Goal: Information Seeking & Learning: Learn about a topic

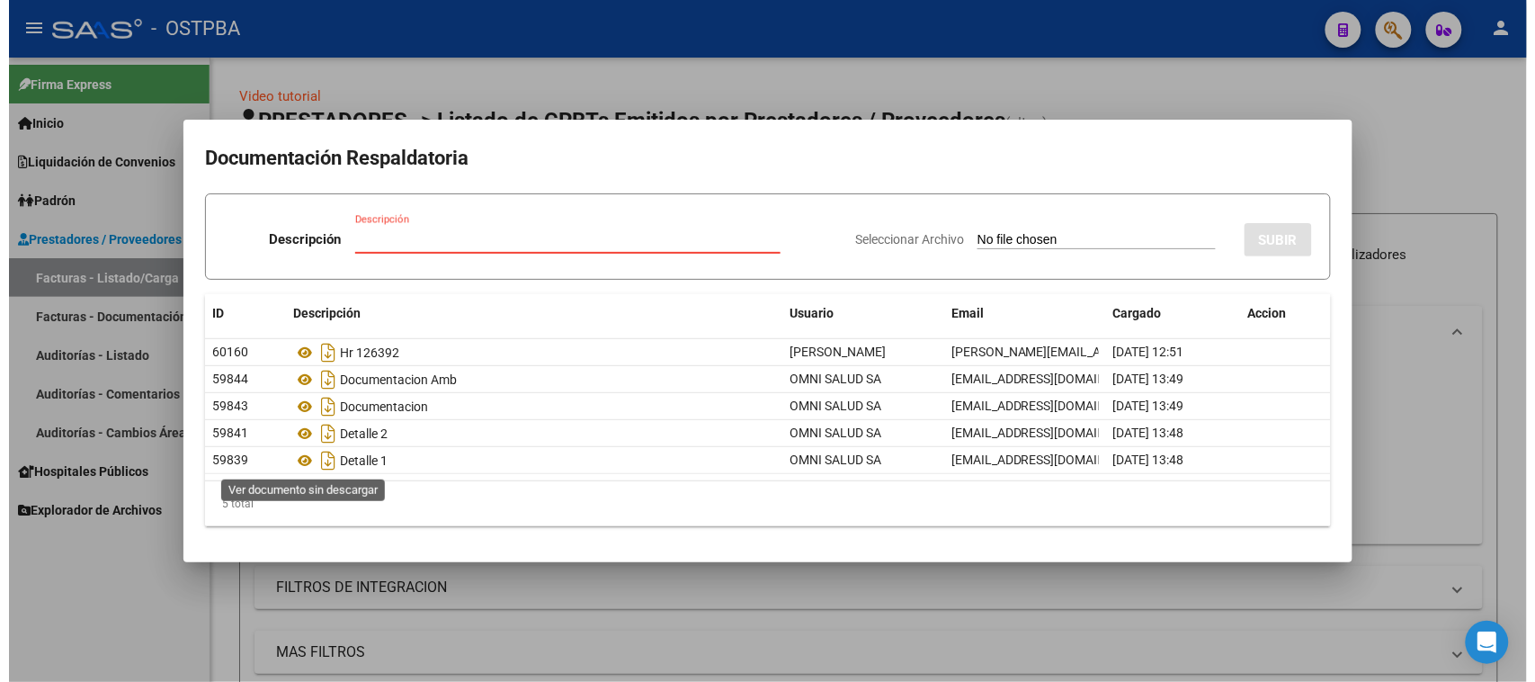
scroll to position [310, 0]
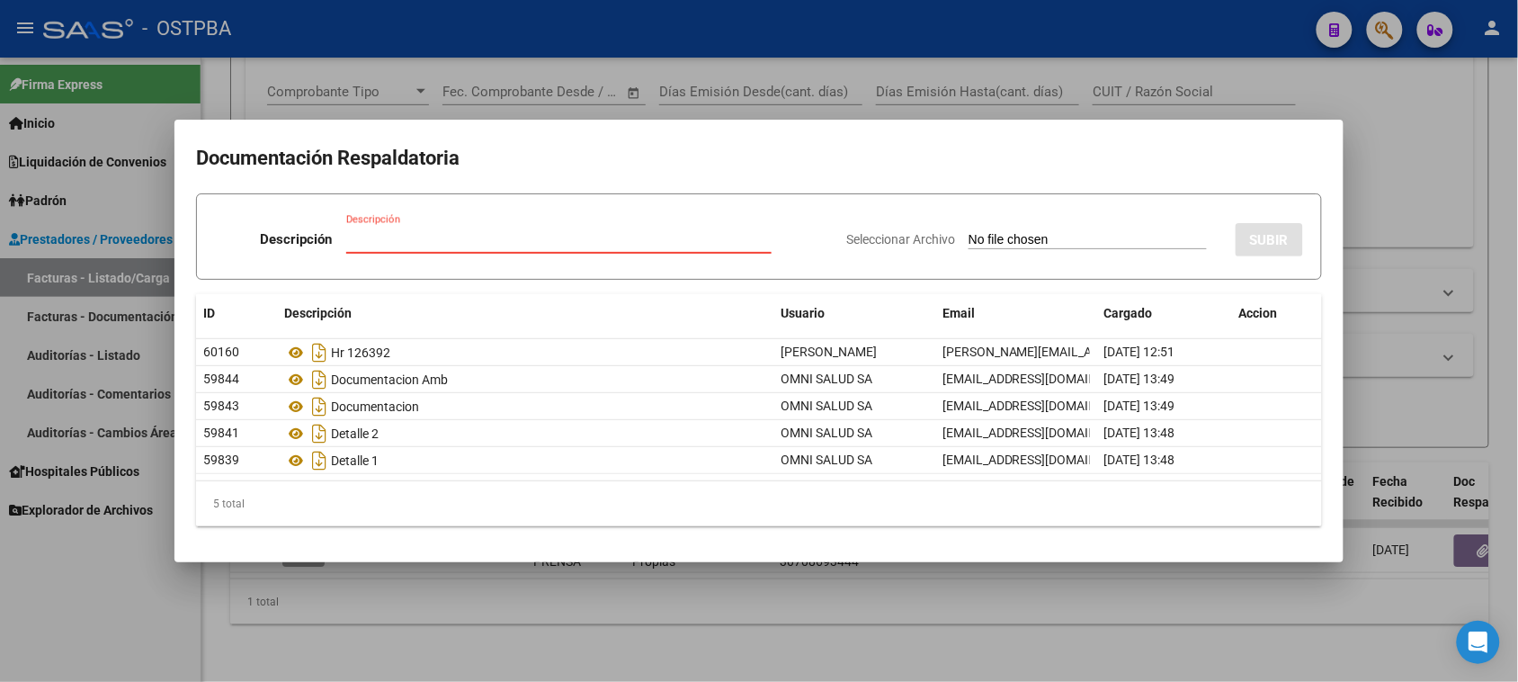
click at [168, 626] on div at bounding box center [759, 341] width 1518 height 682
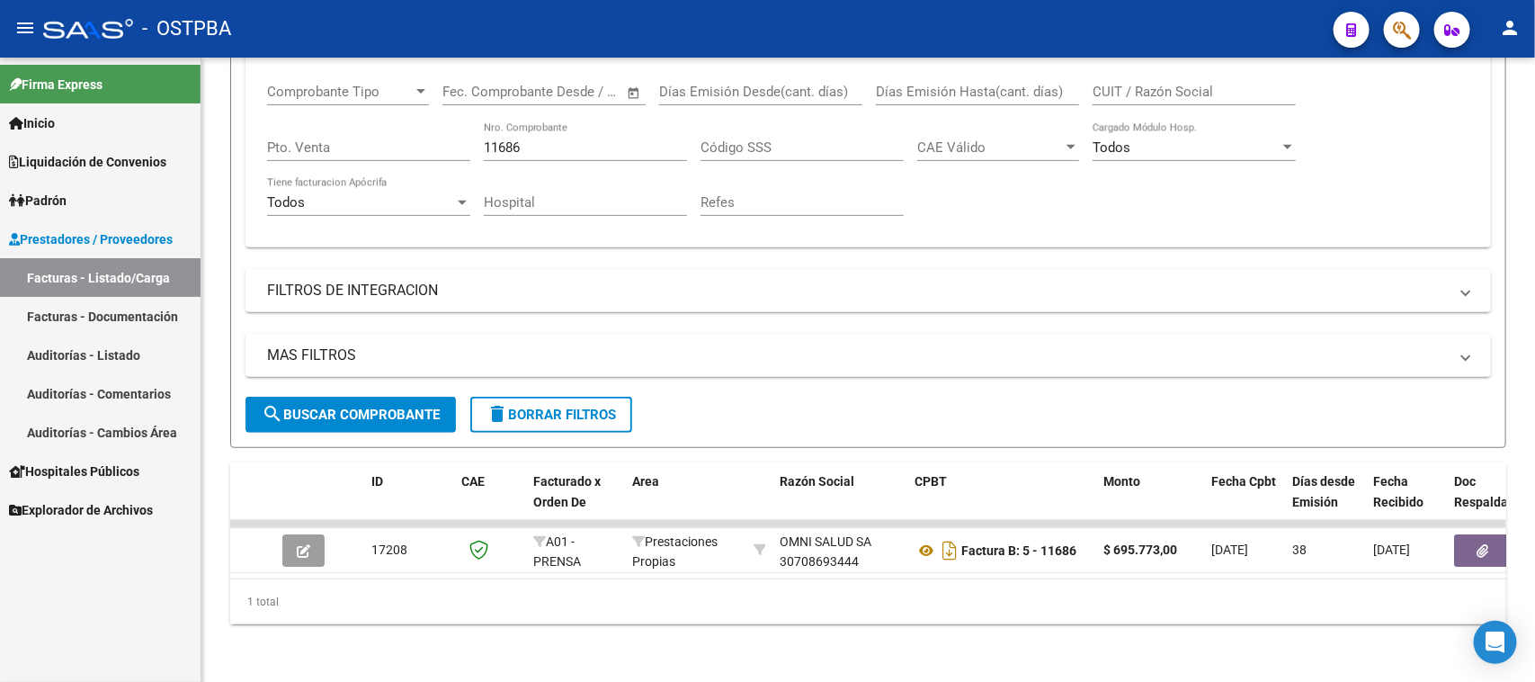
click at [100, 236] on span "Prestadores / Proveedores" at bounding box center [91, 239] width 164 height 20
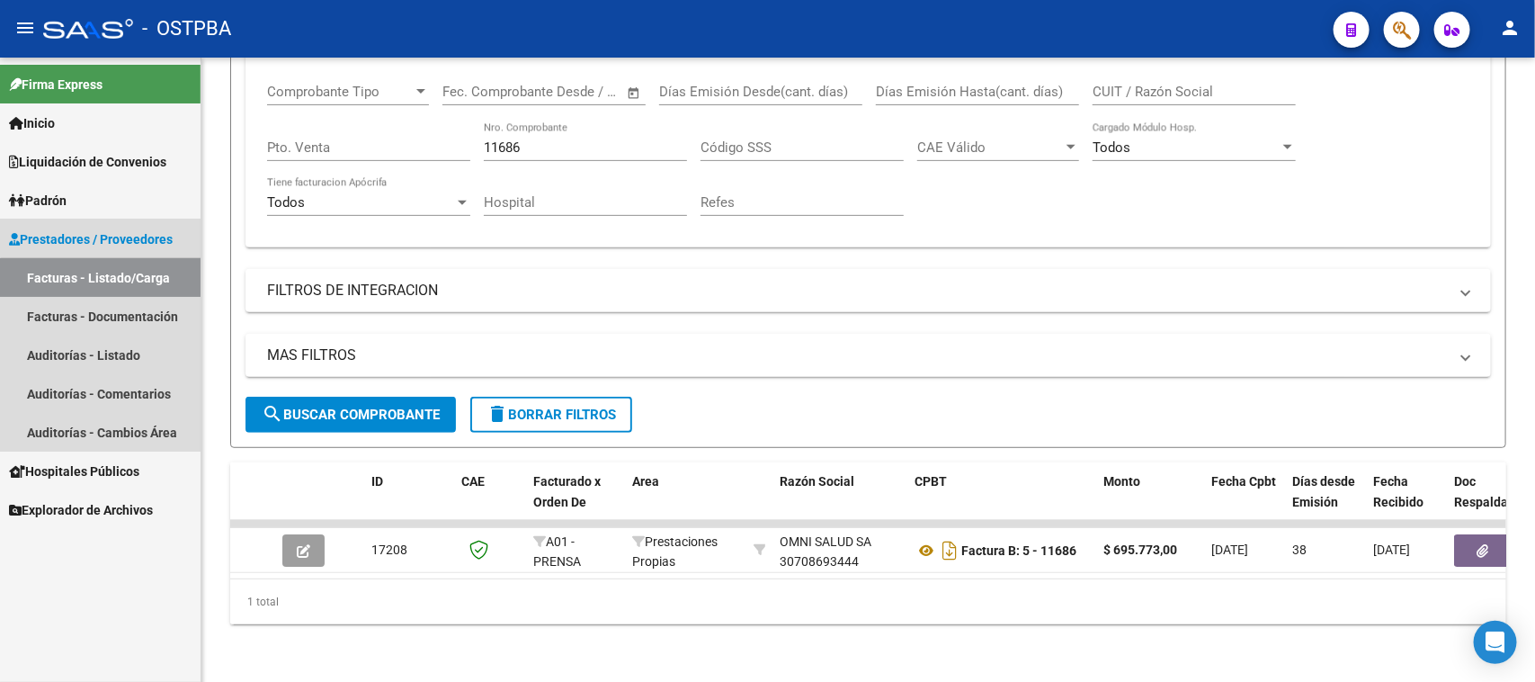
click at [110, 280] on link "Facturas - Listado/Carga" at bounding box center [100, 277] width 201 height 39
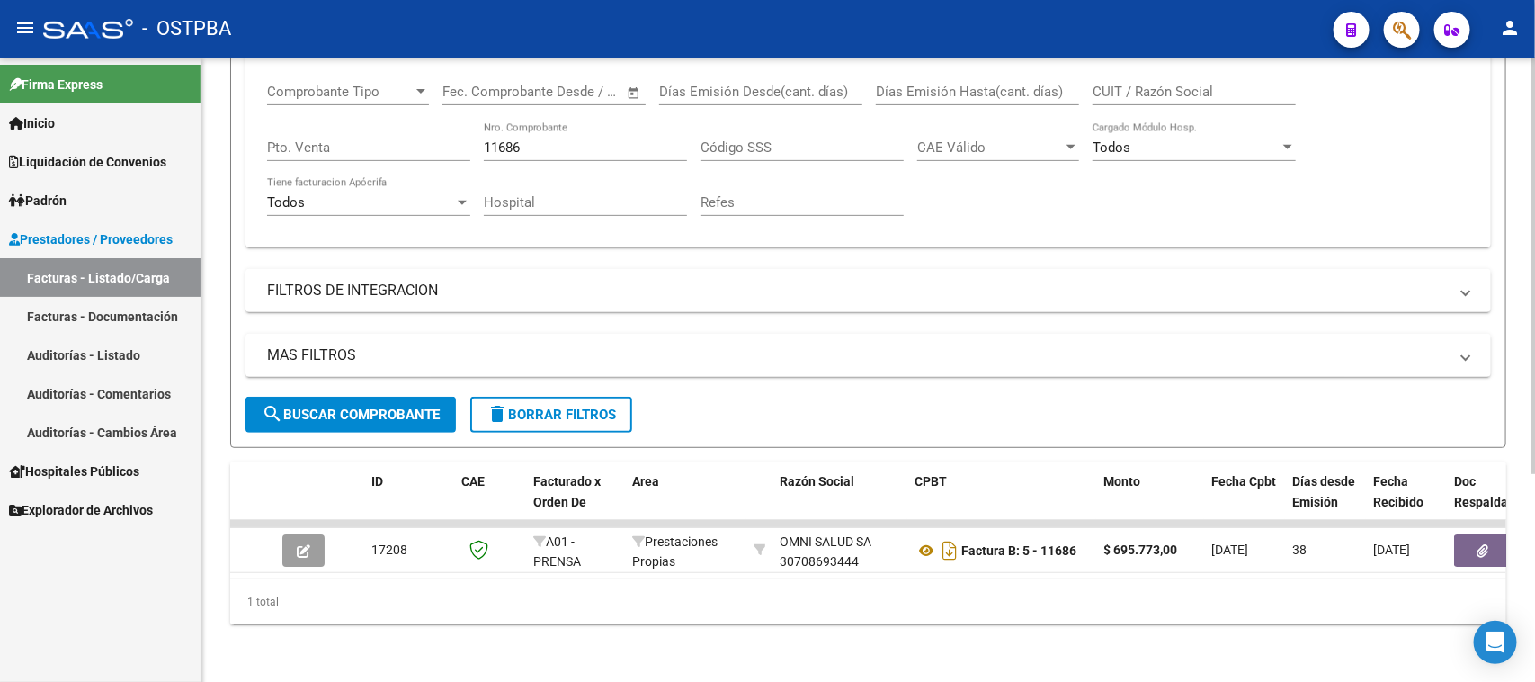
click at [549, 406] on span "delete Borrar Filtros" at bounding box center [550, 414] width 129 height 16
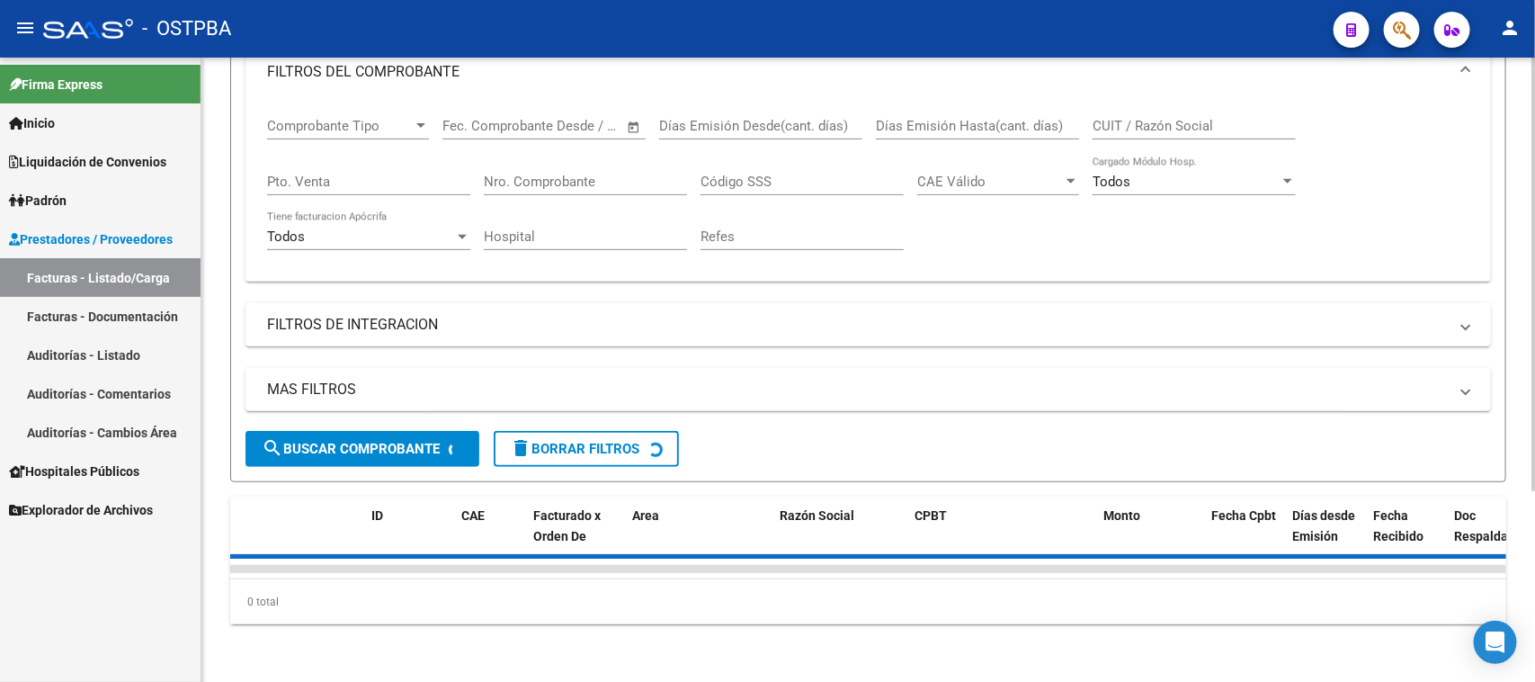
scroll to position [275, 0]
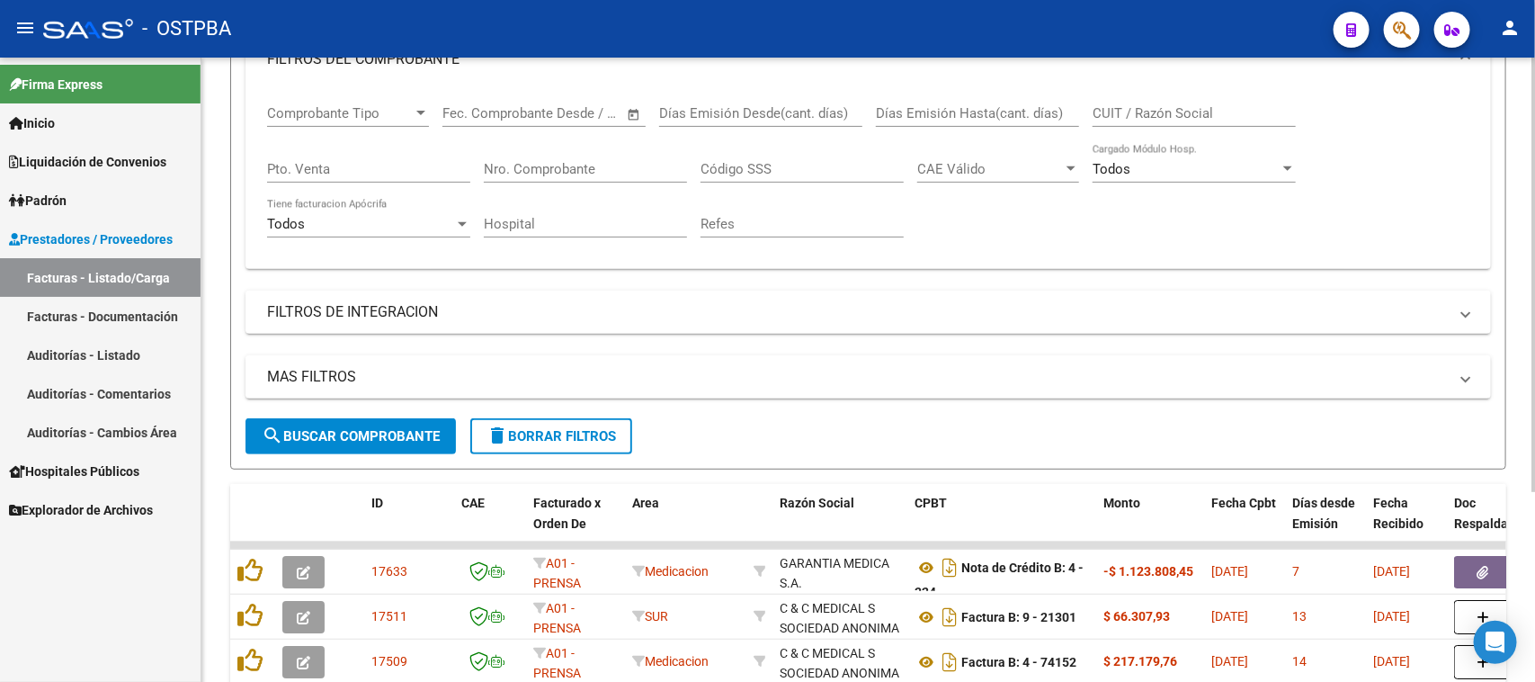
click at [524, 199] on div "Hospital" at bounding box center [585, 218] width 203 height 39
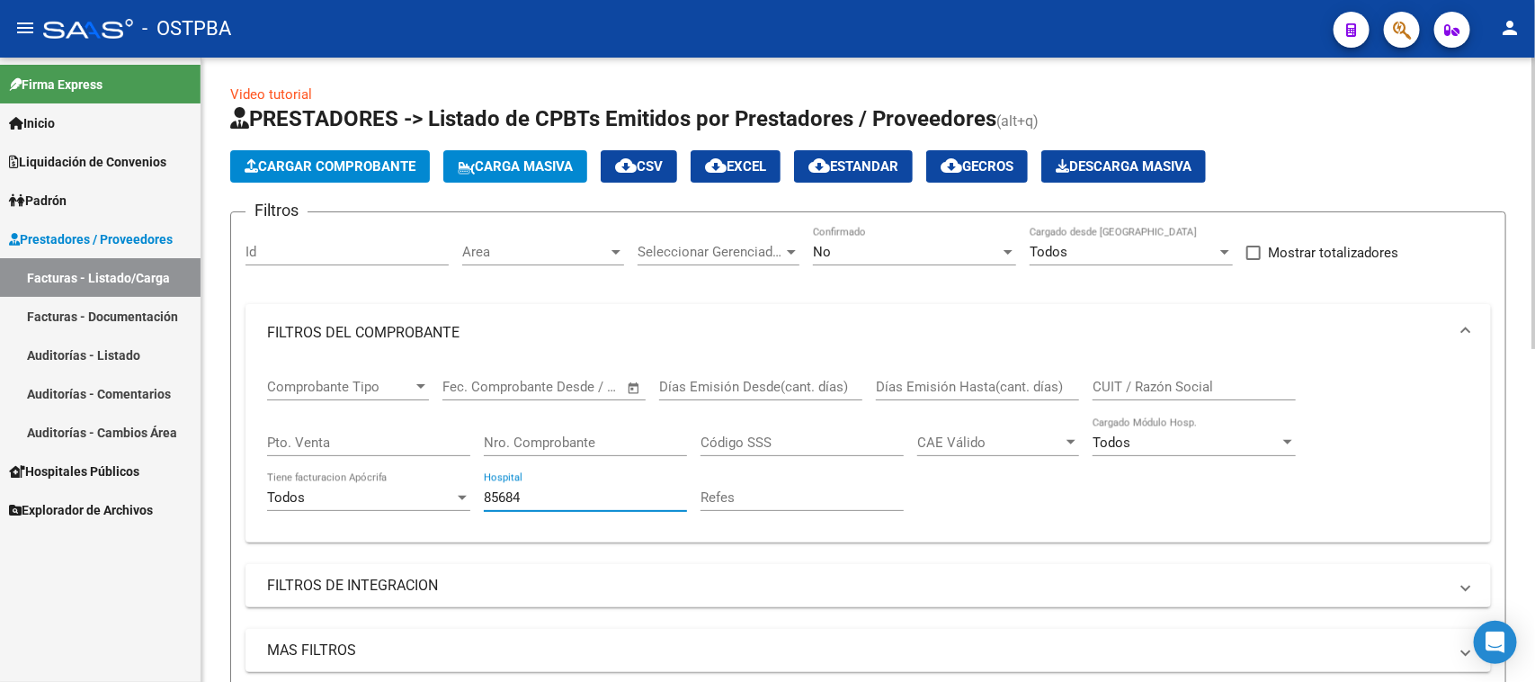
scroll to position [0, 0]
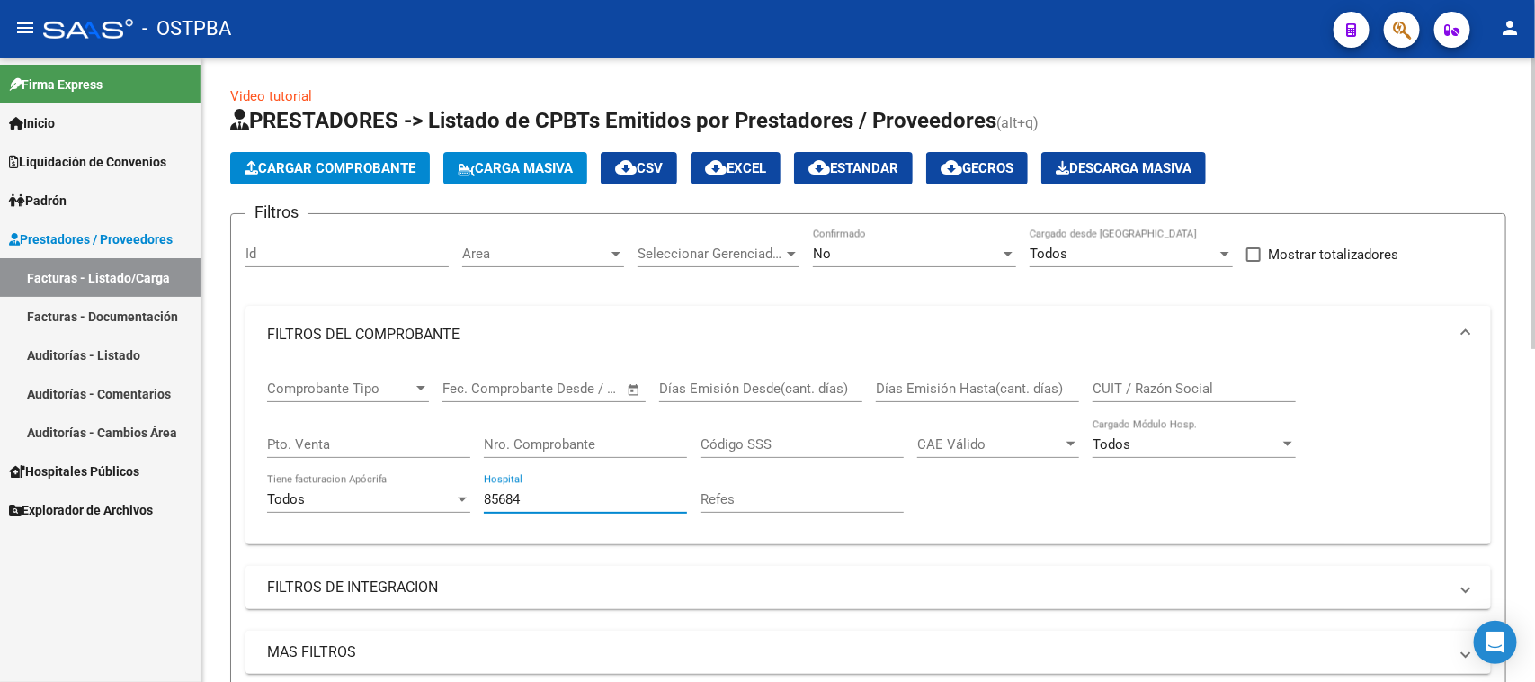
type input "85684"
click at [843, 243] on div "No Confirmado" at bounding box center [914, 247] width 203 height 39
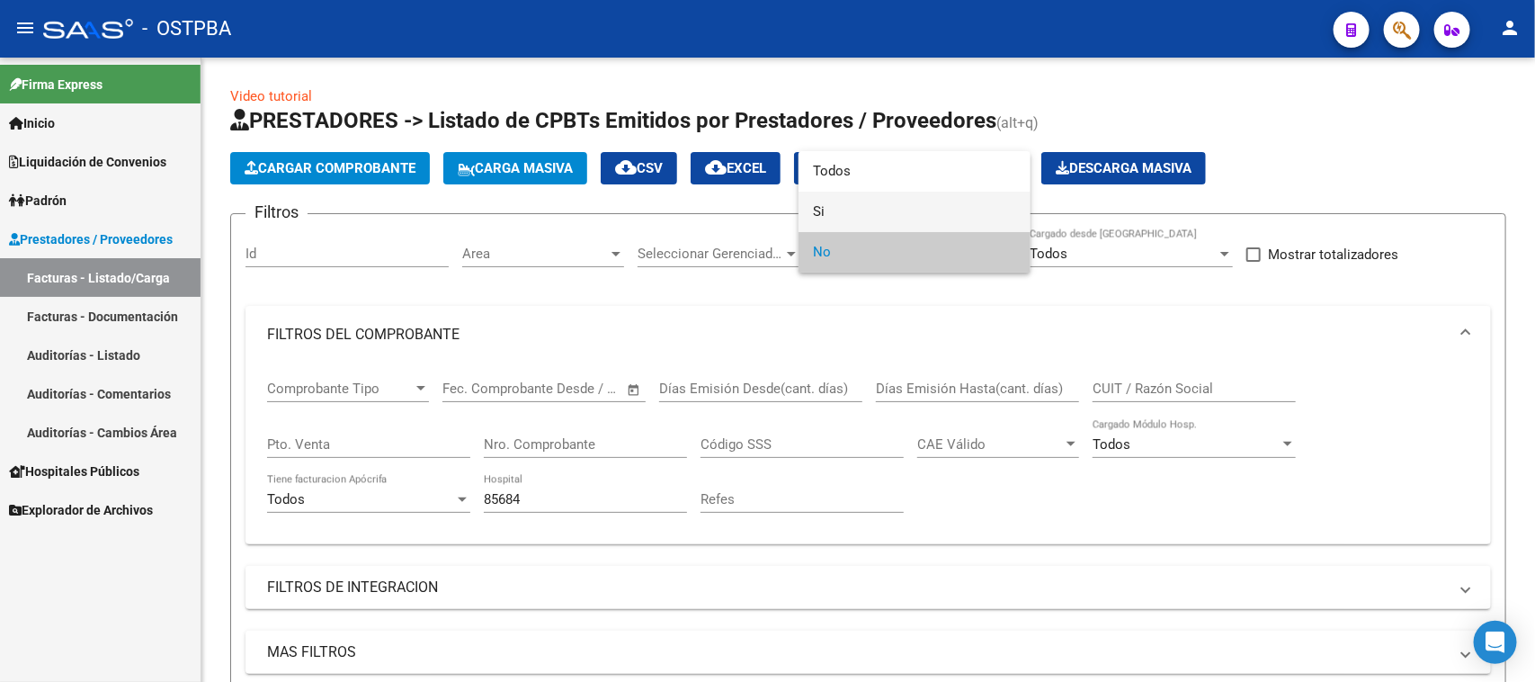
click at [811, 214] on mat-option "Si" at bounding box center [915, 212] width 232 height 40
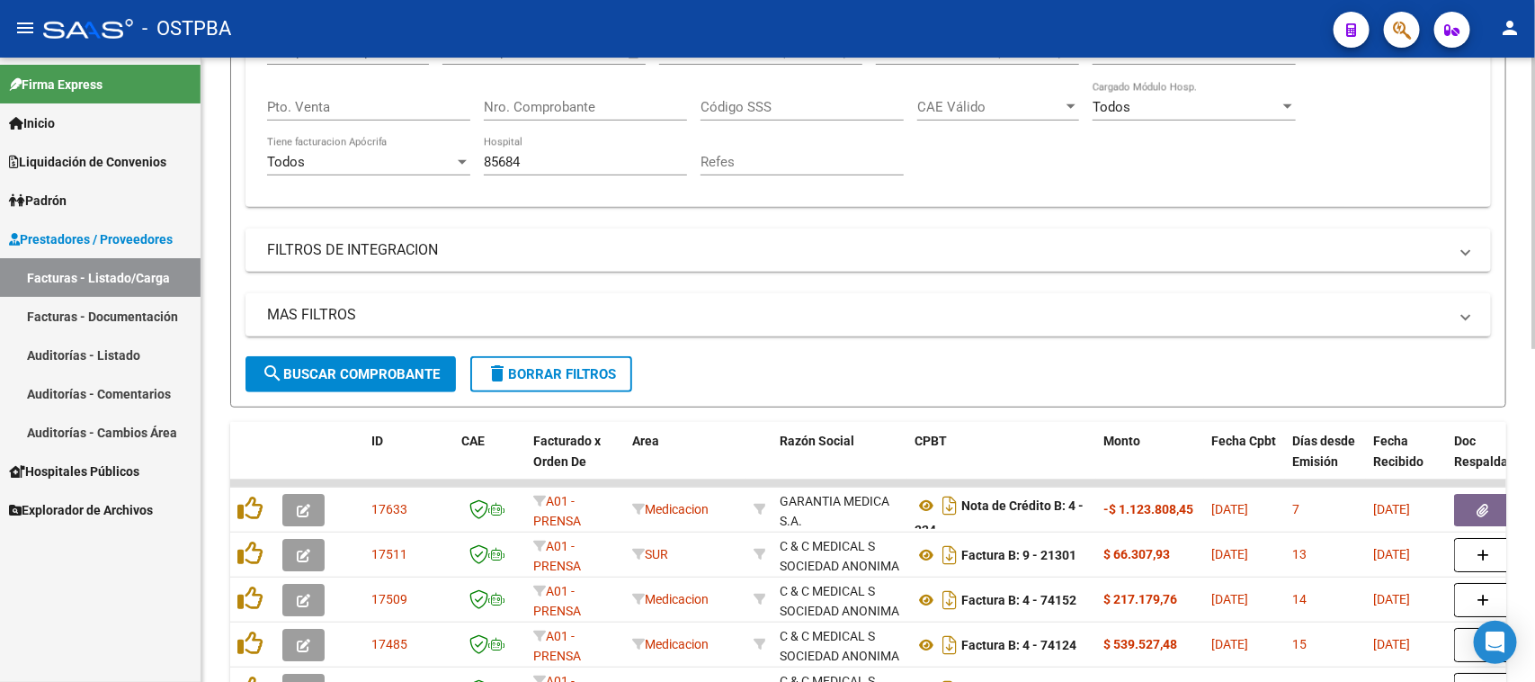
scroll to position [450, 0]
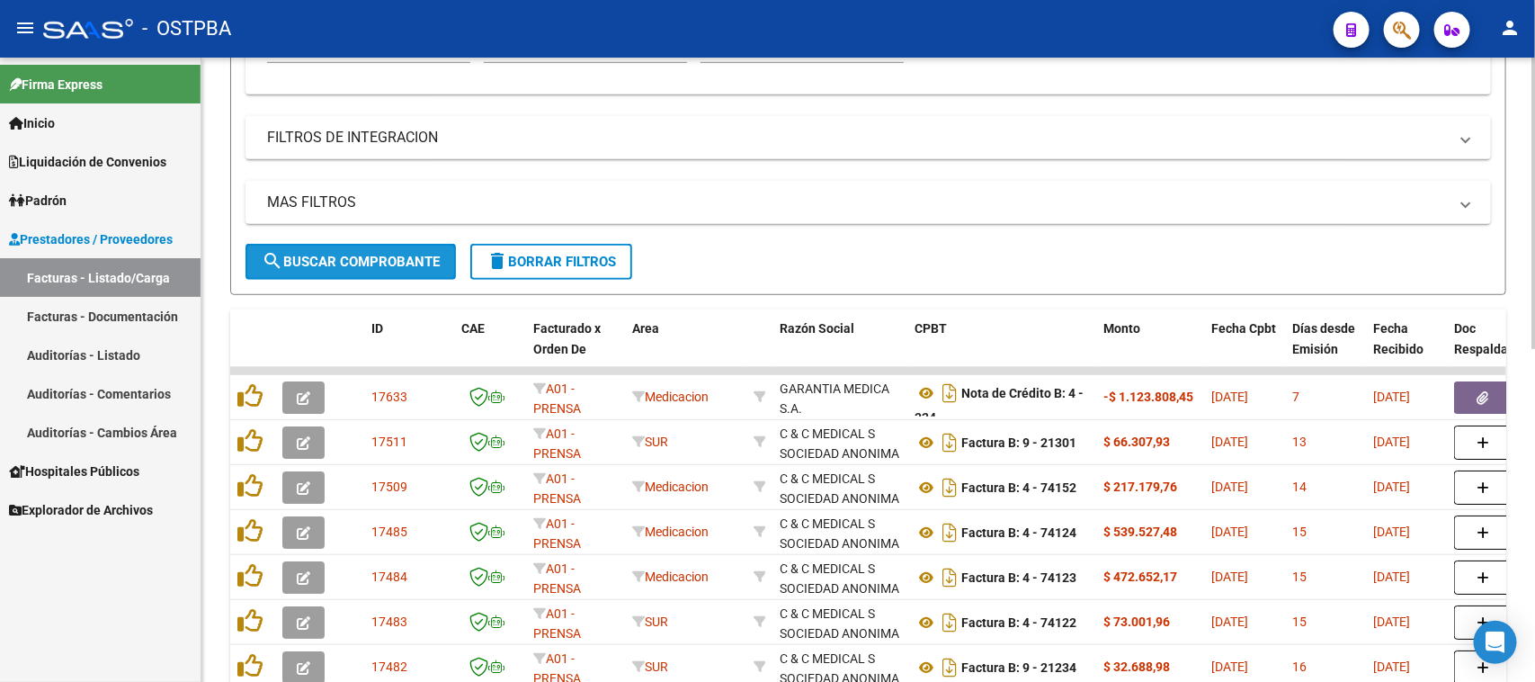
click at [371, 259] on span "search Buscar Comprobante" at bounding box center [351, 262] width 178 height 16
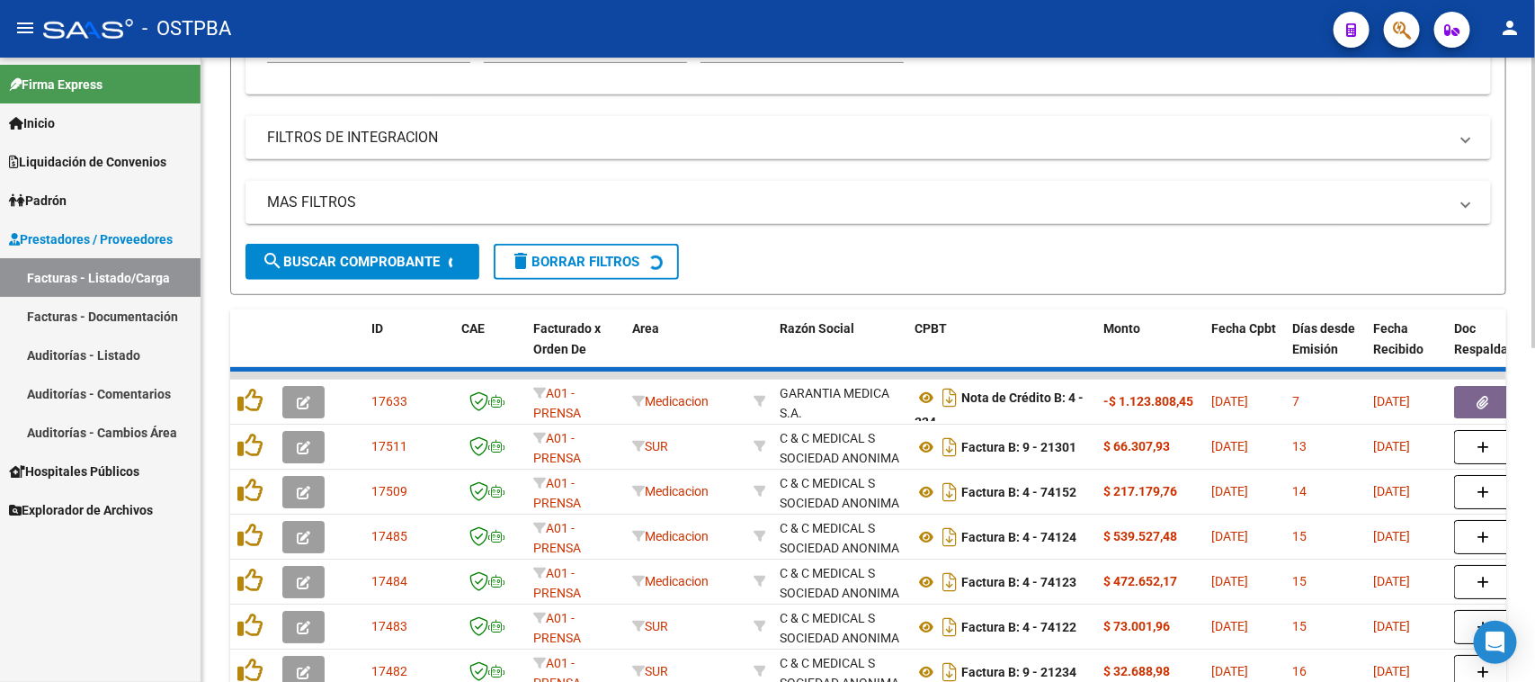
scroll to position [279, 0]
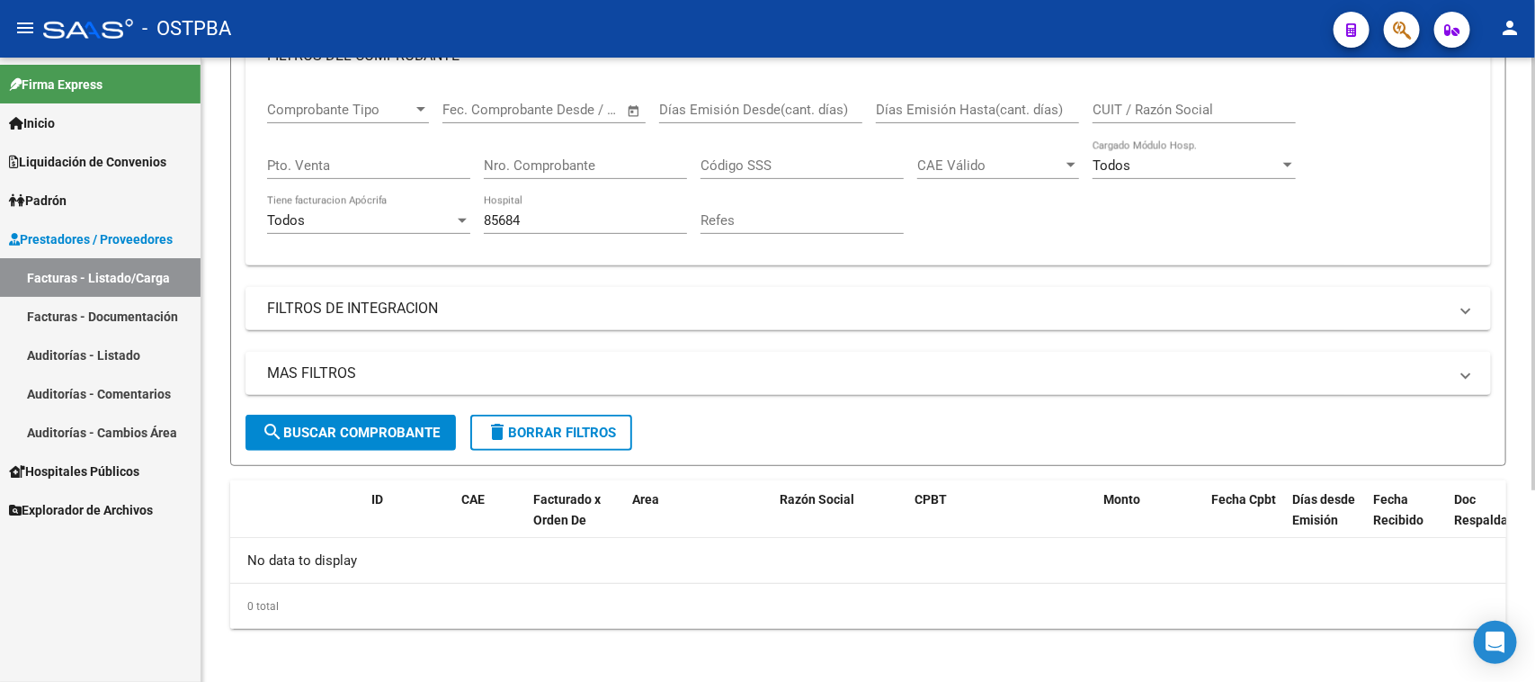
click at [388, 410] on div "MAS FILTROS Todos Con Doc. Respaldatoria Todos Con Trazabilidad Todos Asociado …" at bounding box center [867, 383] width 1245 height 63
click at [385, 424] on span "search Buscar Comprobante" at bounding box center [351, 432] width 178 height 16
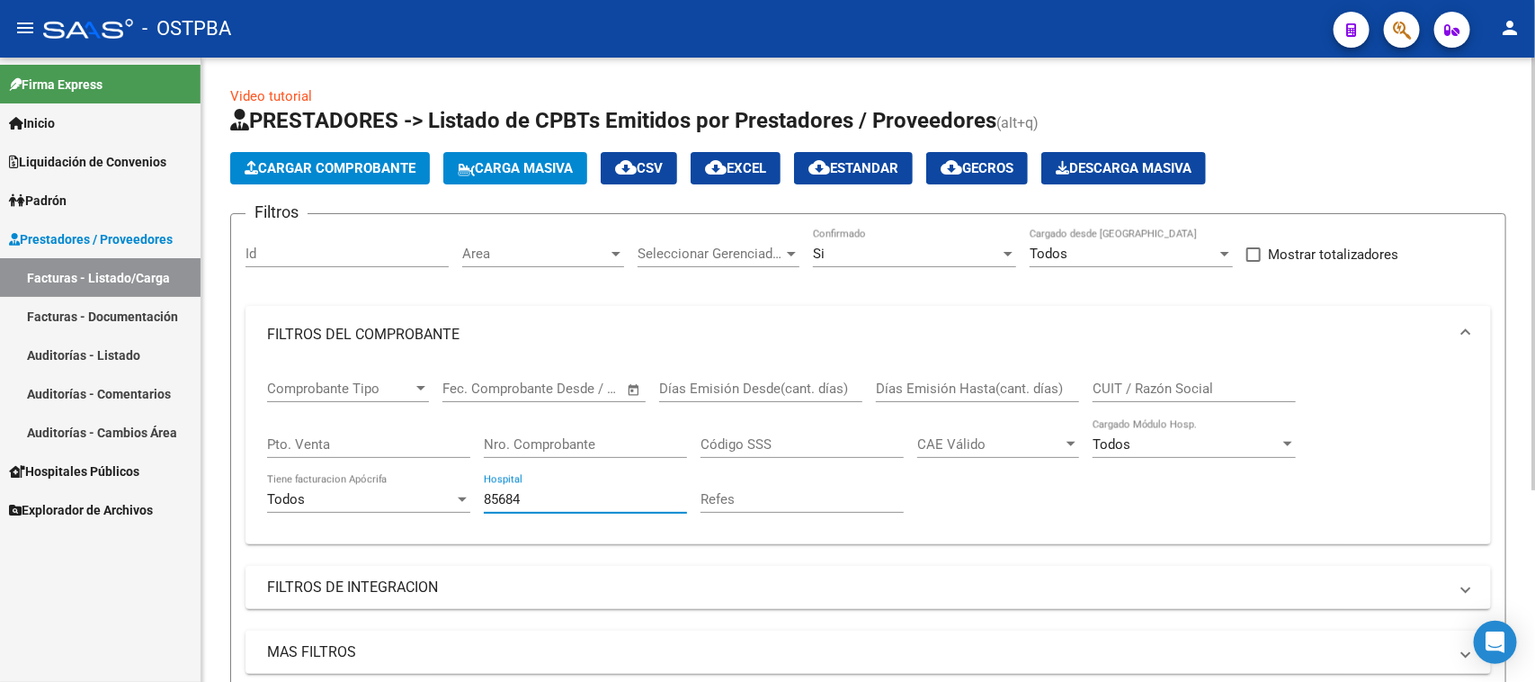
drag, startPoint x: 531, startPoint y: 500, endPoint x: 479, endPoint y: 495, distance: 51.5
click at [479, 495] on div "Comprobante Tipo Comprobante Tipo Fecha inicio – Fecha fin Fec. Comprobante Des…" at bounding box center [868, 446] width 1202 height 166
paste input "85684"
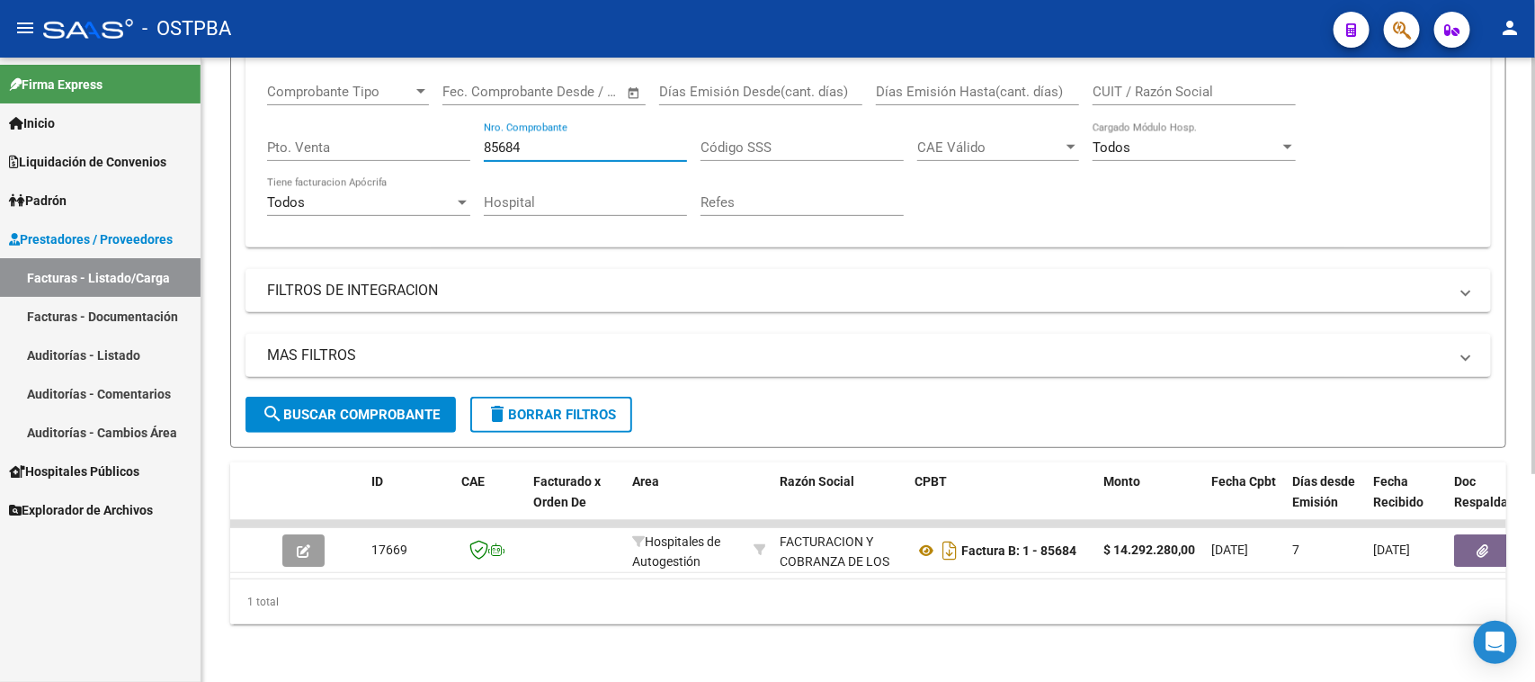
scroll to position [310, 0]
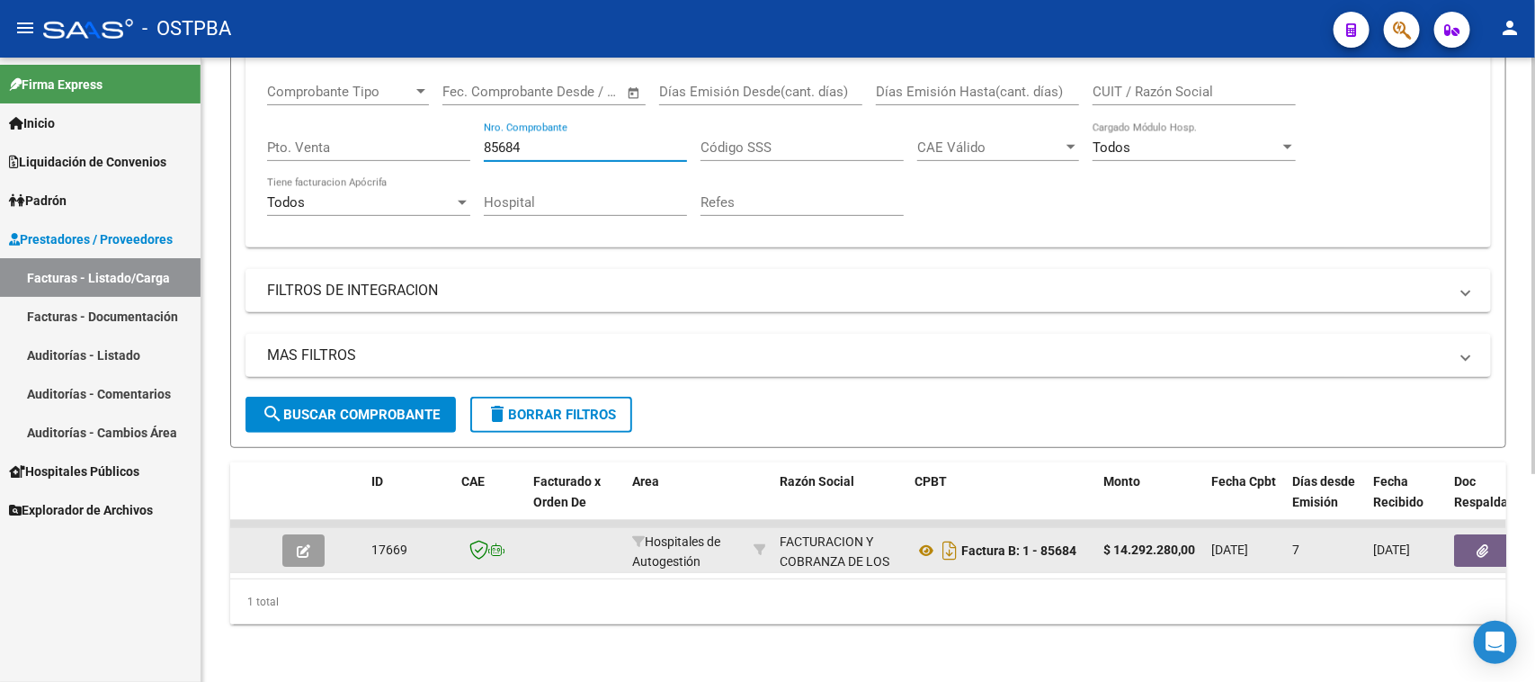
type input "85684"
click at [1481, 544] on icon "button" at bounding box center [1483, 550] width 12 height 13
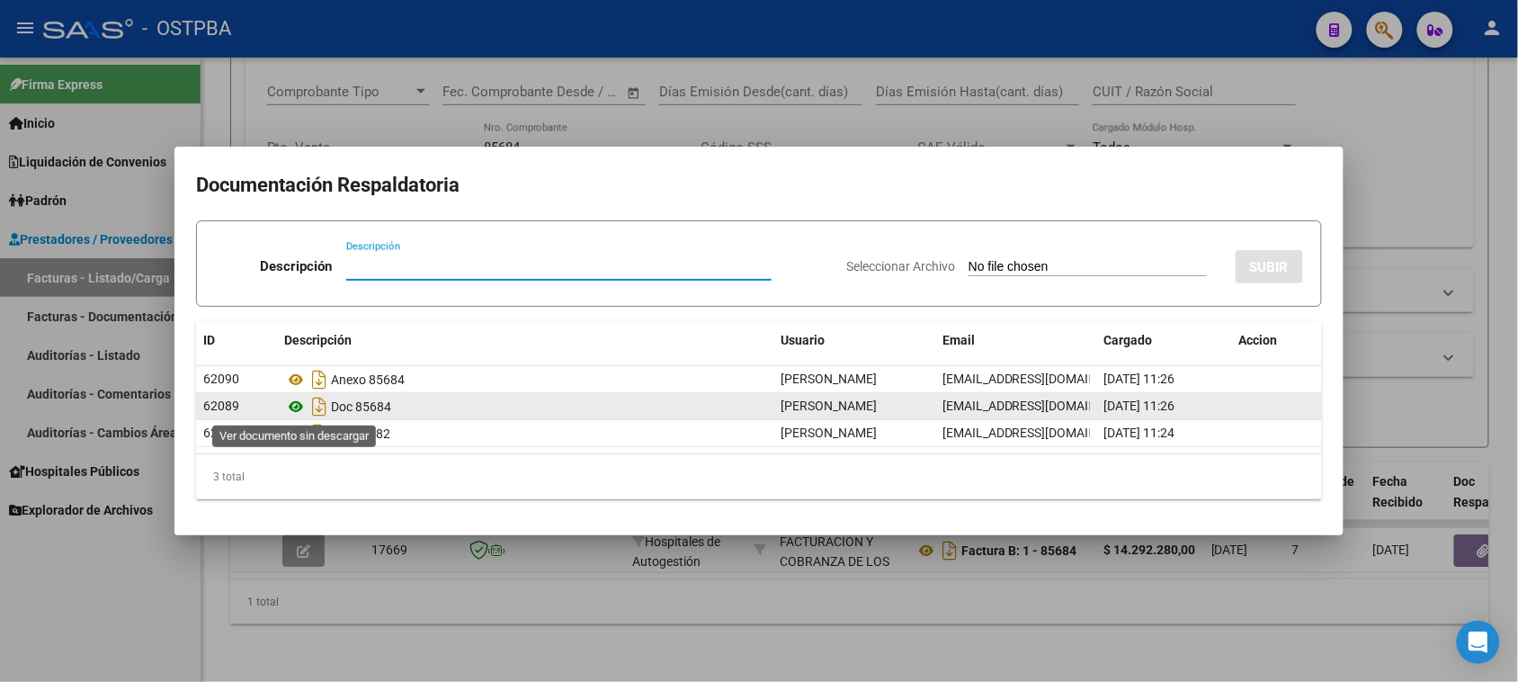
click at [292, 409] on icon at bounding box center [295, 407] width 23 height 22
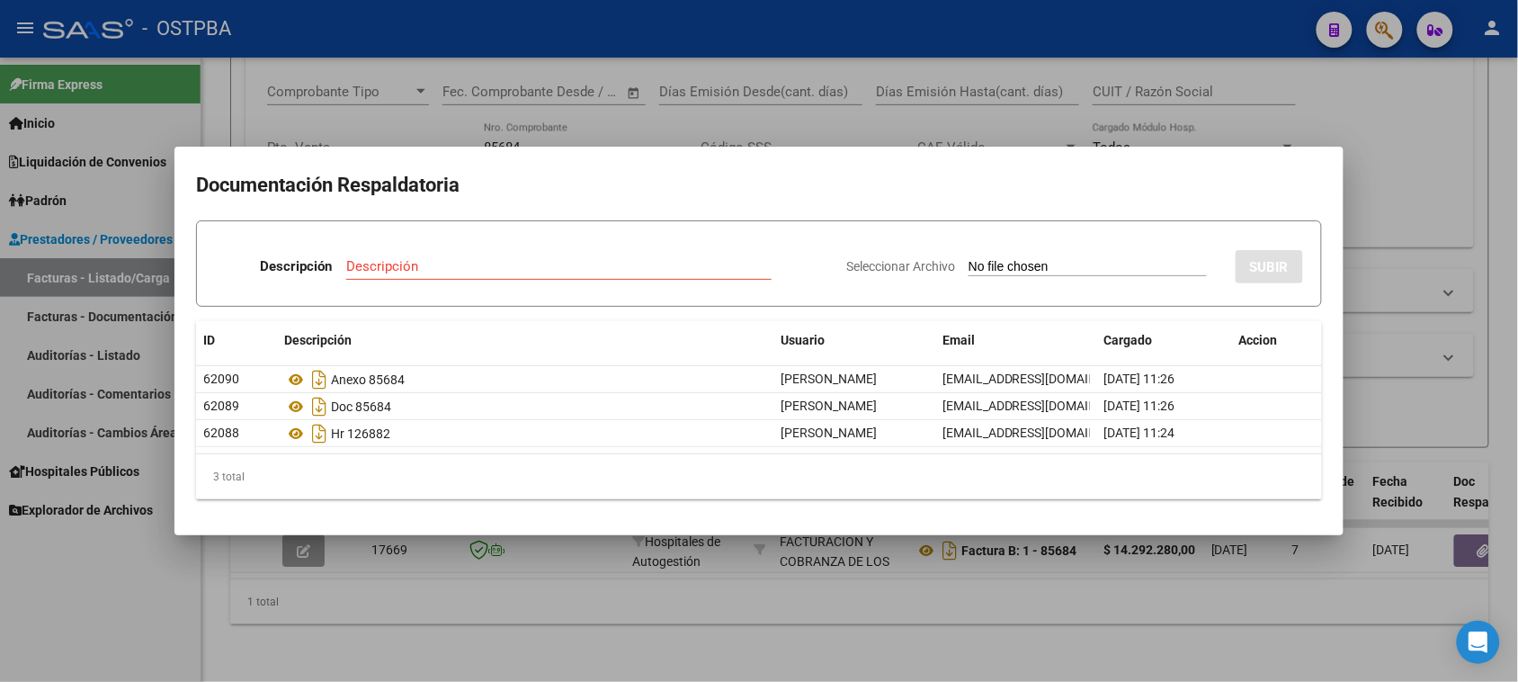
click at [157, 638] on div at bounding box center [759, 341] width 1518 height 682
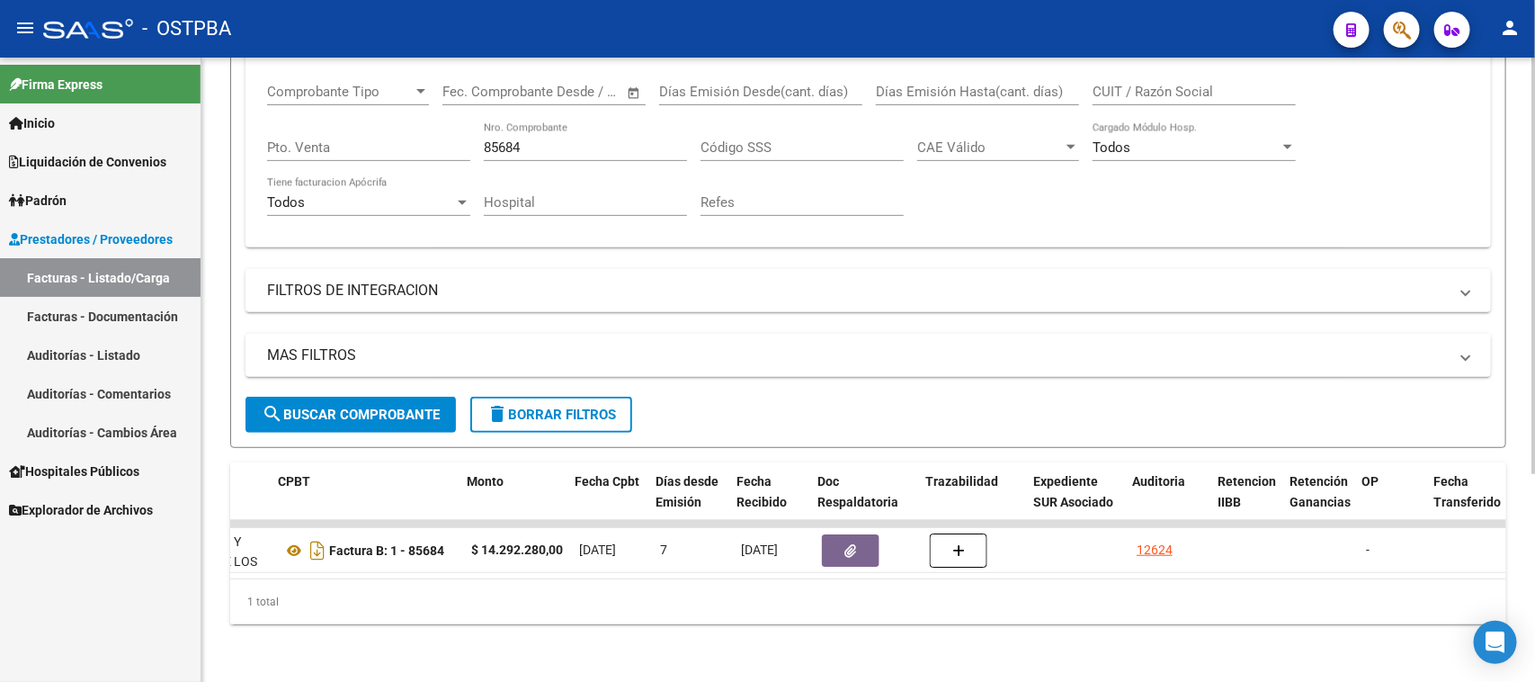
scroll to position [0, 636]
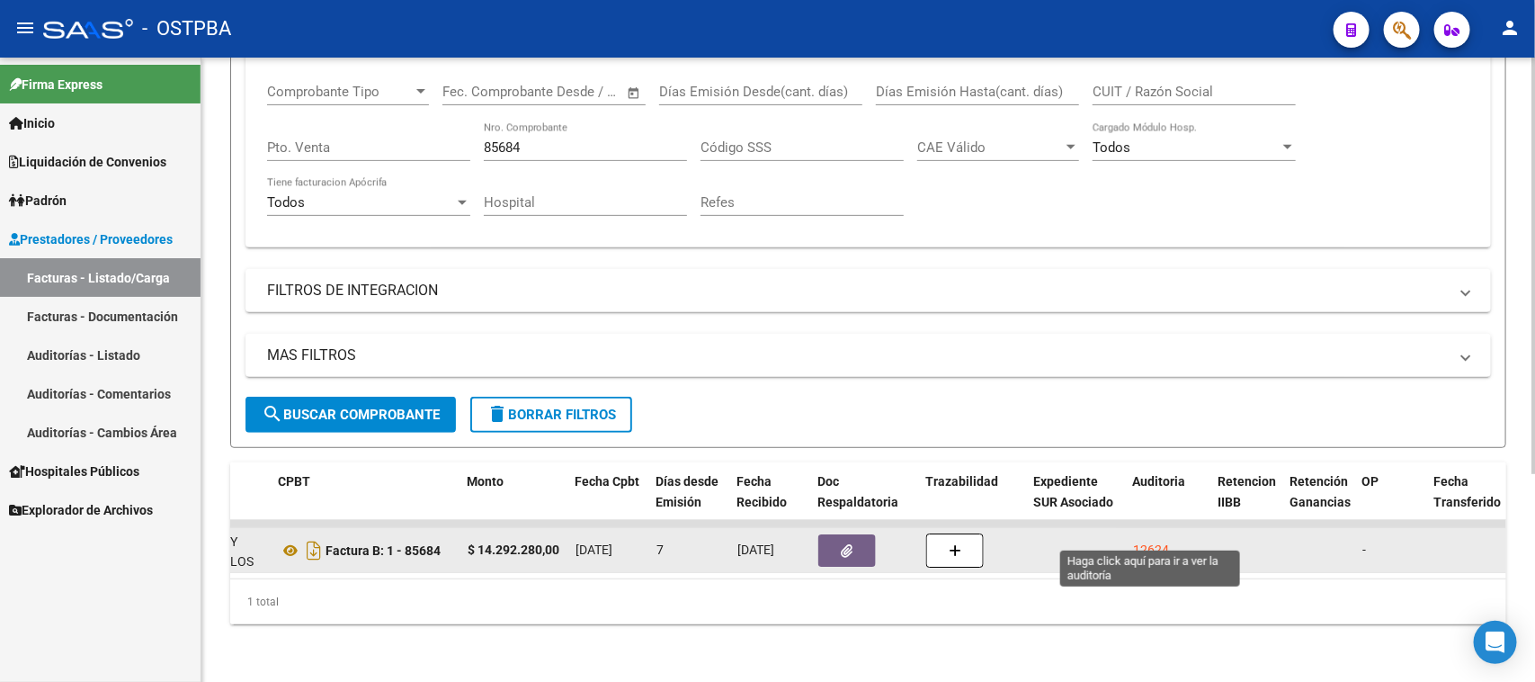
click at [1156, 540] on div "12624" at bounding box center [1151, 550] width 36 height 21
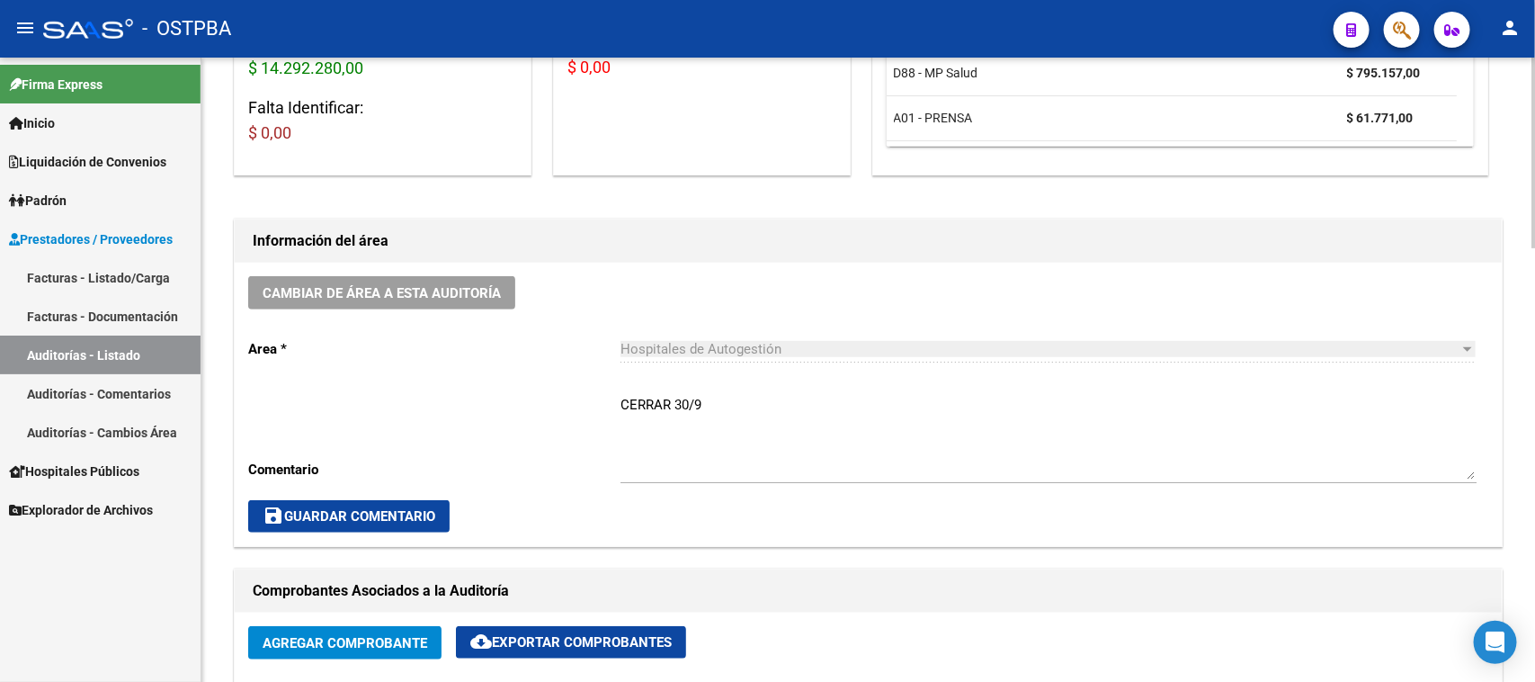
scroll to position [562, 0]
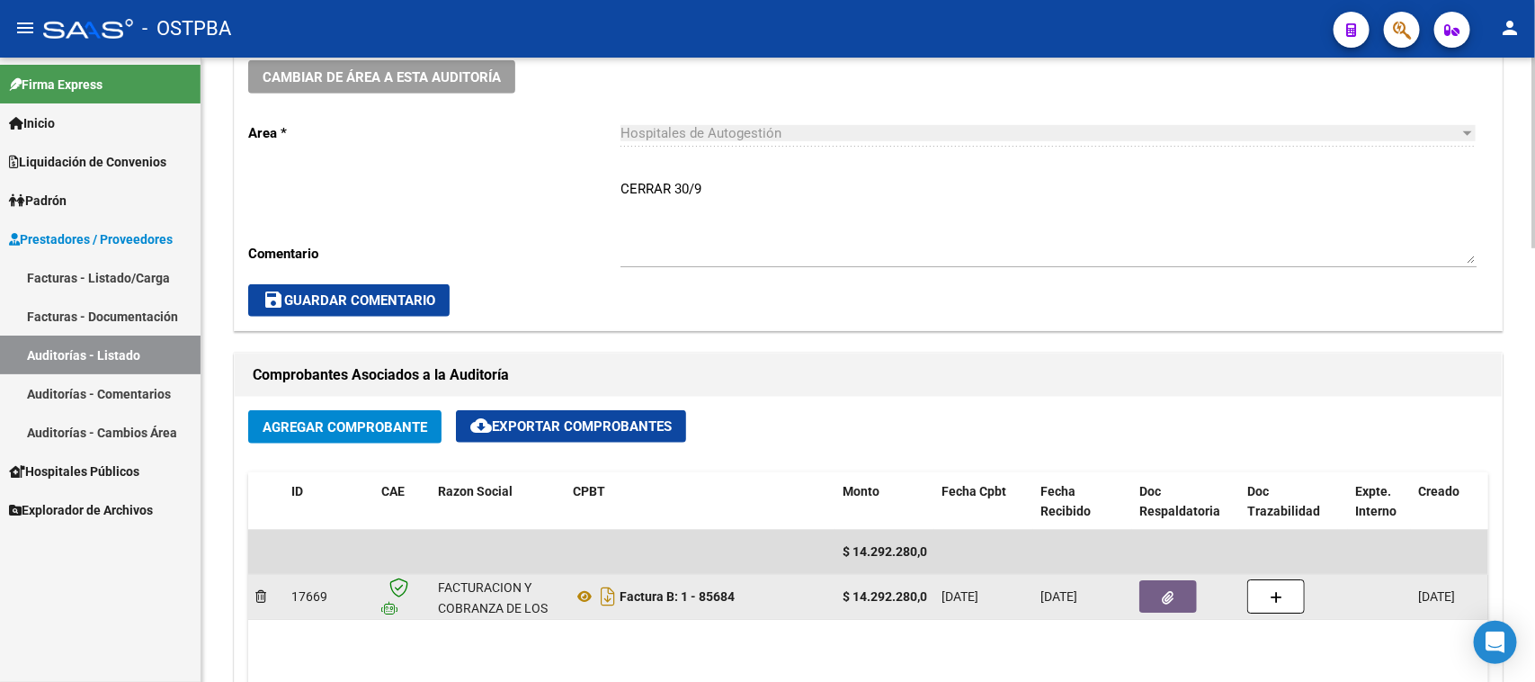
click at [1163, 591] on icon "button" at bounding box center [1169, 597] width 12 height 13
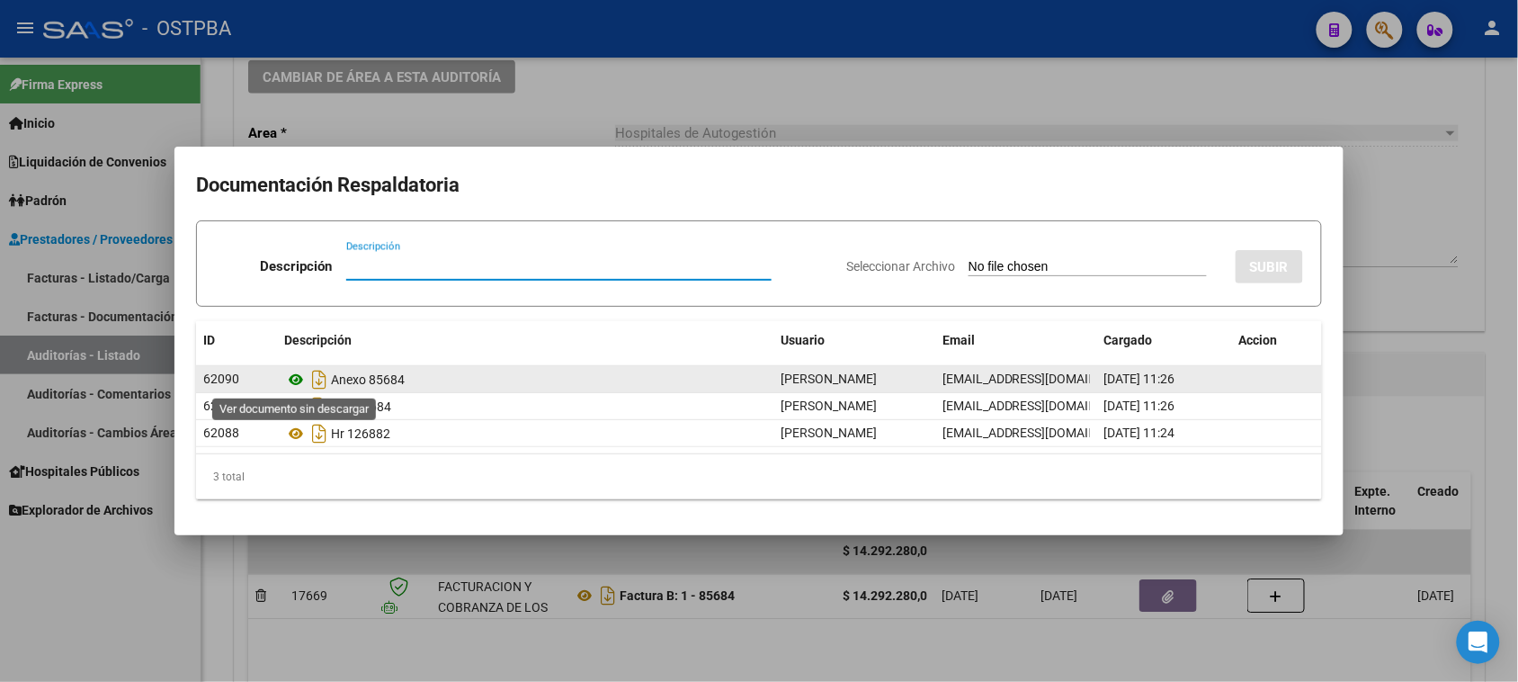
click at [294, 382] on icon at bounding box center [295, 380] width 23 height 22
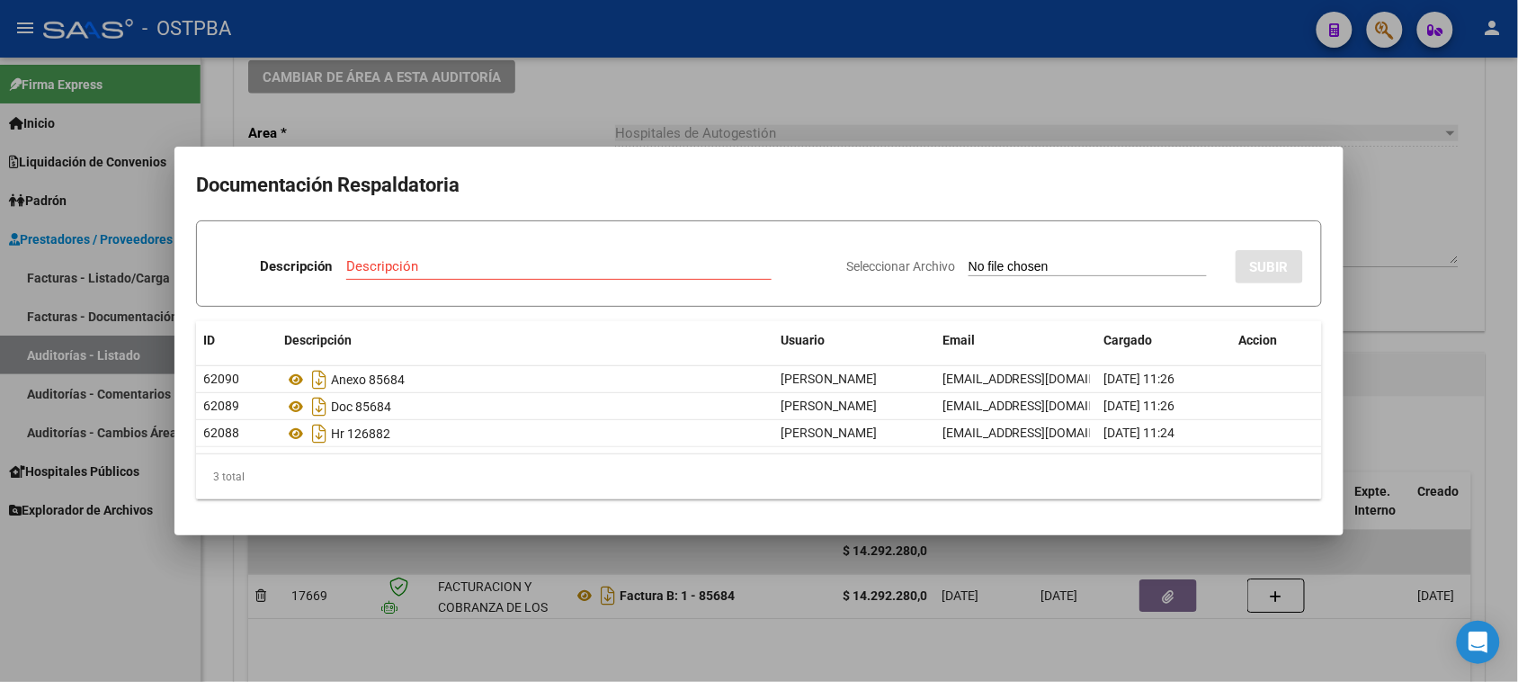
click at [90, 653] on div at bounding box center [759, 341] width 1518 height 682
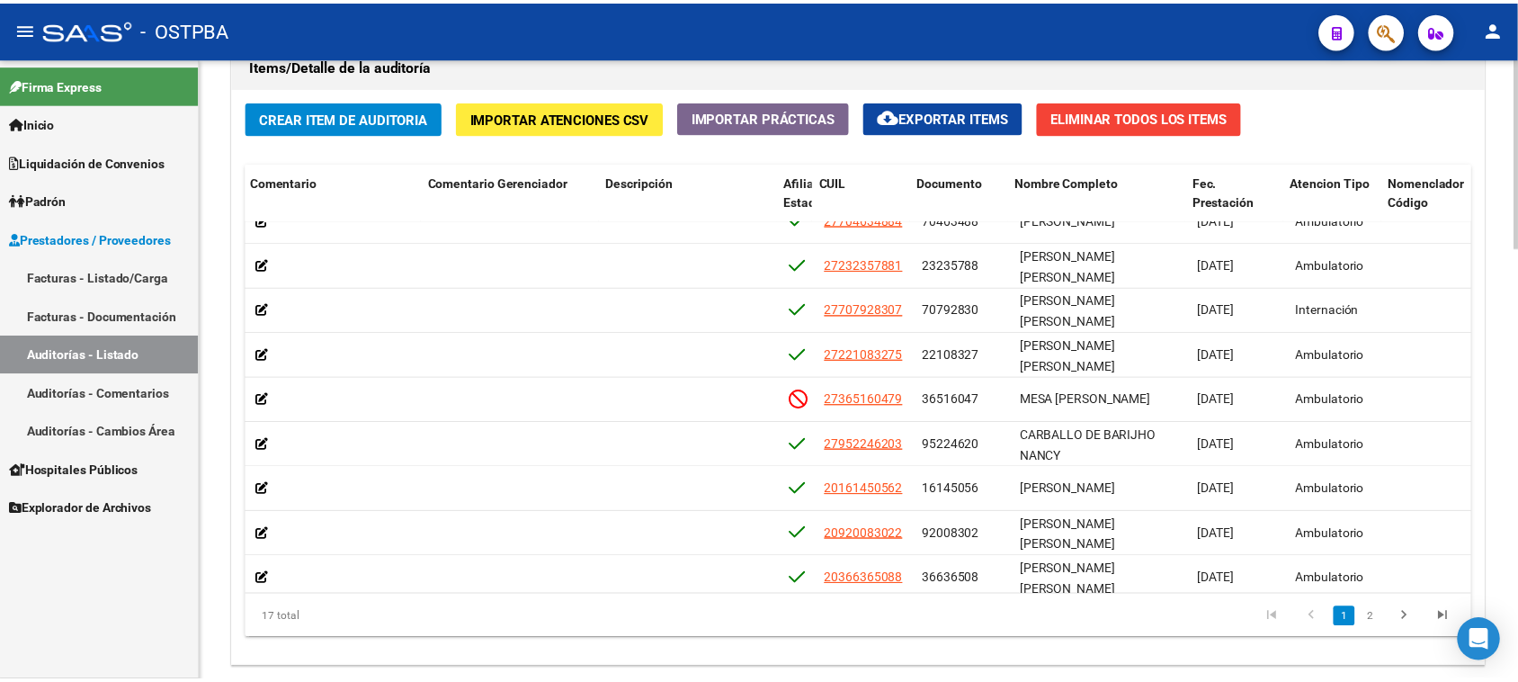
scroll to position [112, 821]
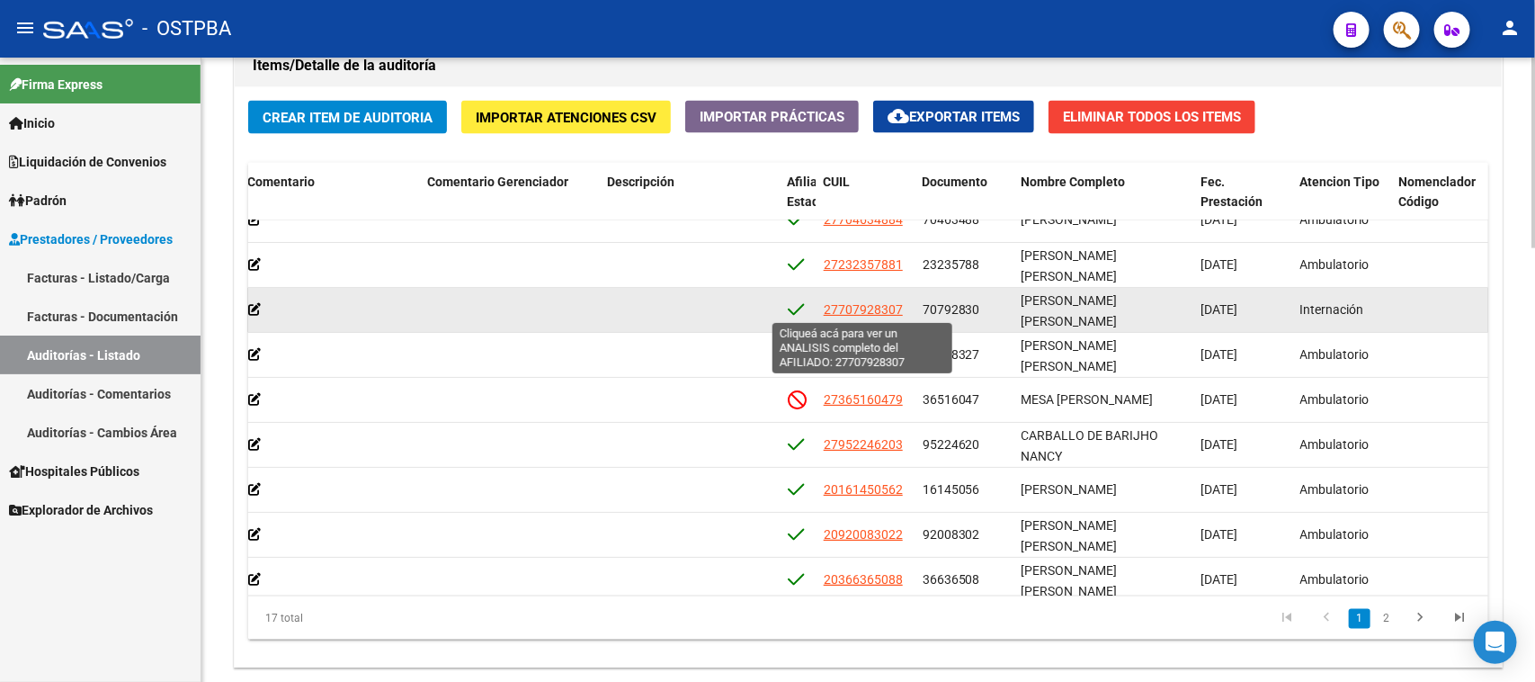
click at [852, 306] on span "27707928307" at bounding box center [863, 309] width 79 height 14
type textarea "27707928307"
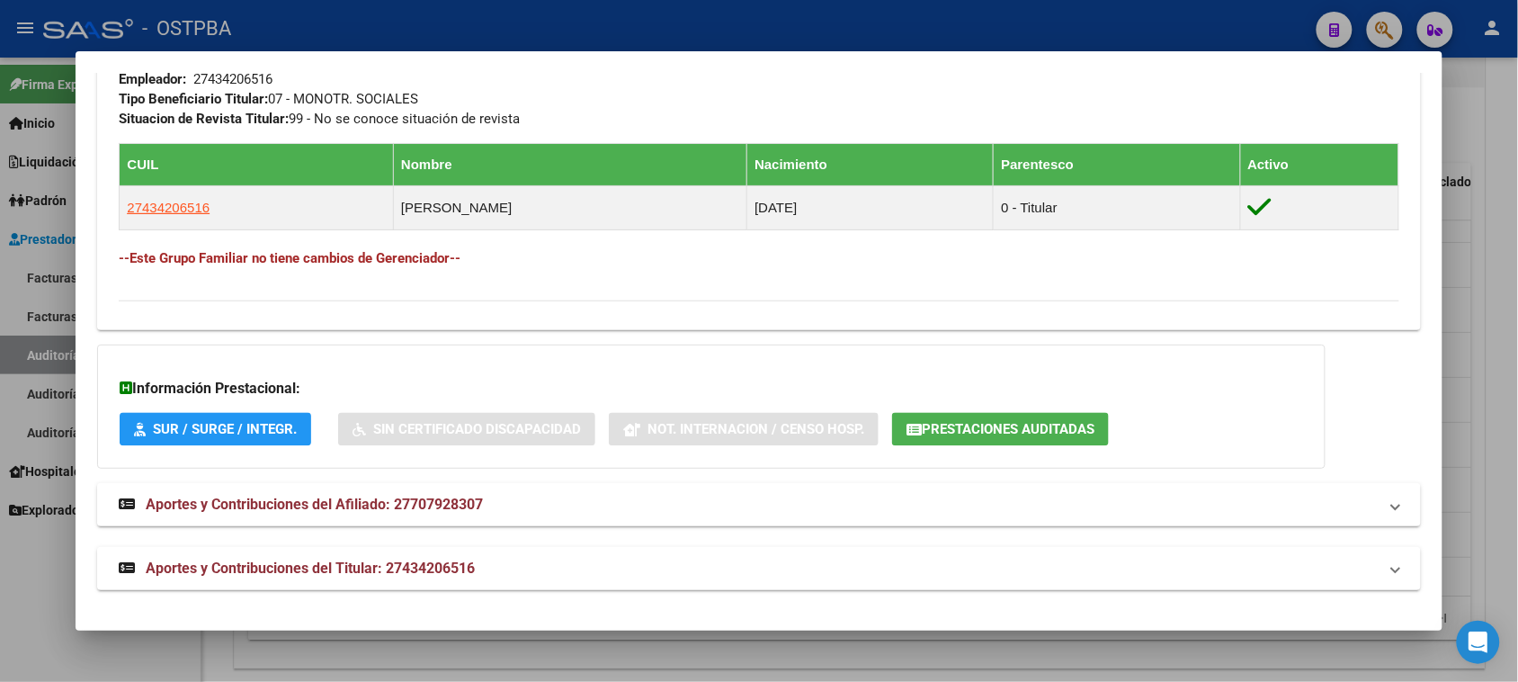
scroll to position [923, 0]
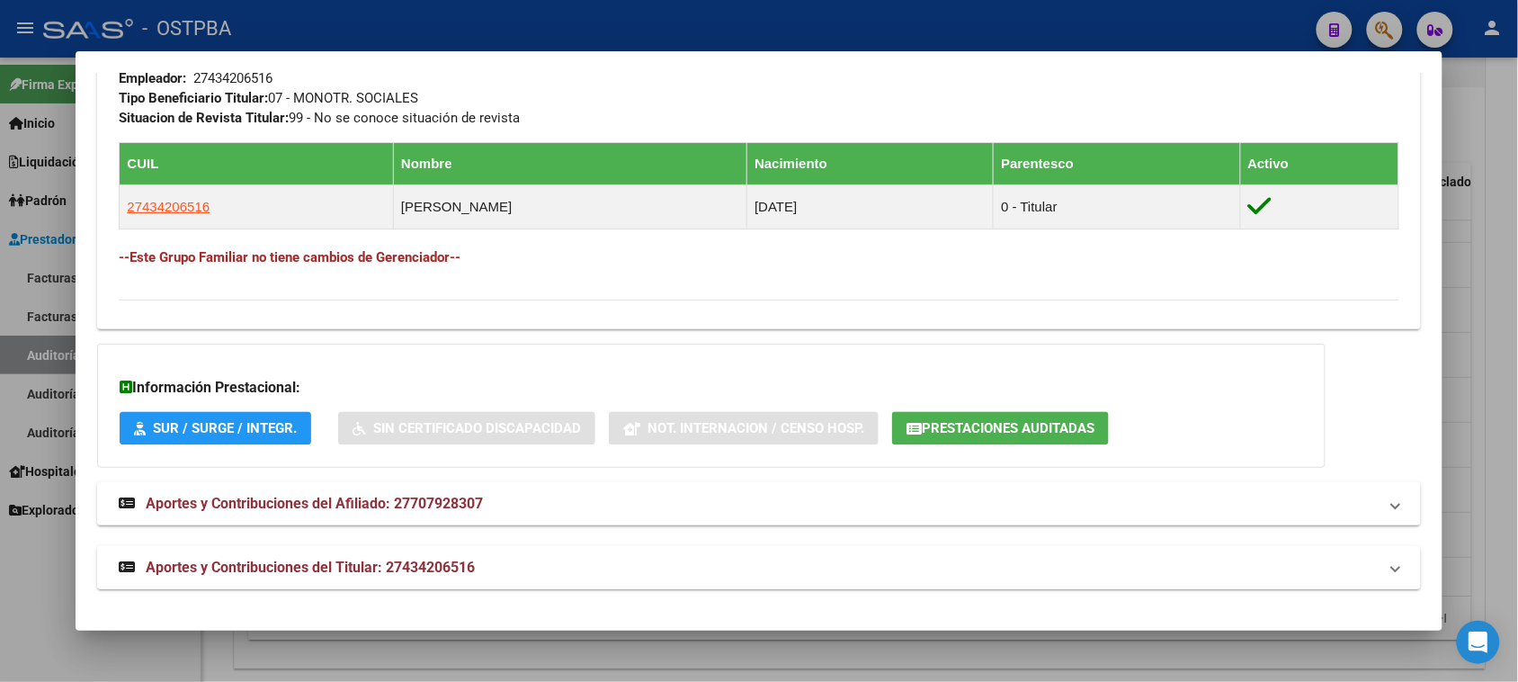
click at [459, 576] on span "Aportes y Contribuciones del Titular: 27434206516" at bounding box center [310, 566] width 329 height 17
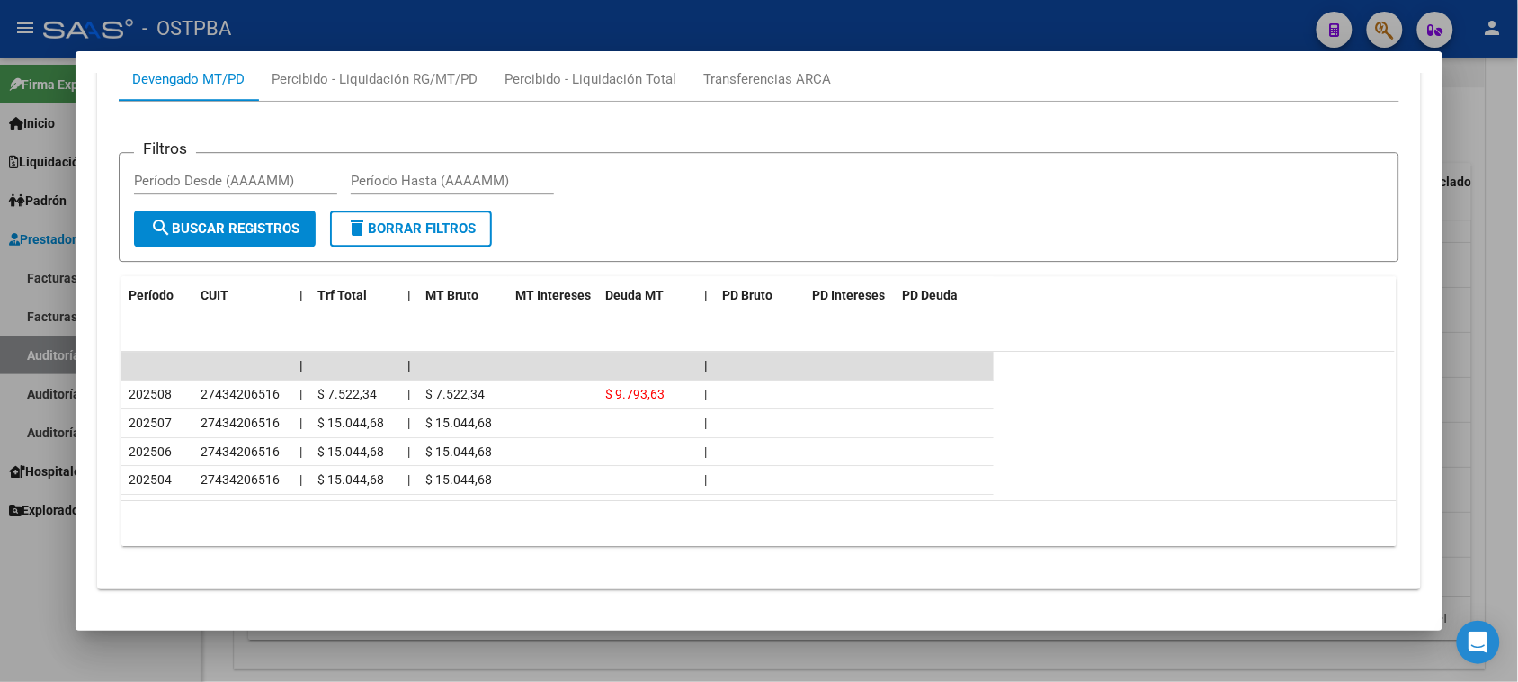
scroll to position [1560, 0]
drag, startPoint x: 0, startPoint y: 643, endPoint x: 158, endPoint y: 680, distance: 162.5
click at [2, 639] on div at bounding box center [759, 341] width 1518 height 682
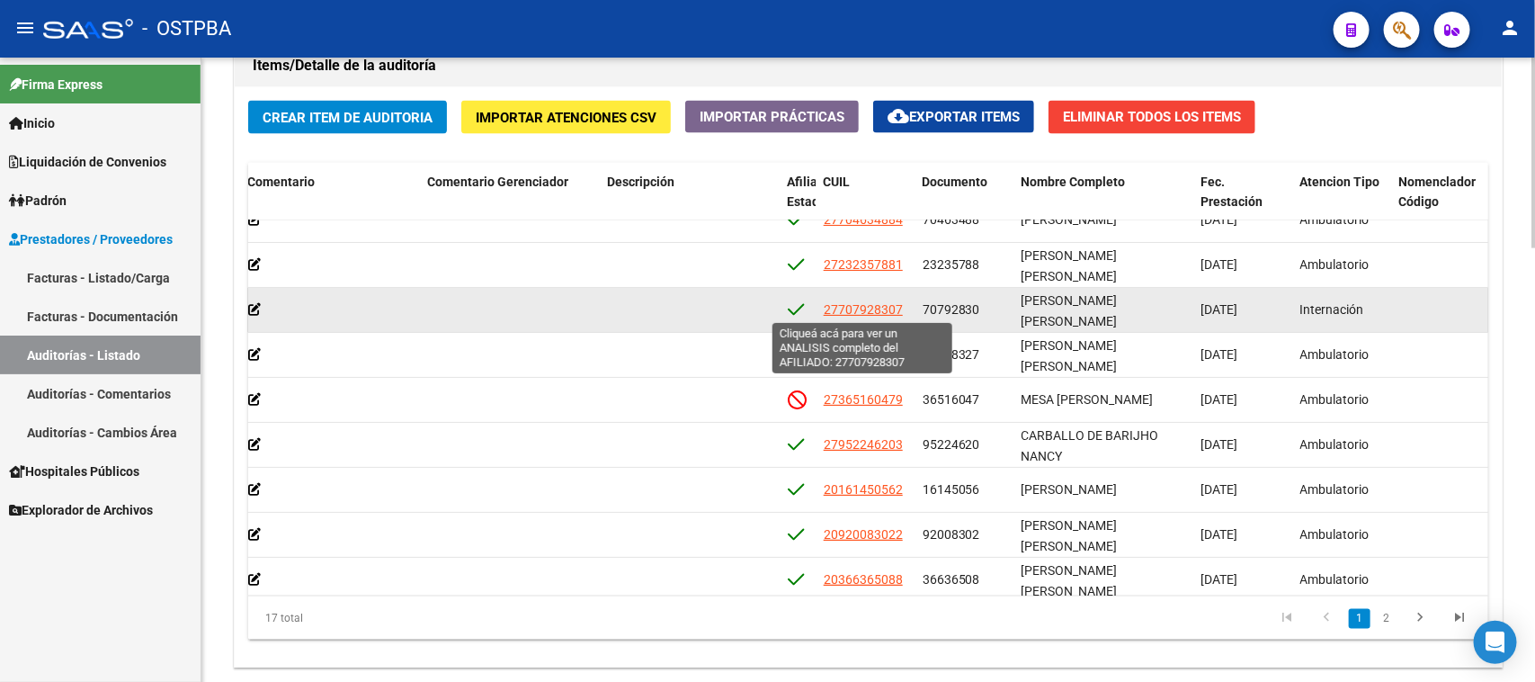
click at [845, 308] on span "27707928307" at bounding box center [863, 309] width 79 height 14
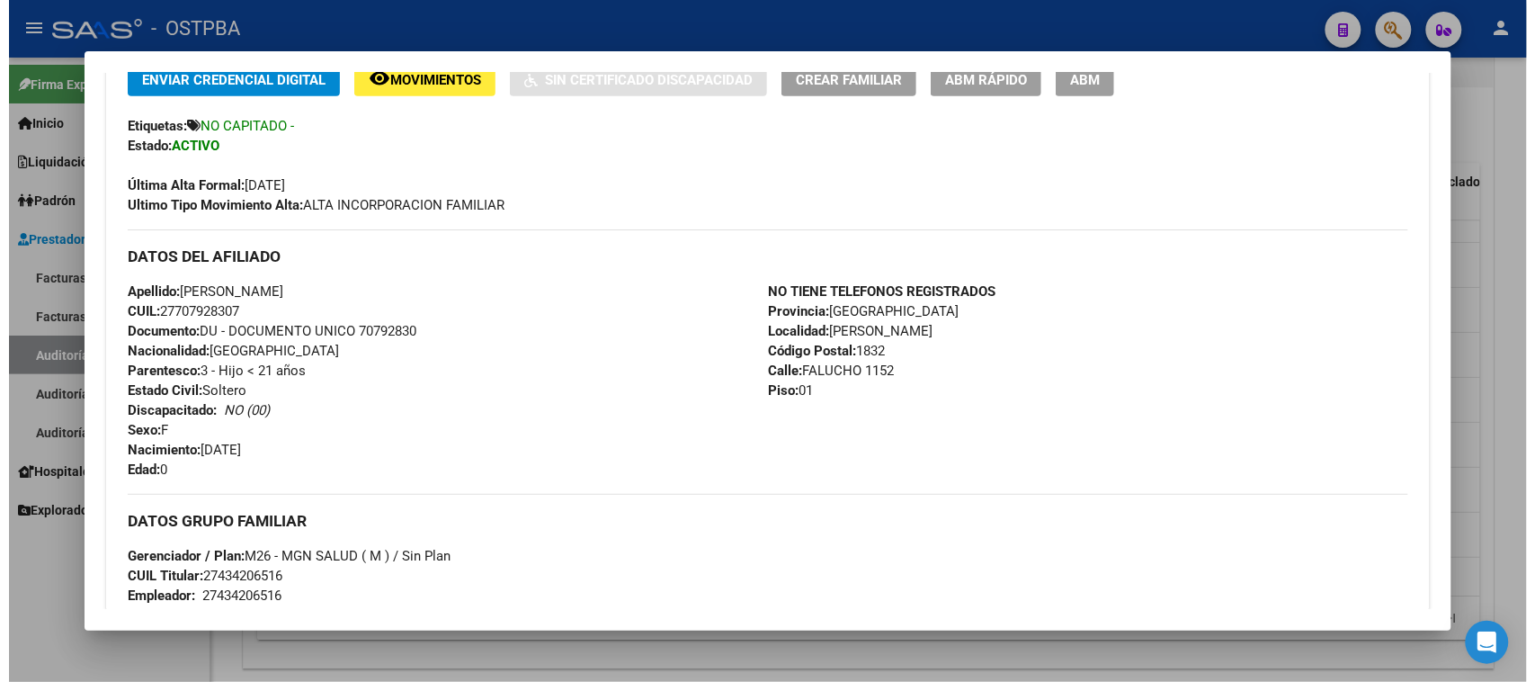
scroll to position [450, 0]
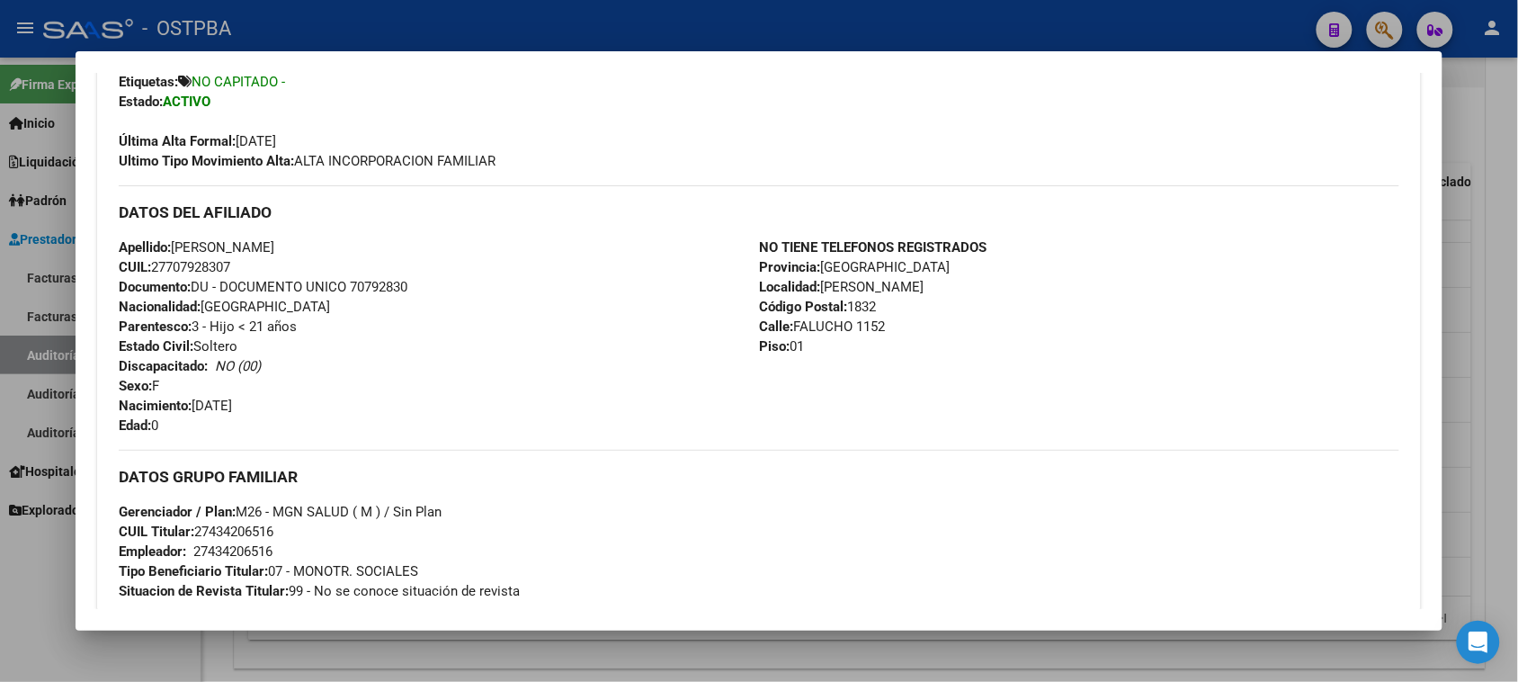
drag, startPoint x: 15, startPoint y: 636, endPoint x: 64, endPoint y: 594, distance: 63.8
click at [20, 634] on div at bounding box center [759, 341] width 1518 height 682
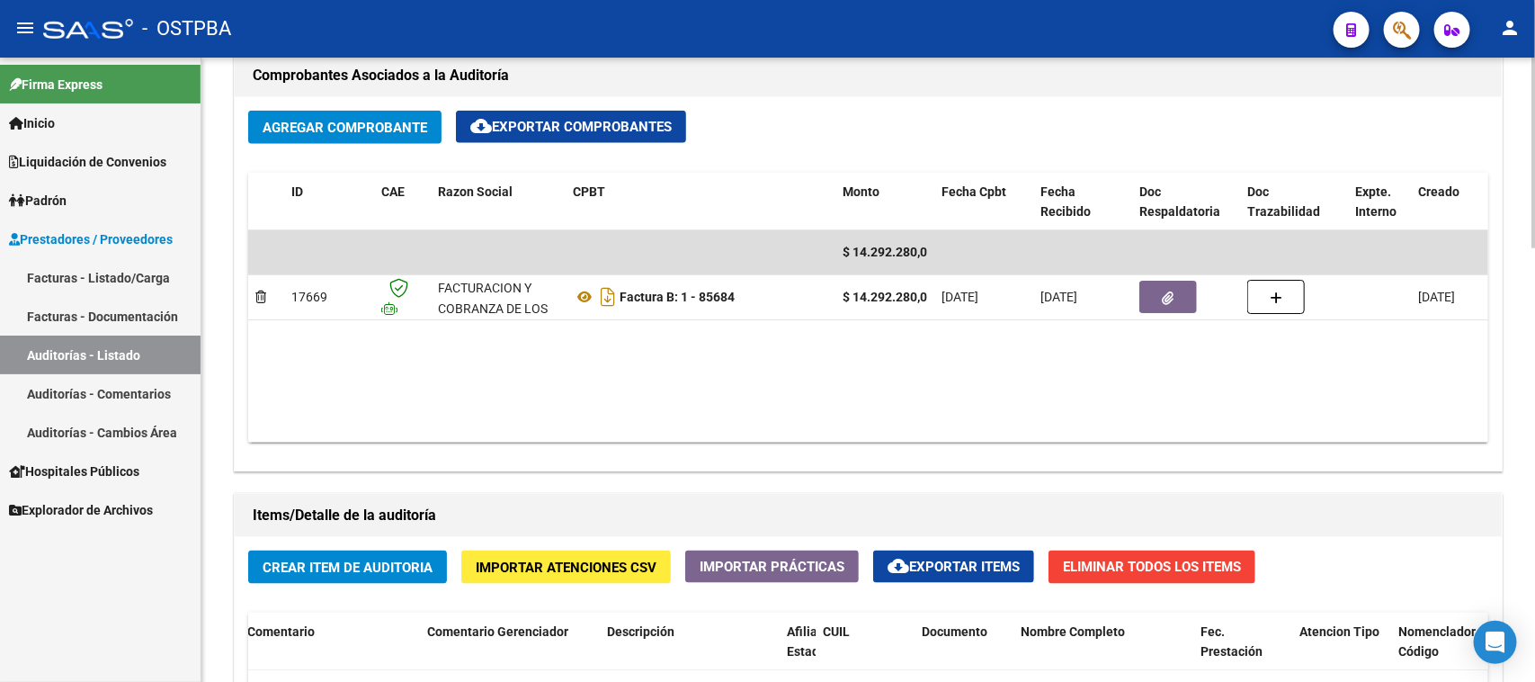
scroll to position [749, 0]
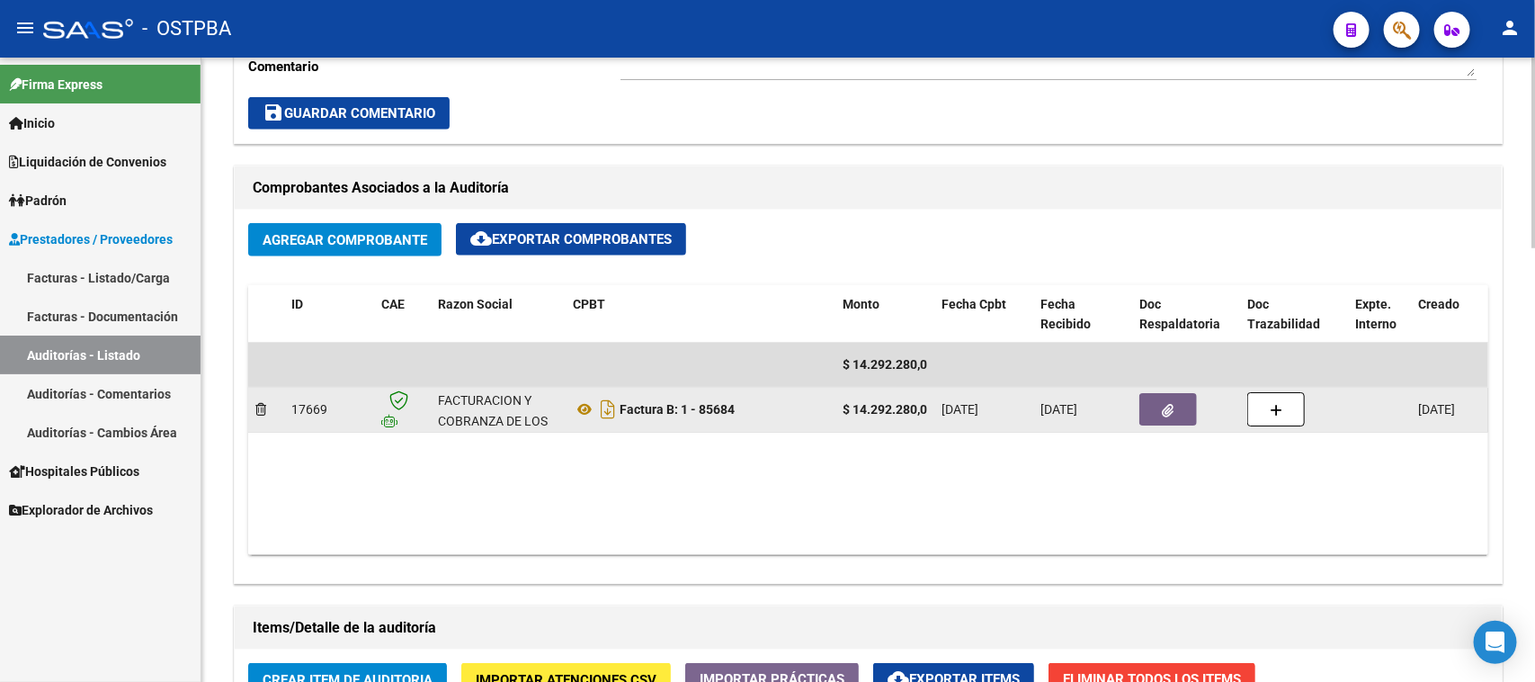
click at [1185, 403] on button "button" at bounding box center [1168, 409] width 58 height 32
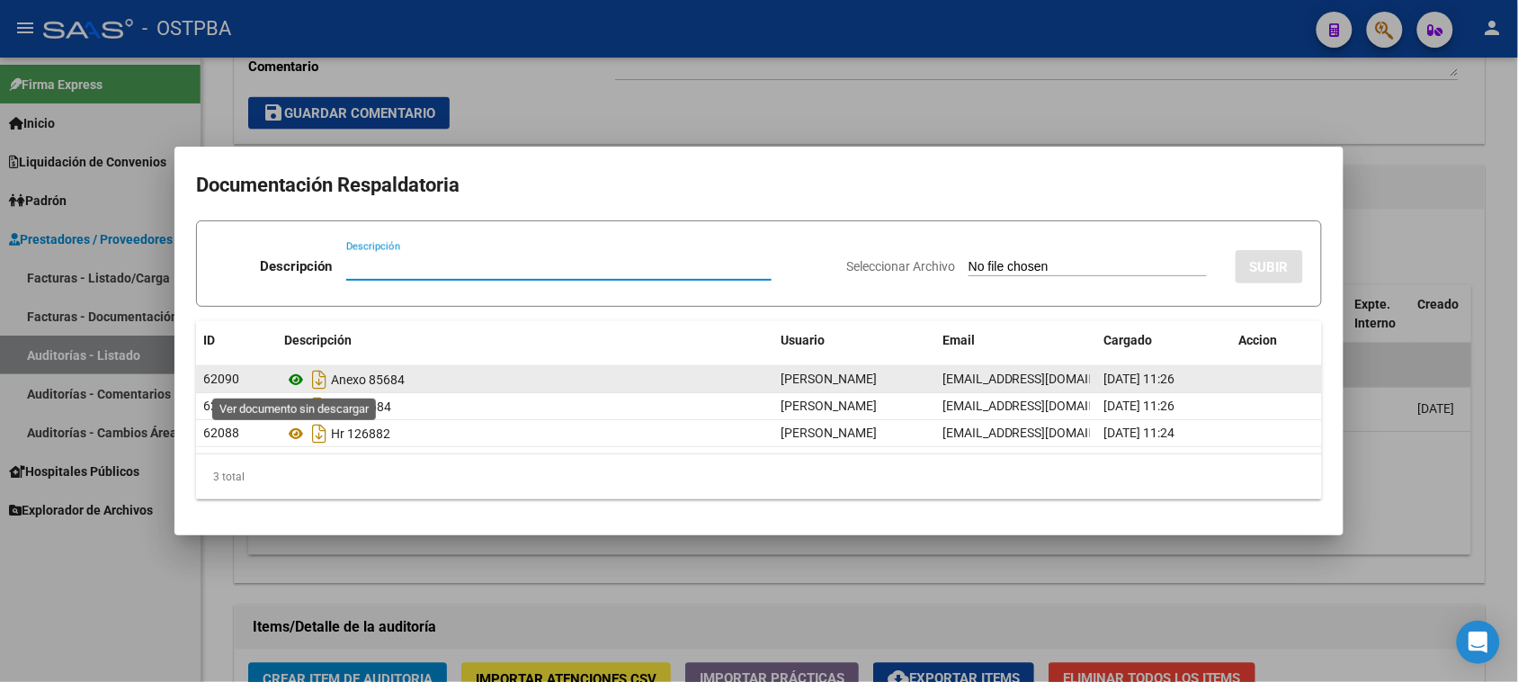
click at [292, 379] on icon at bounding box center [295, 380] width 23 height 22
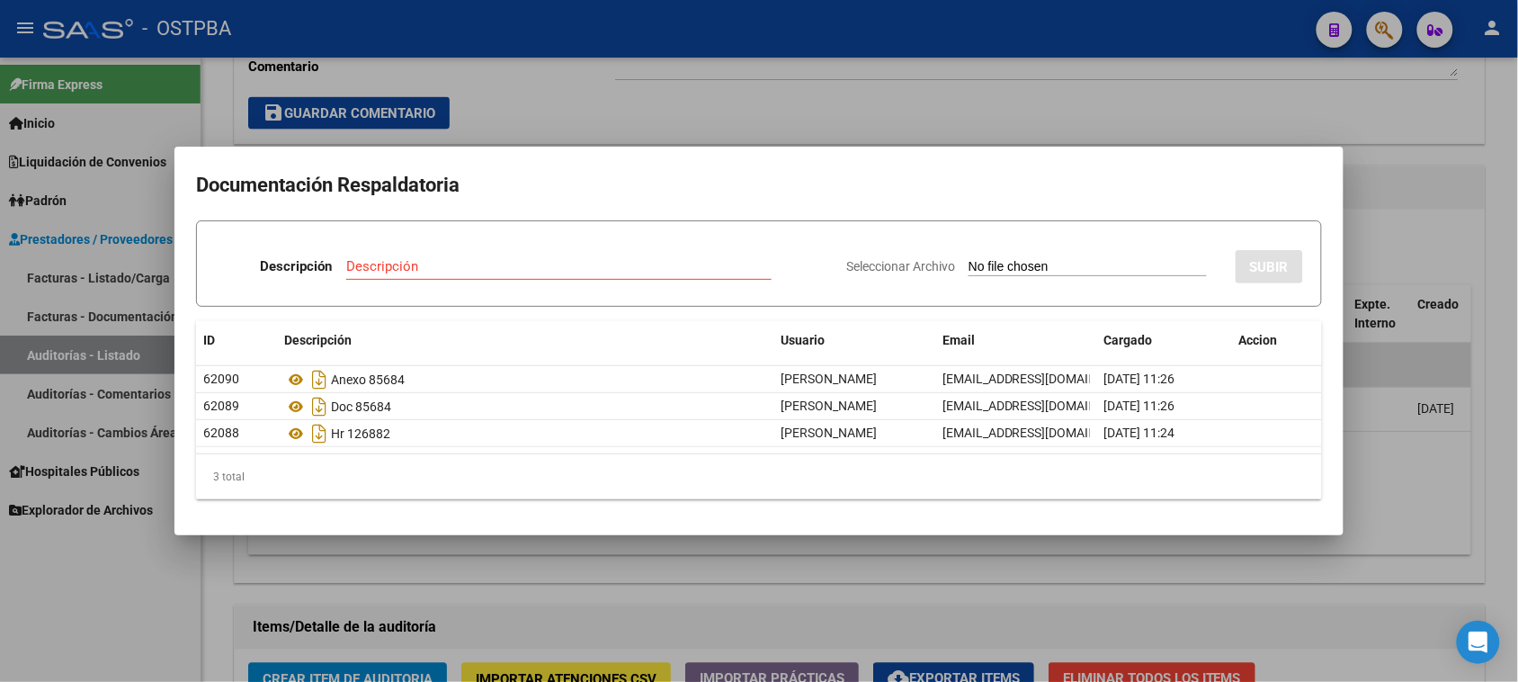
click at [114, 279] on div at bounding box center [759, 341] width 1518 height 682
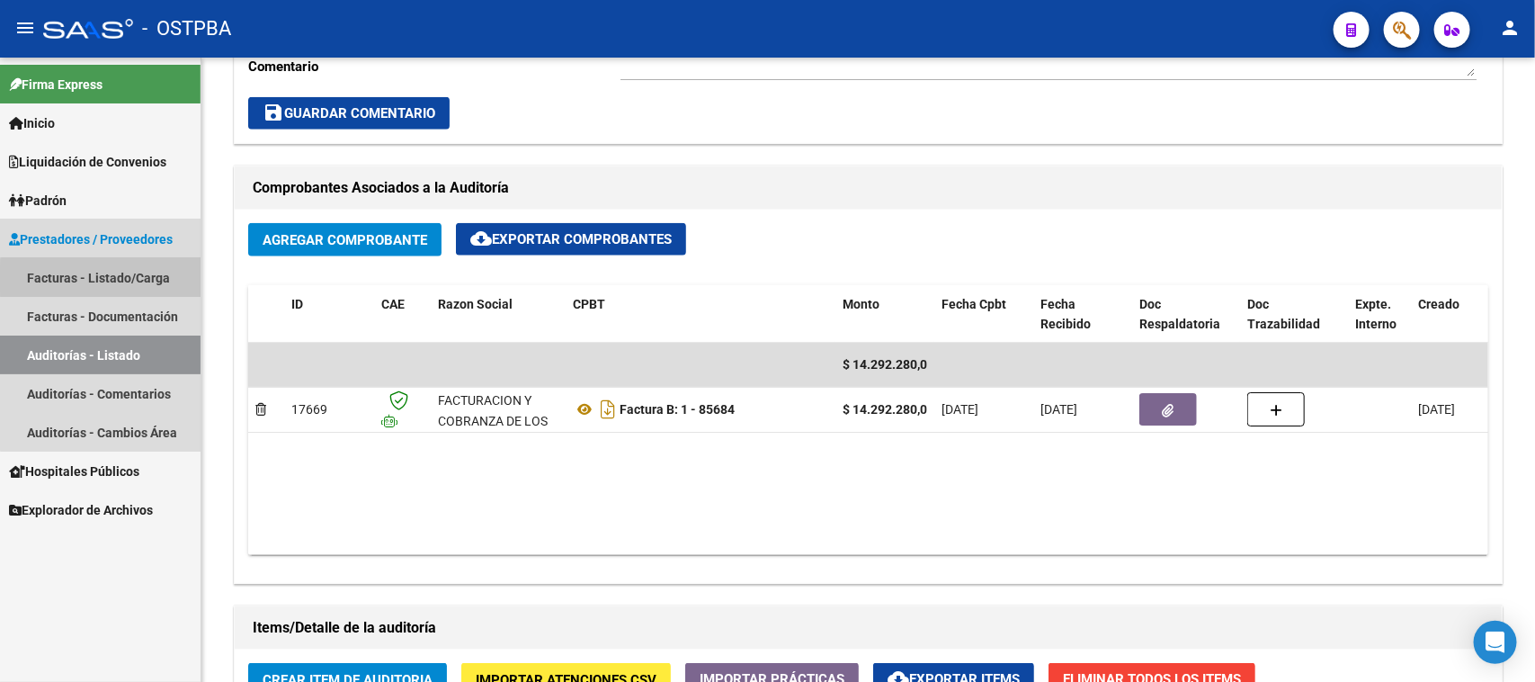
click at [114, 279] on link "Facturas - Listado/Carga" at bounding box center [100, 277] width 201 height 39
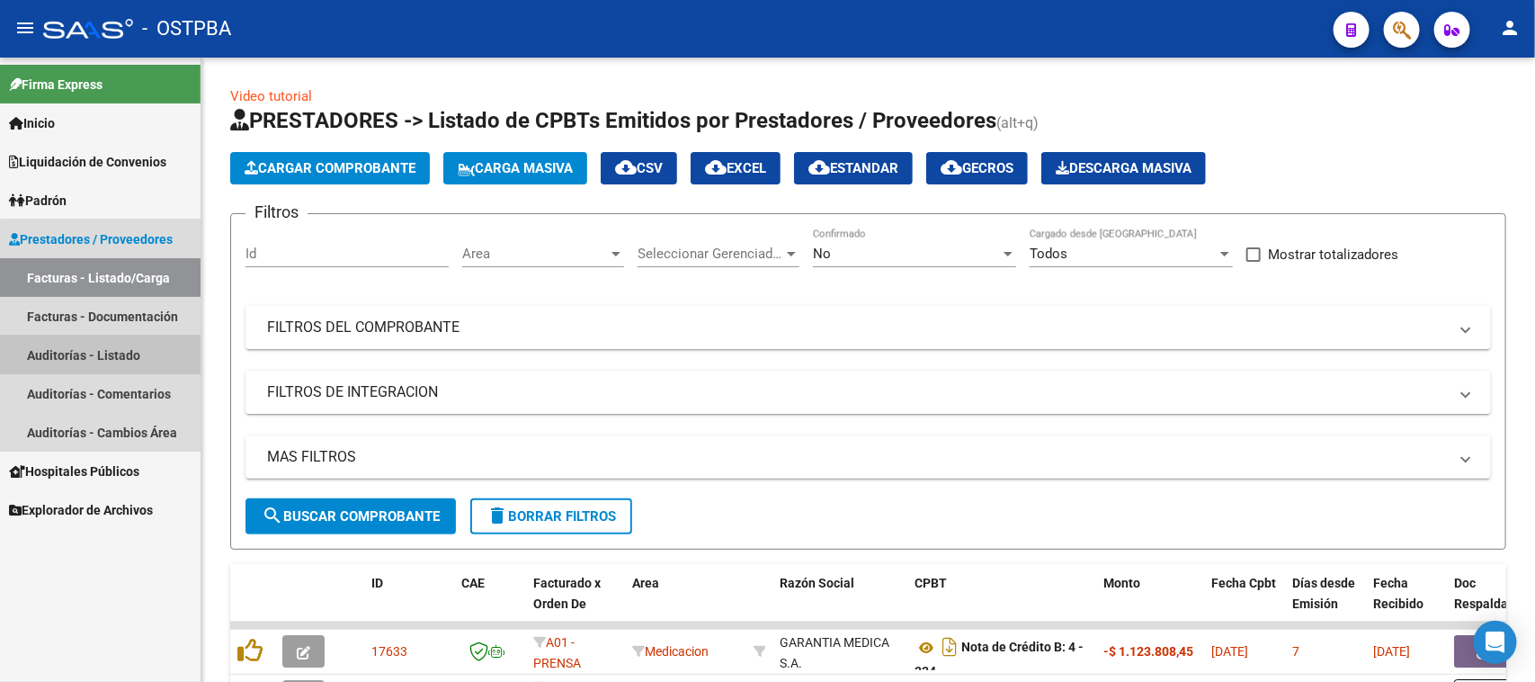
click at [138, 346] on link "Auditorías - Listado" at bounding box center [100, 354] width 201 height 39
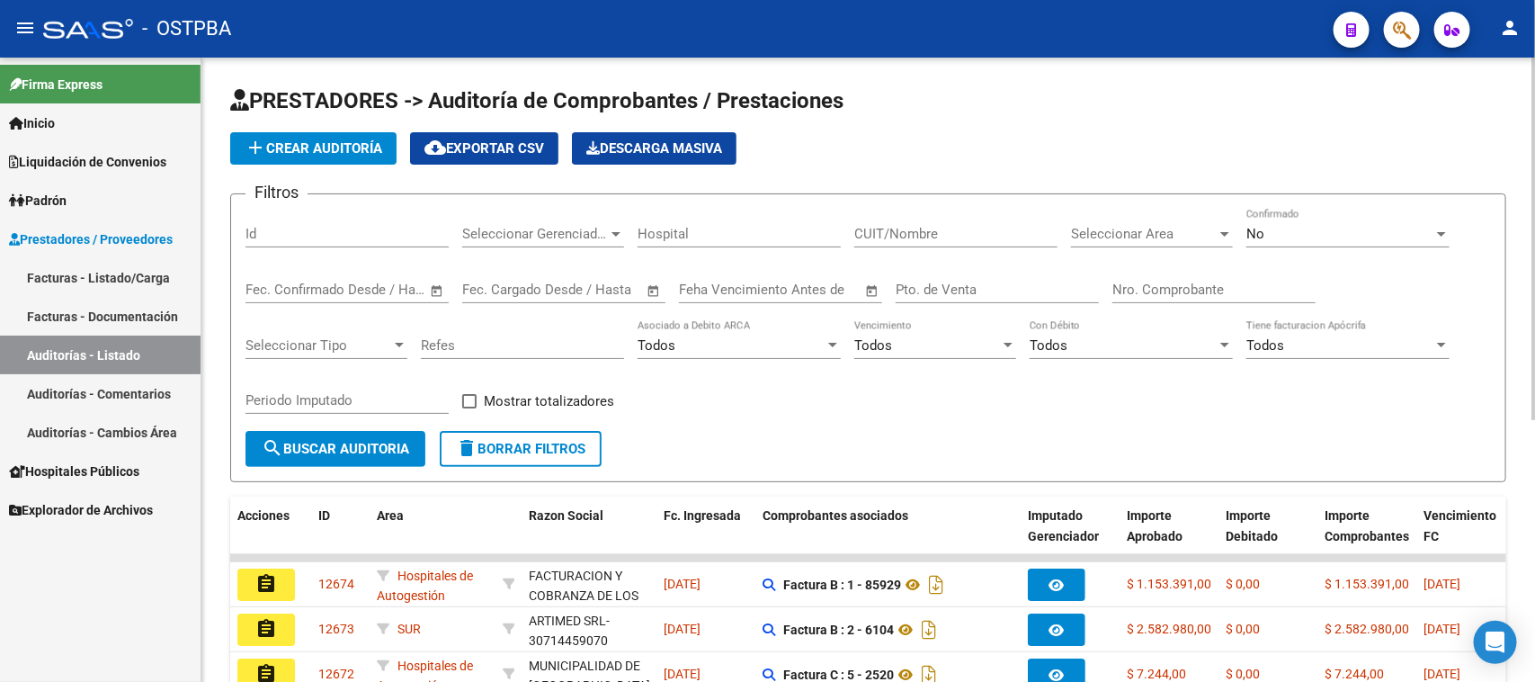
click at [1153, 283] on input "Nro. Comprobante" at bounding box center [1213, 289] width 203 height 16
click at [142, 270] on link "Facturas - Listado/Carga" at bounding box center [100, 277] width 201 height 39
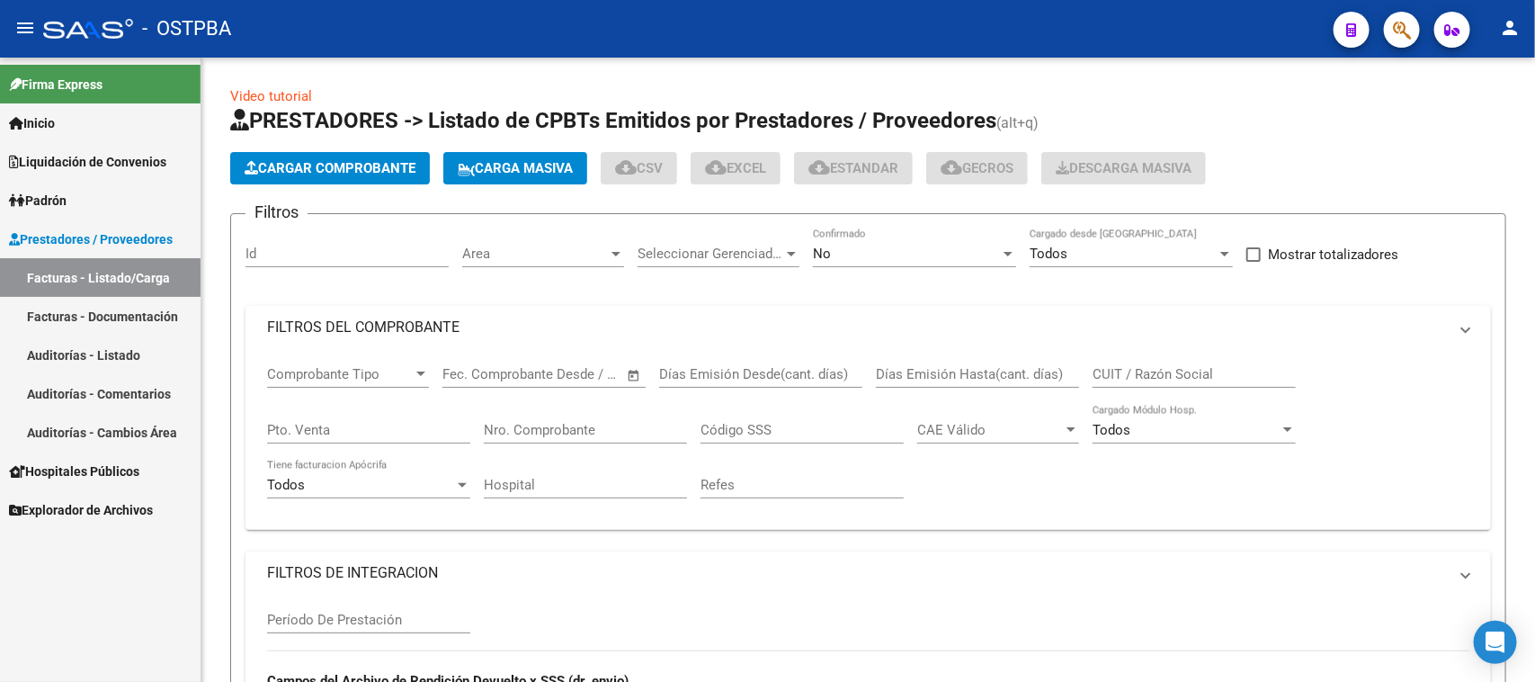
click at [142, 270] on link "Facturas - Listado/Carga" at bounding box center [100, 277] width 201 height 39
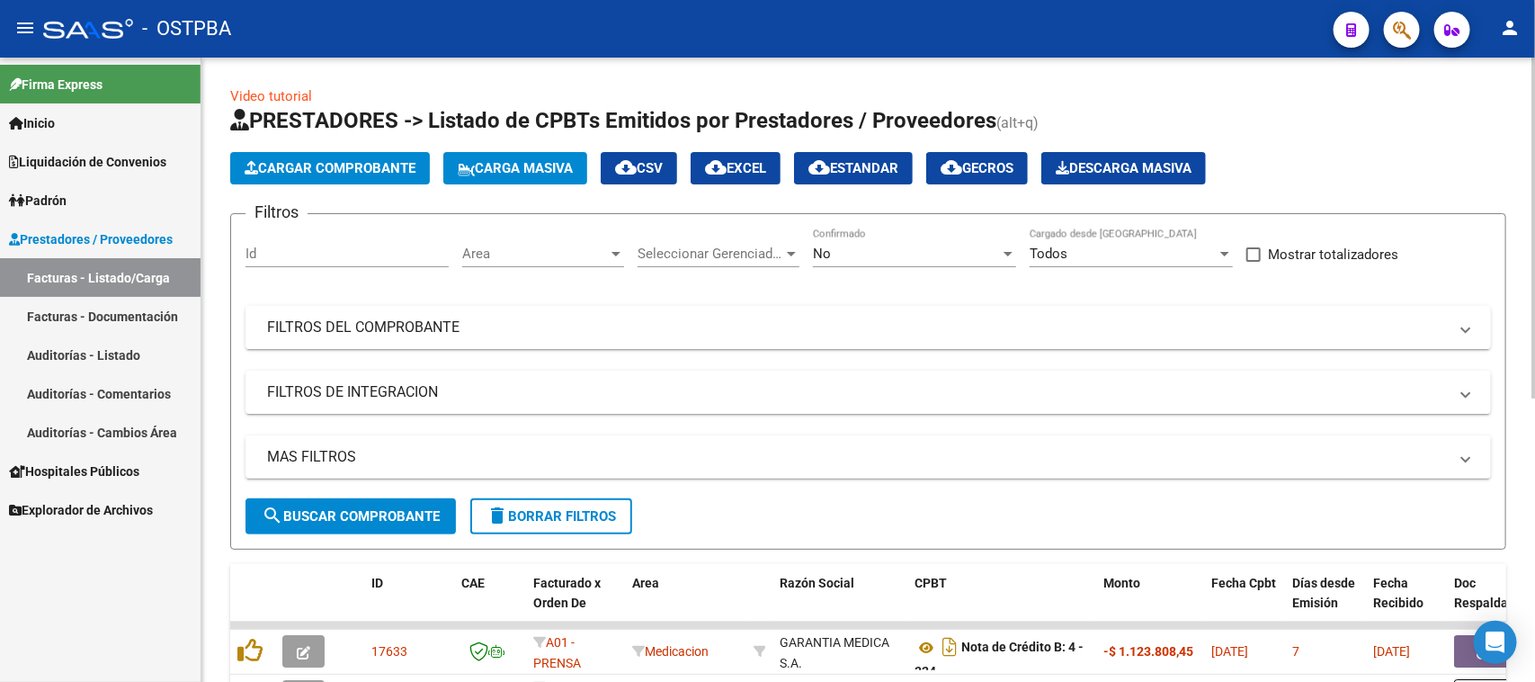
click at [551, 313] on mat-expansion-panel-header "FILTROS DEL COMPROBANTE" at bounding box center [867, 327] width 1245 height 43
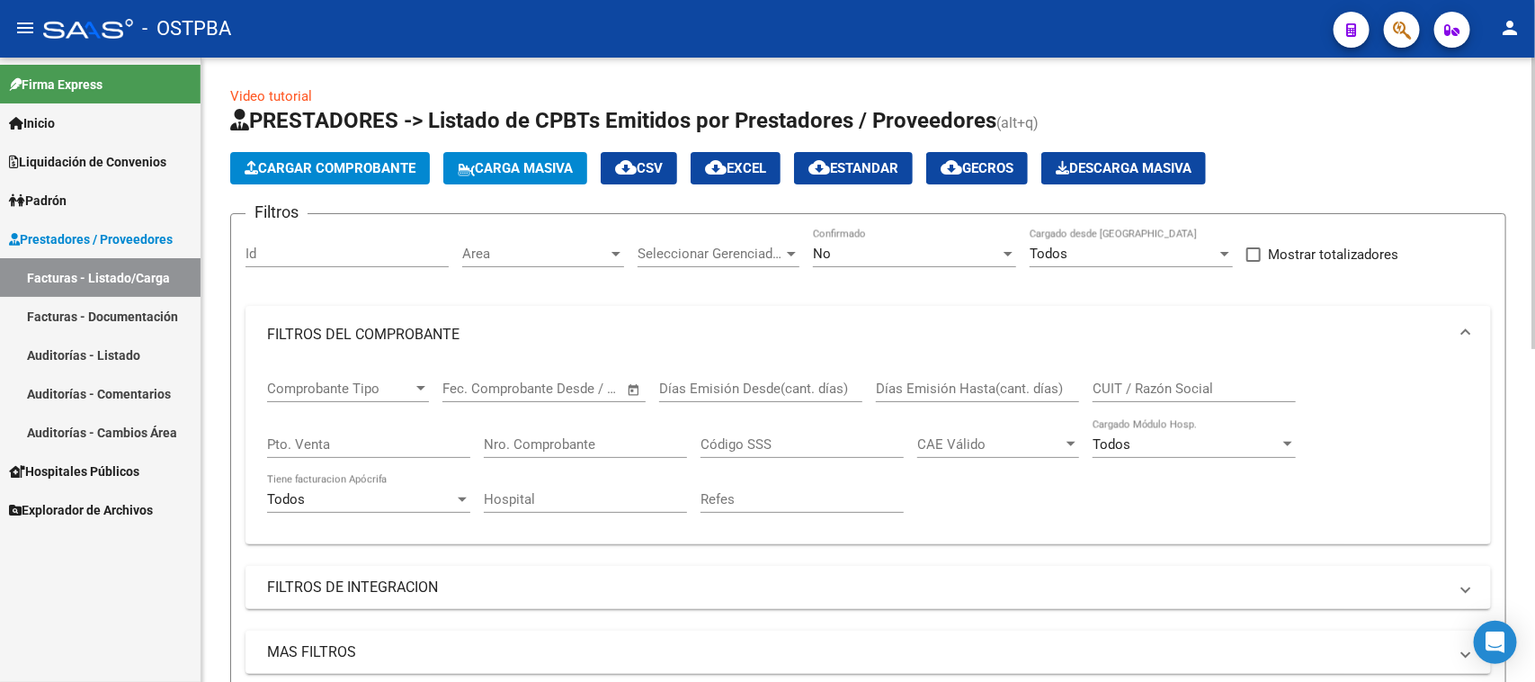
click at [576, 438] on input "Nro. Comprobante" at bounding box center [585, 444] width 203 height 16
click at [937, 258] on div "No" at bounding box center [906, 253] width 187 height 16
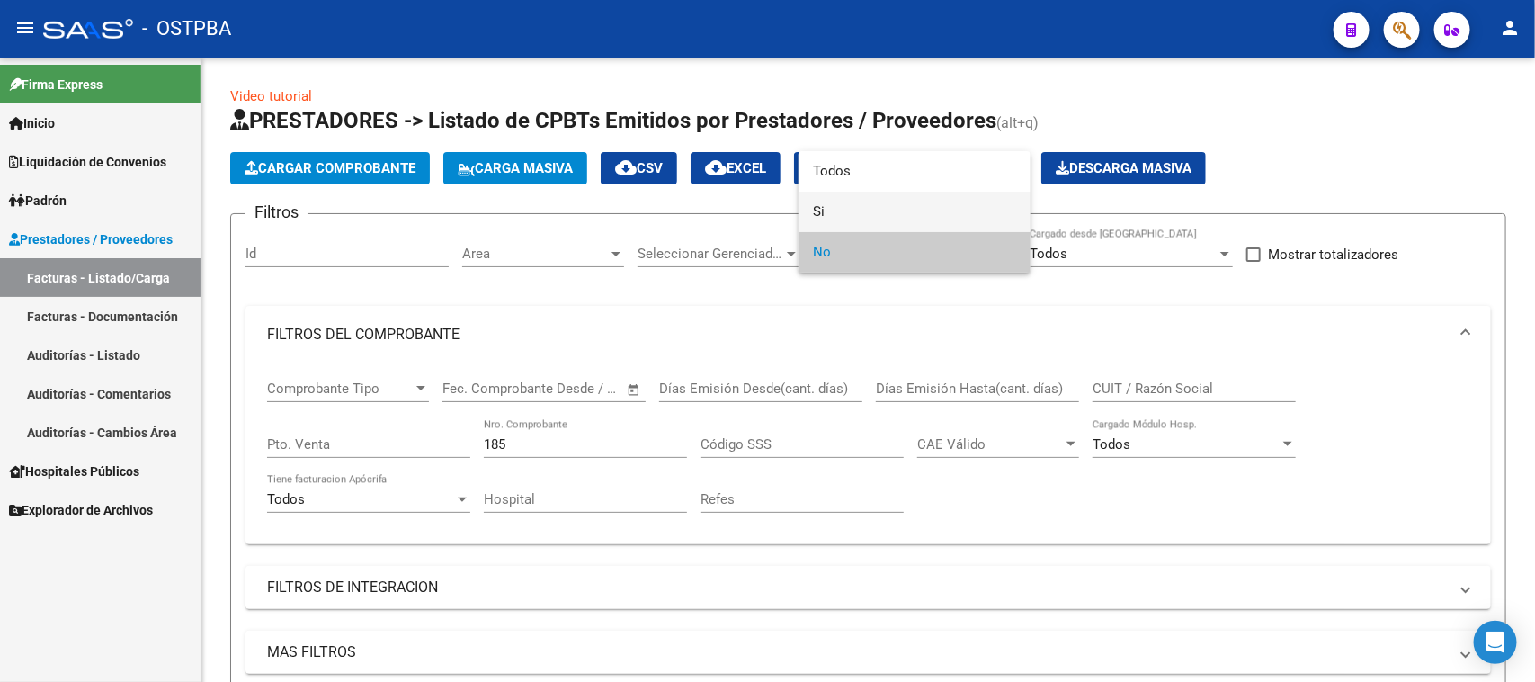
click at [817, 209] on span "Si" at bounding box center [914, 212] width 203 height 40
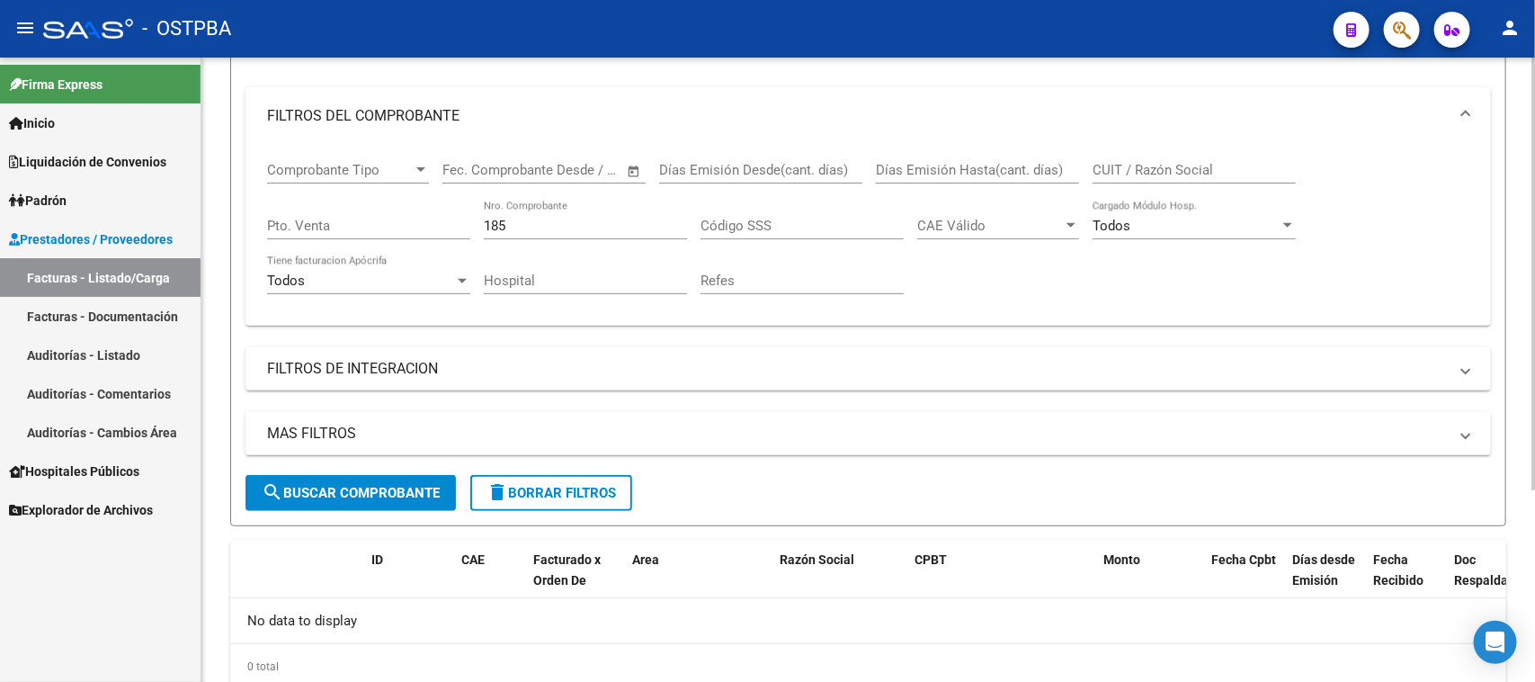
scroll to position [225, 0]
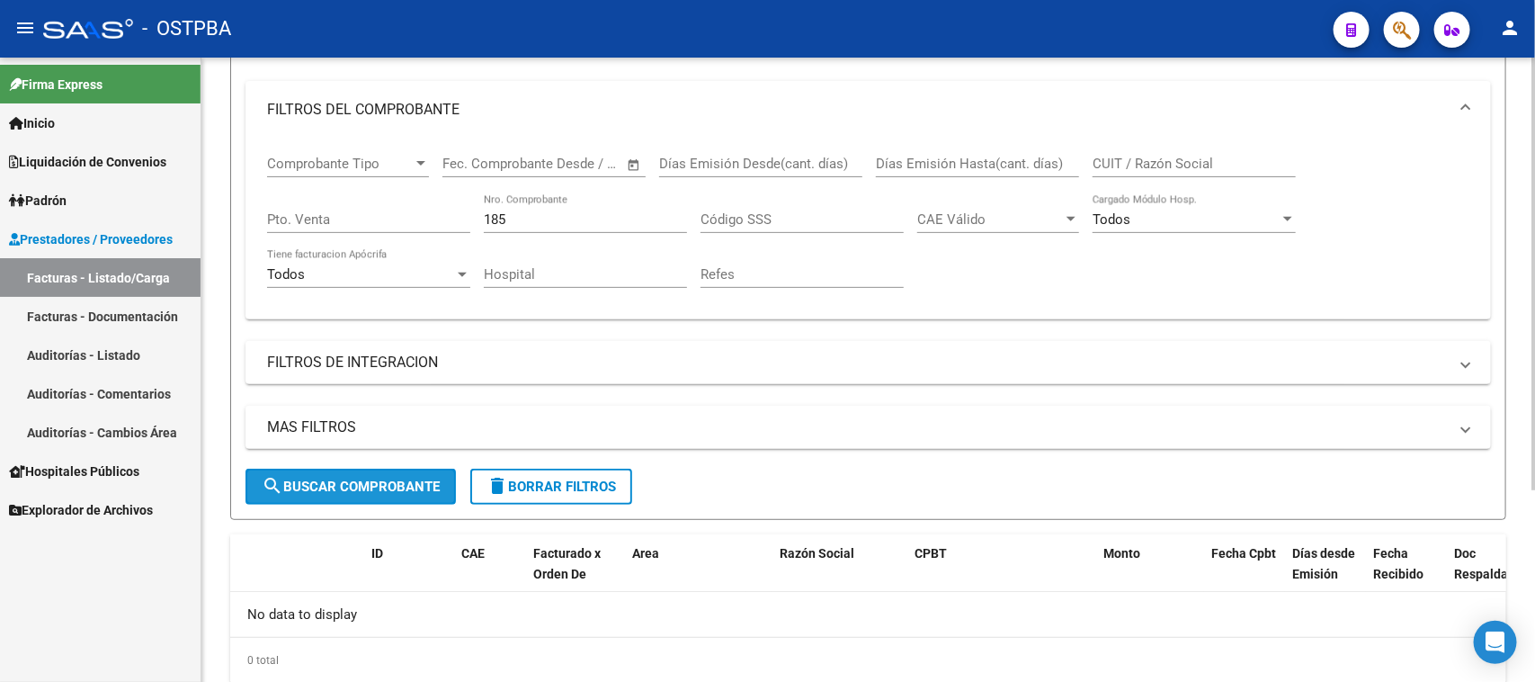
click at [313, 478] on span "search Buscar Comprobante" at bounding box center [351, 486] width 178 height 16
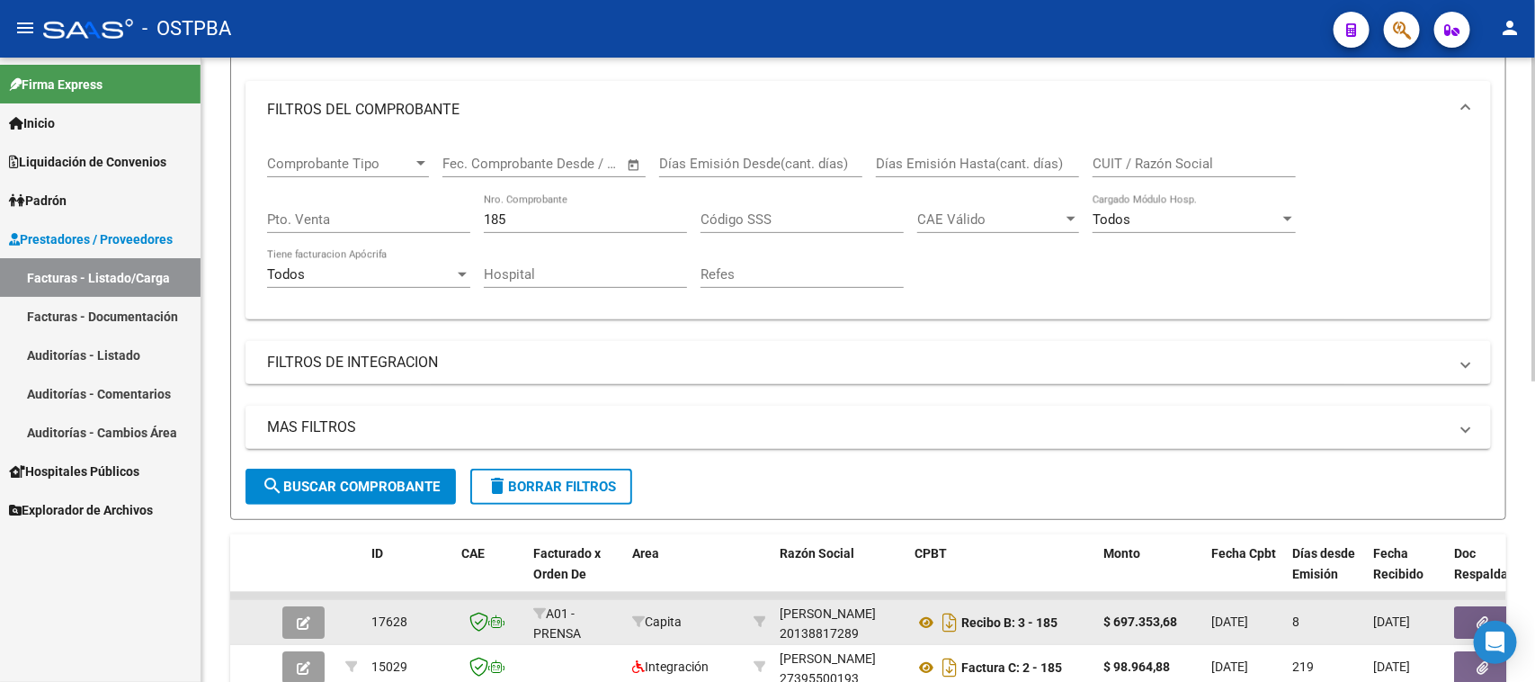
click at [1461, 611] on button "button" at bounding box center [1483, 622] width 58 height 32
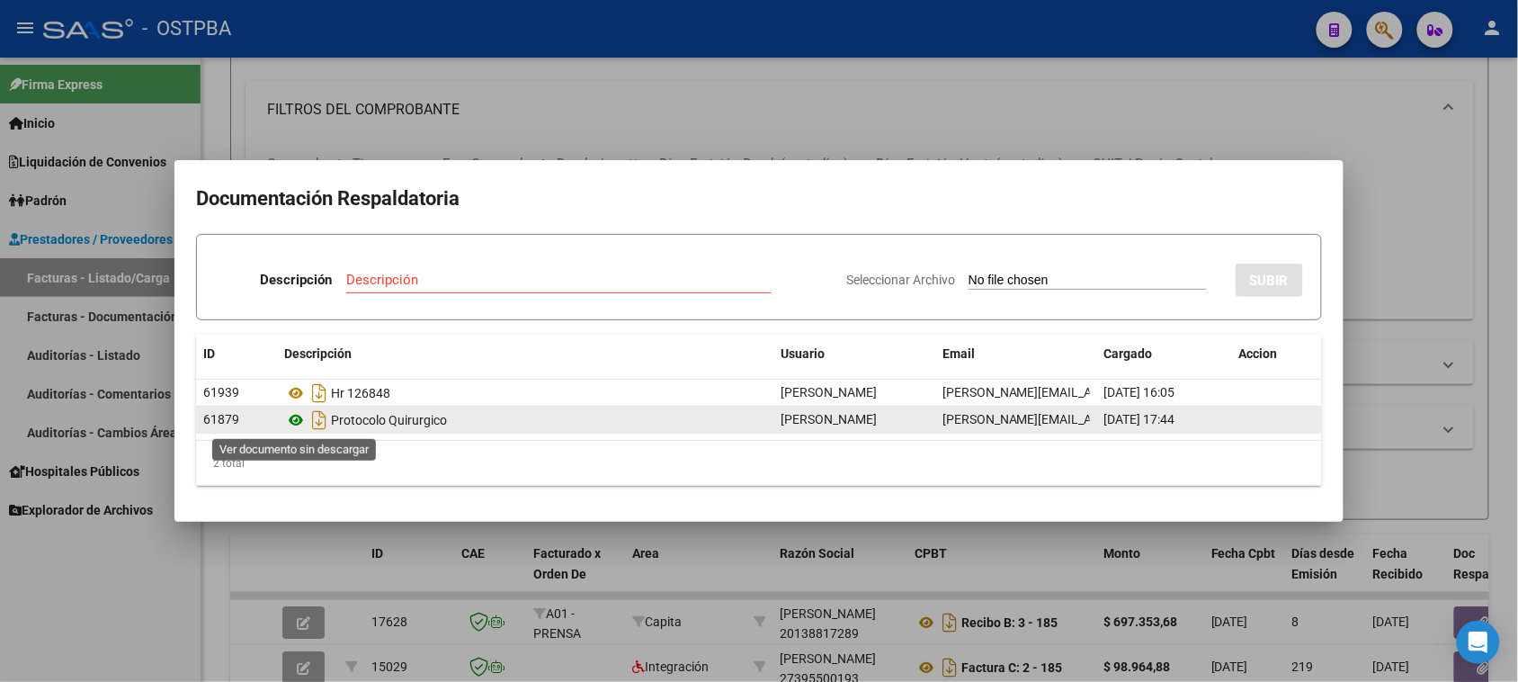
click at [297, 421] on icon at bounding box center [295, 420] width 23 height 22
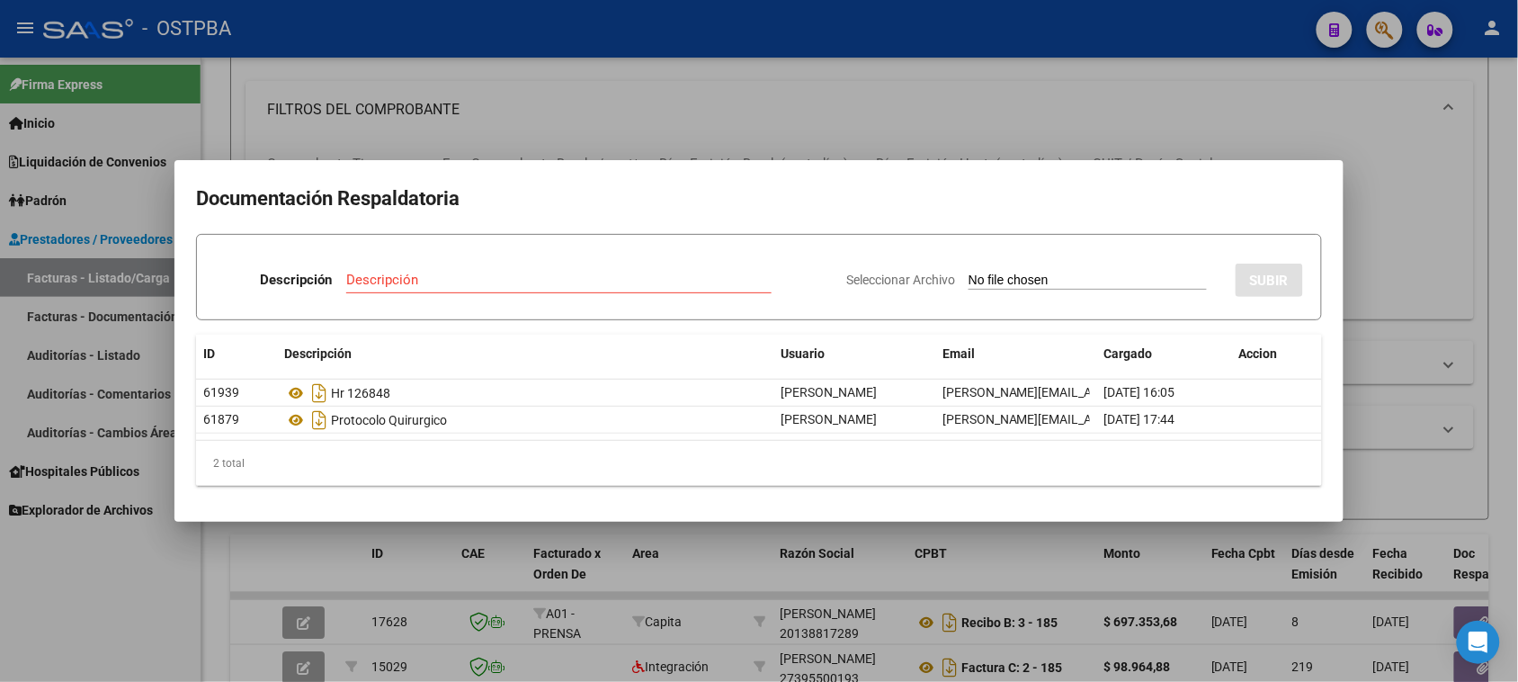
drag, startPoint x: 151, startPoint y: 645, endPoint x: 303, endPoint y: 520, distance: 196.8
click at [151, 639] on div at bounding box center [759, 341] width 1518 height 682
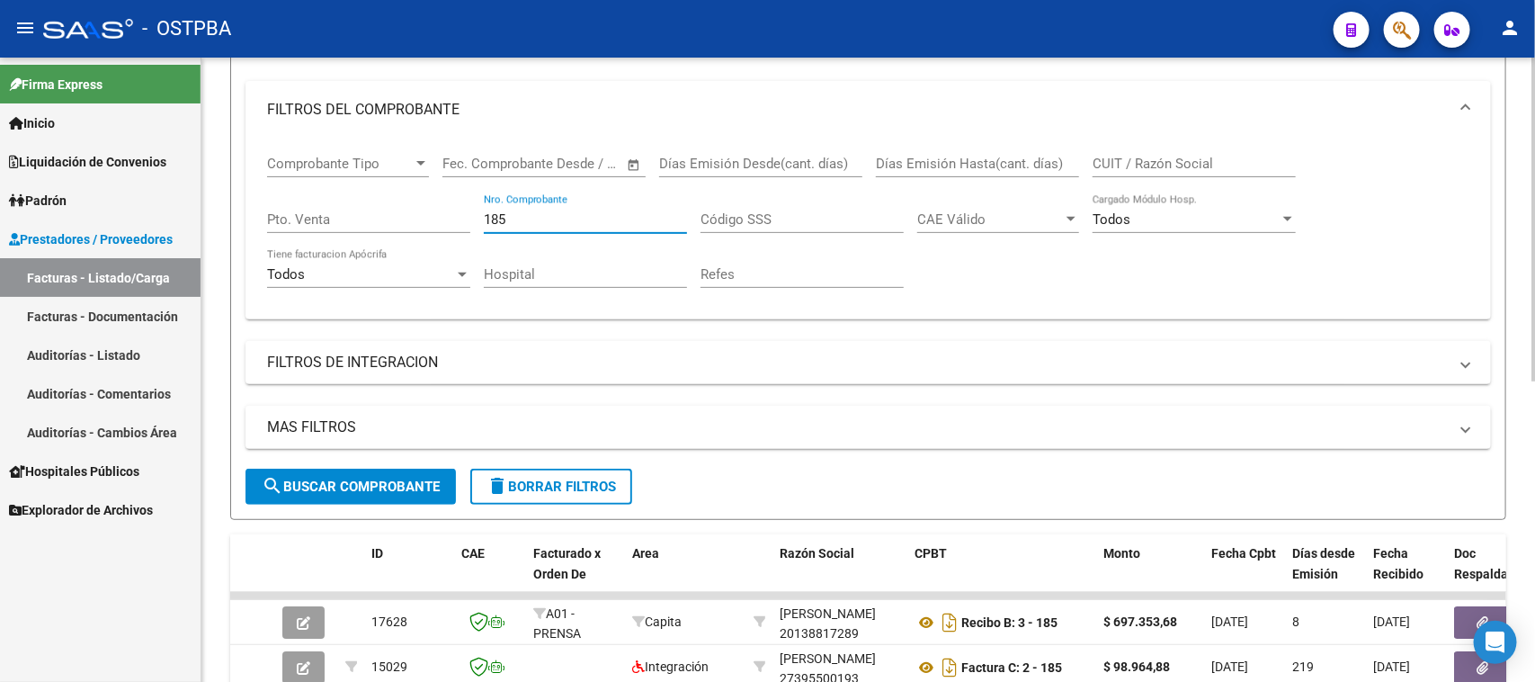
drag, startPoint x: 518, startPoint y: 216, endPoint x: 421, endPoint y: 207, distance: 97.5
click at [421, 207] on div "Comprobante Tipo Comprobante Tipo Fecha inicio – Fecha fin Fec. Comprobante Des…" at bounding box center [868, 221] width 1202 height 166
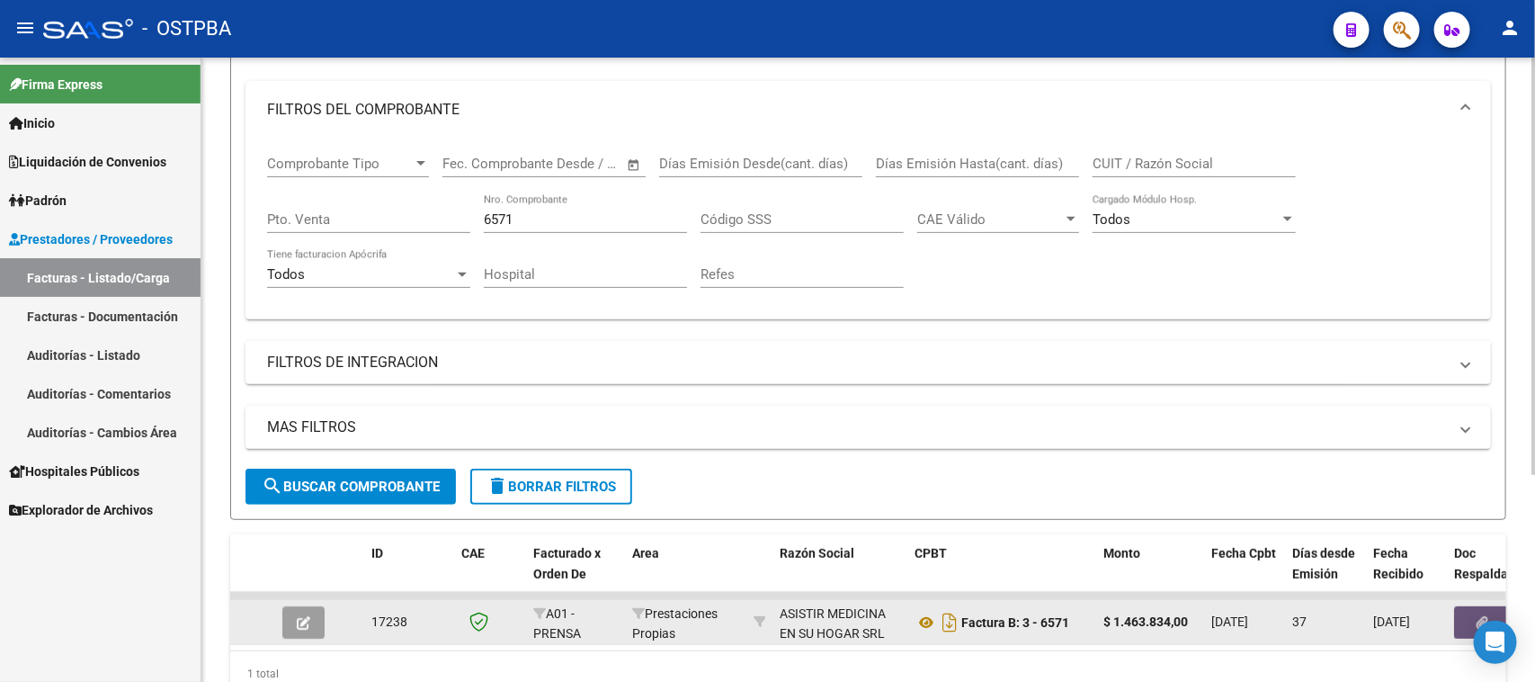
click at [1470, 617] on button "button" at bounding box center [1483, 622] width 58 height 32
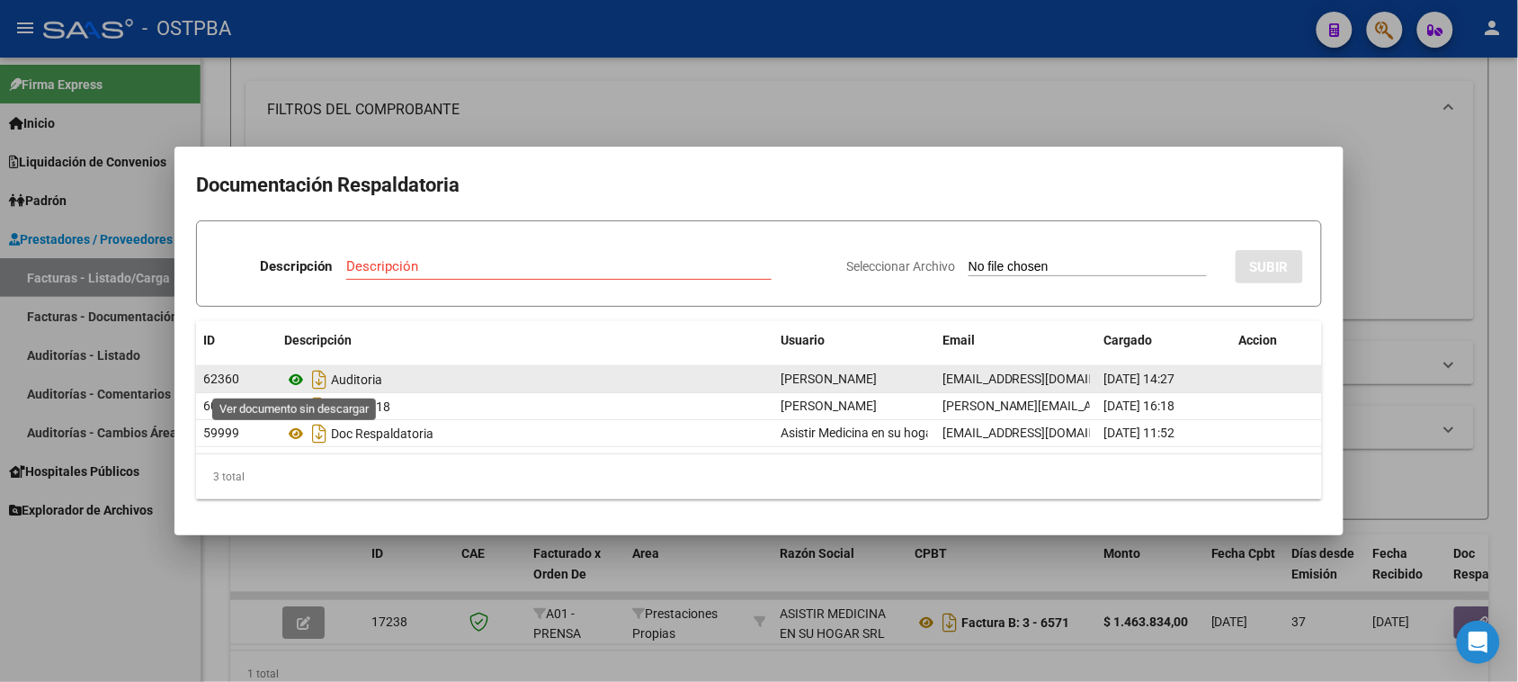
click at [292, 382] on icon at bounding box center [295, 380] width 23 height 22
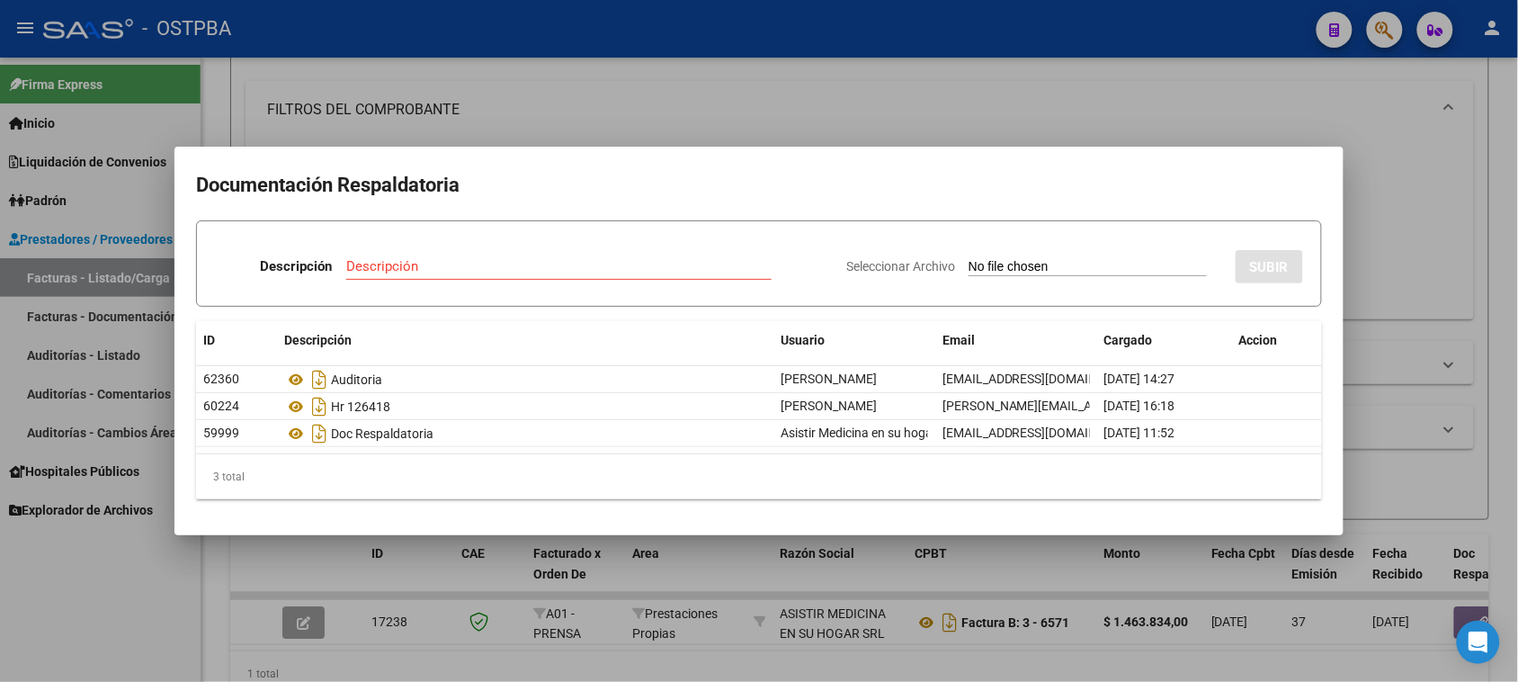
click at [102, 629] on div at bounding box center [759, 341] width 1518 height 682
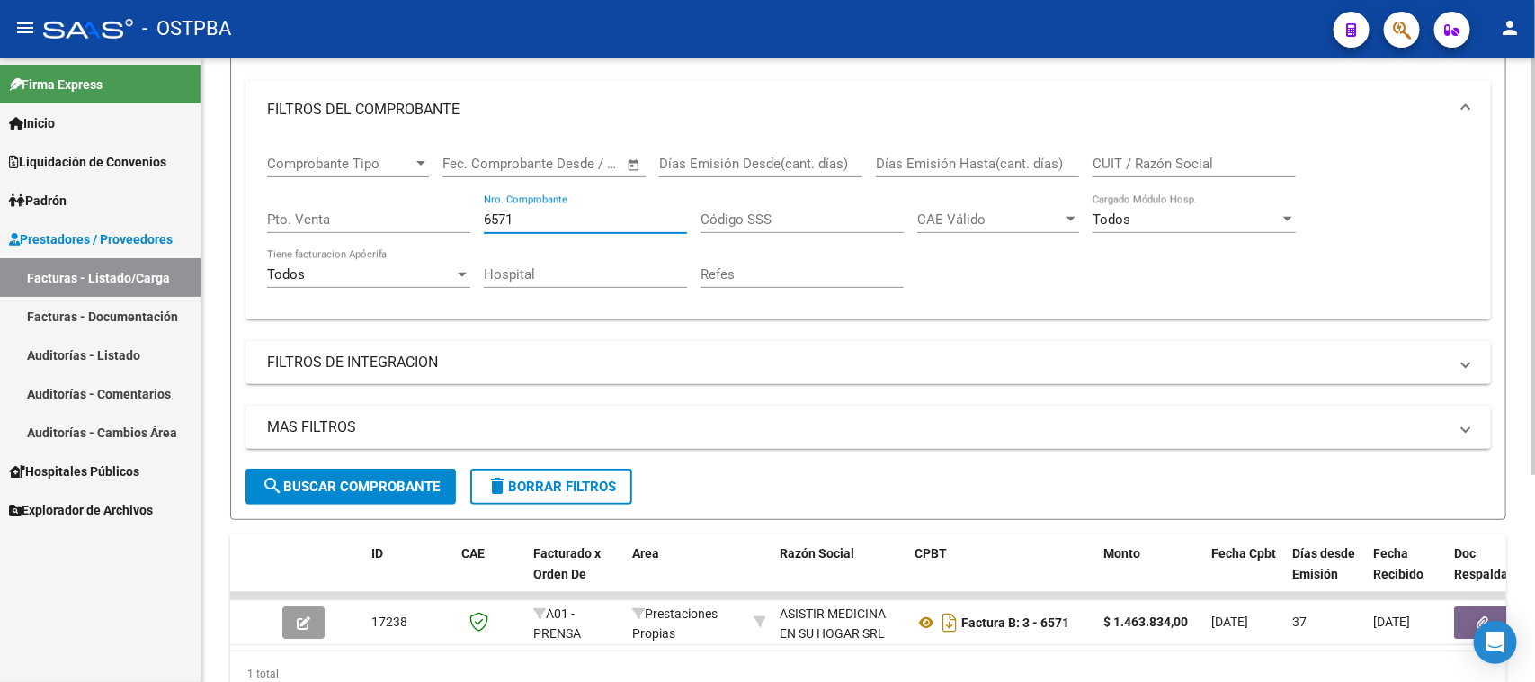
drag, startPoint x: 506, startPoint y: 218, endPoint x: 468, endPoint y: 217, distance: 38.7
click at [468, 217] on div "Comprobante Tipo Comprobante Tipo Fecha inicio – Fecha fin Fec. Comprobante Des…" at bounding box center [868, 221] width 1202 height 166
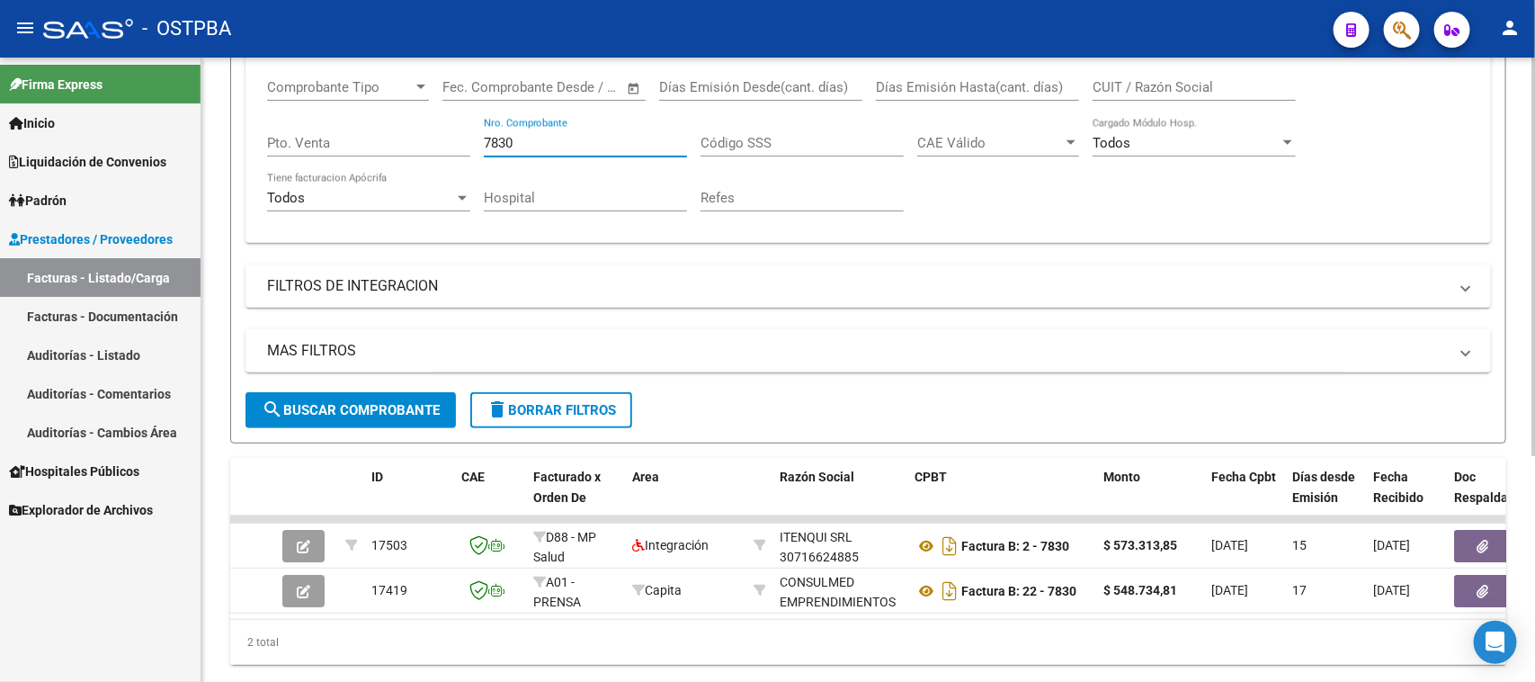
scroll to position [337, 0]
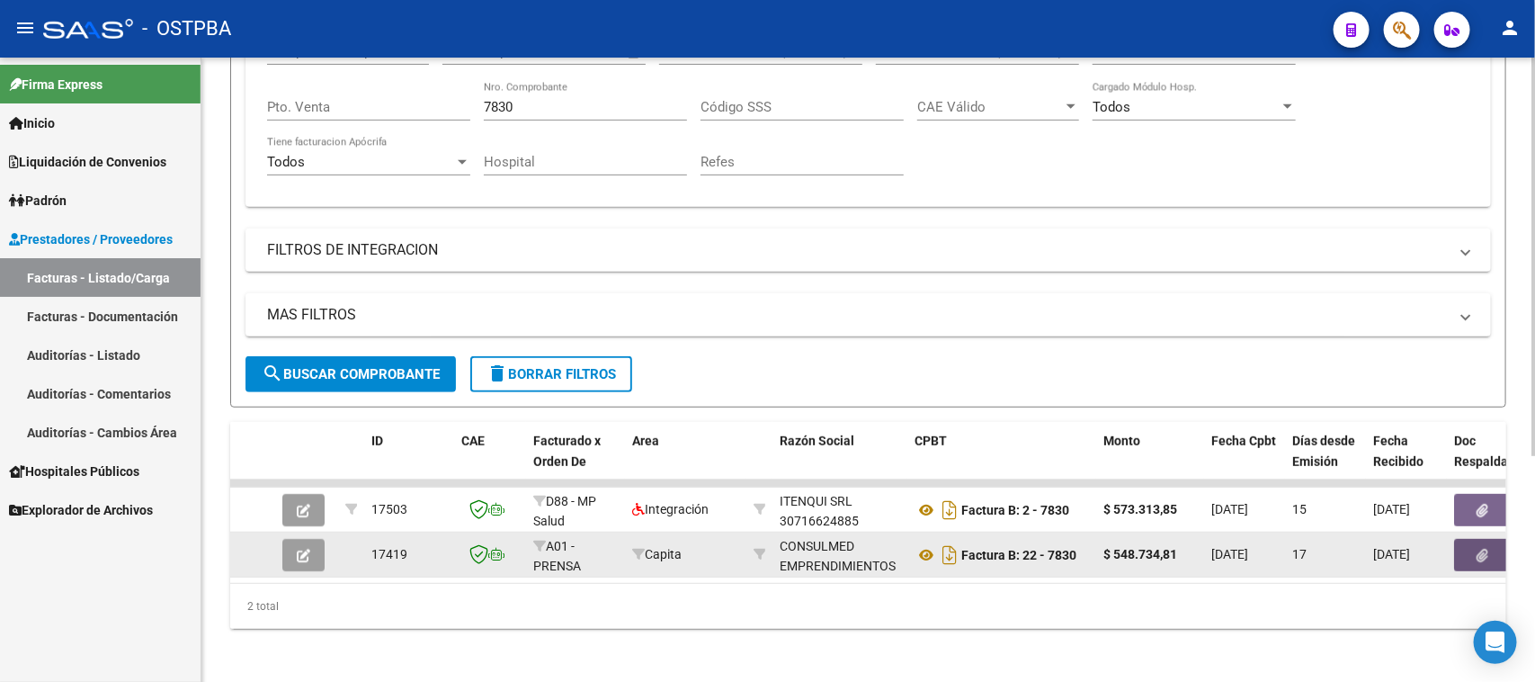
click at [1481, 540] on button "button" at bounding box center [1483, 555] width 58 height 32
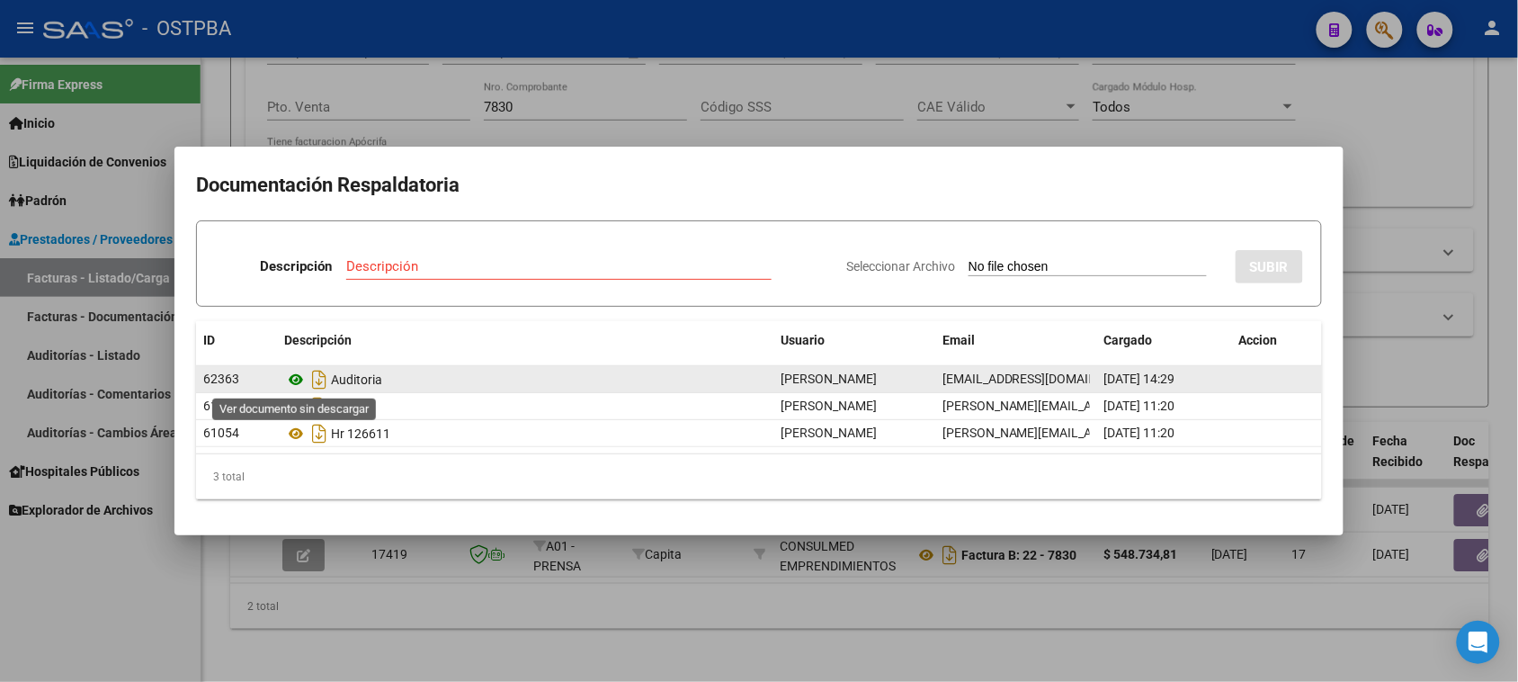
click at [293, 383] on icon at bounding box center [295, 380] width 23 height 22
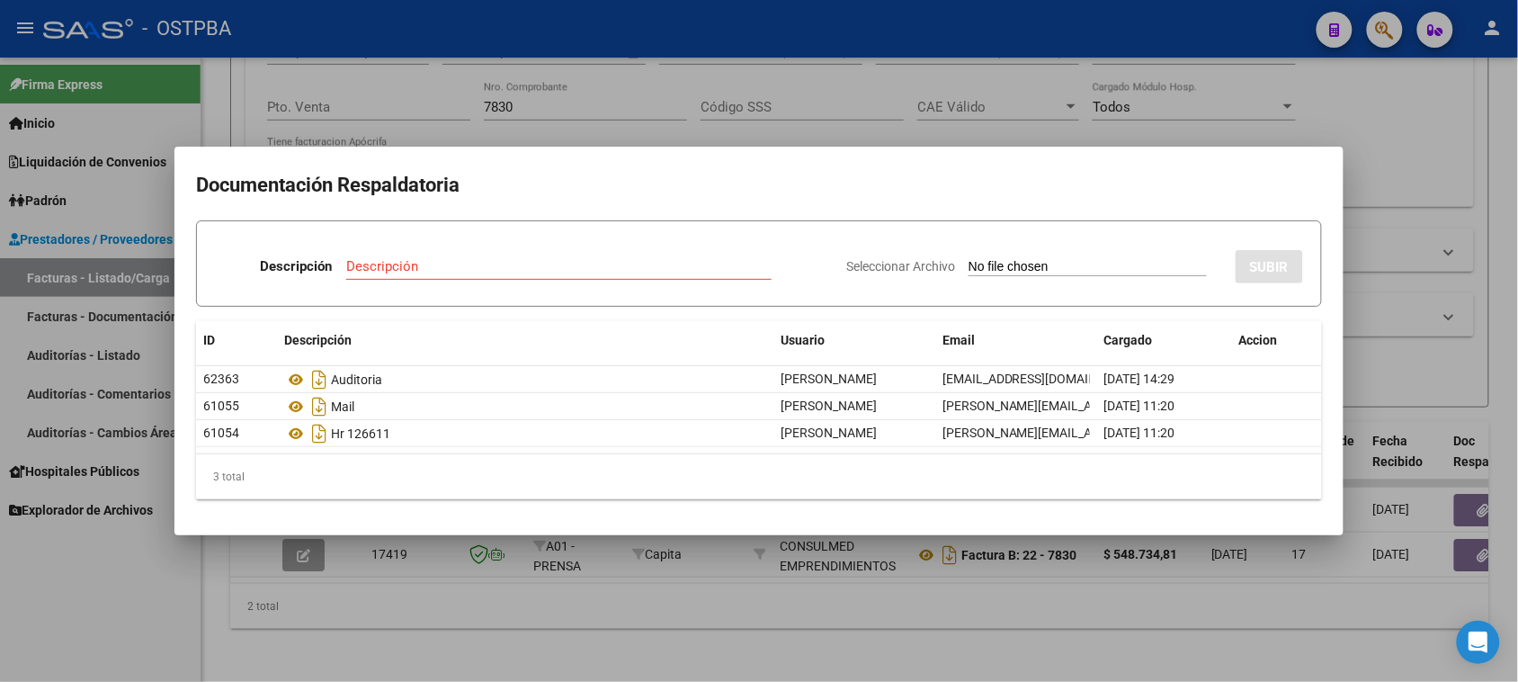
click at [744, 130] on div at bounding box center [759, 341] width 1518 height 682
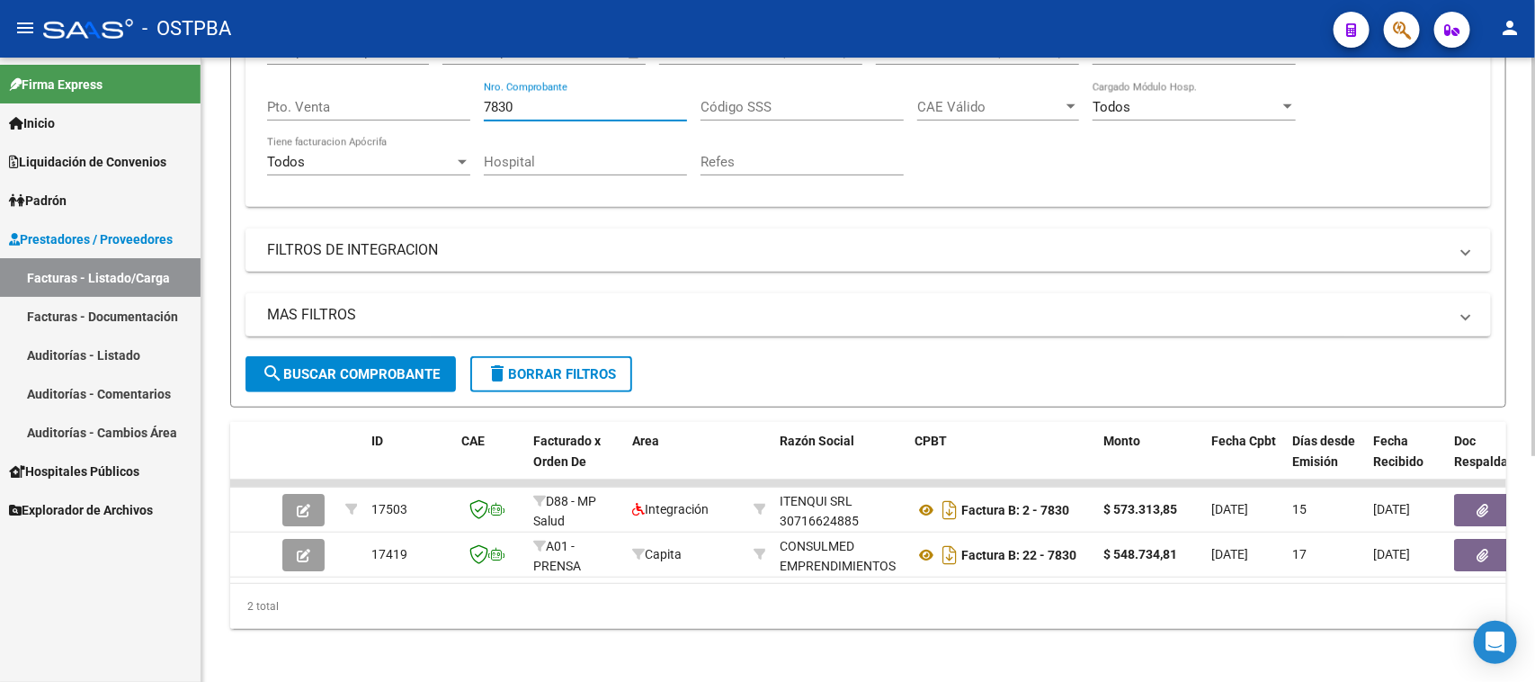
drag, startPoint x: 535, startPoint y: 102, endPoint x: 451, endPoint y: 101, distance: 83.6
click at [451, 101] on div "Comprobante Tipo Comprobante Tipo Fecha inicio – Fecha fin Fec. Comprobante Des…" at bounding box center [868, 109] width 1202 height 166
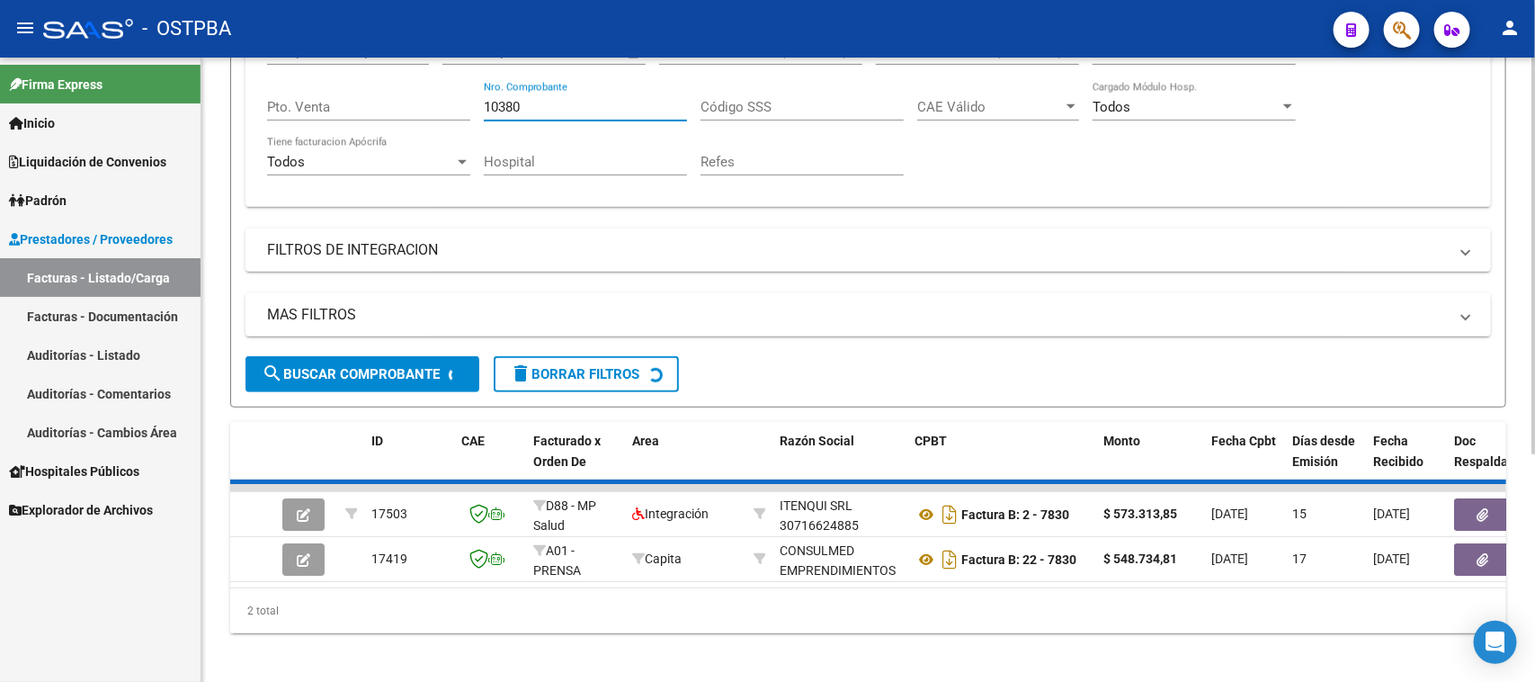
scroll to position [310, 0]
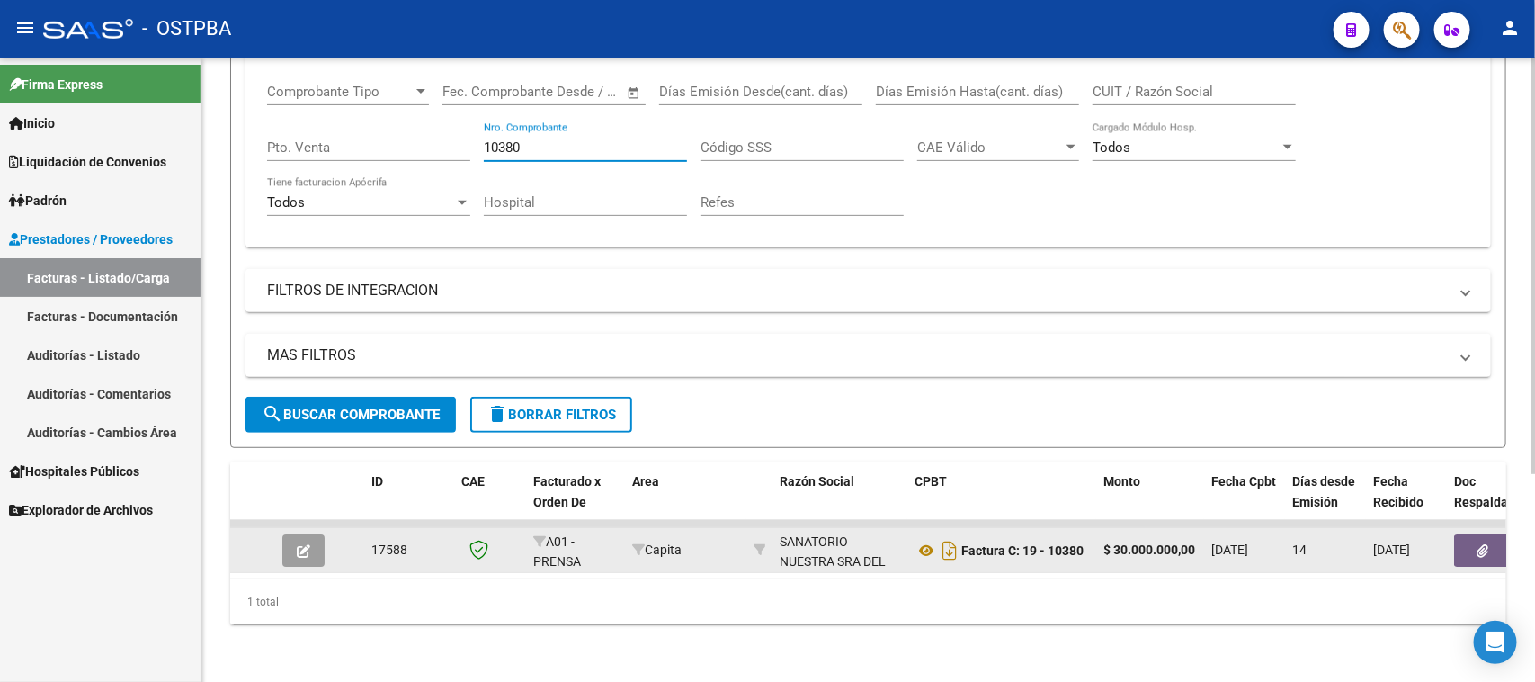
click at [1477, 544] on icon "button" at bounding box center [1483, 550] width 12 height 13
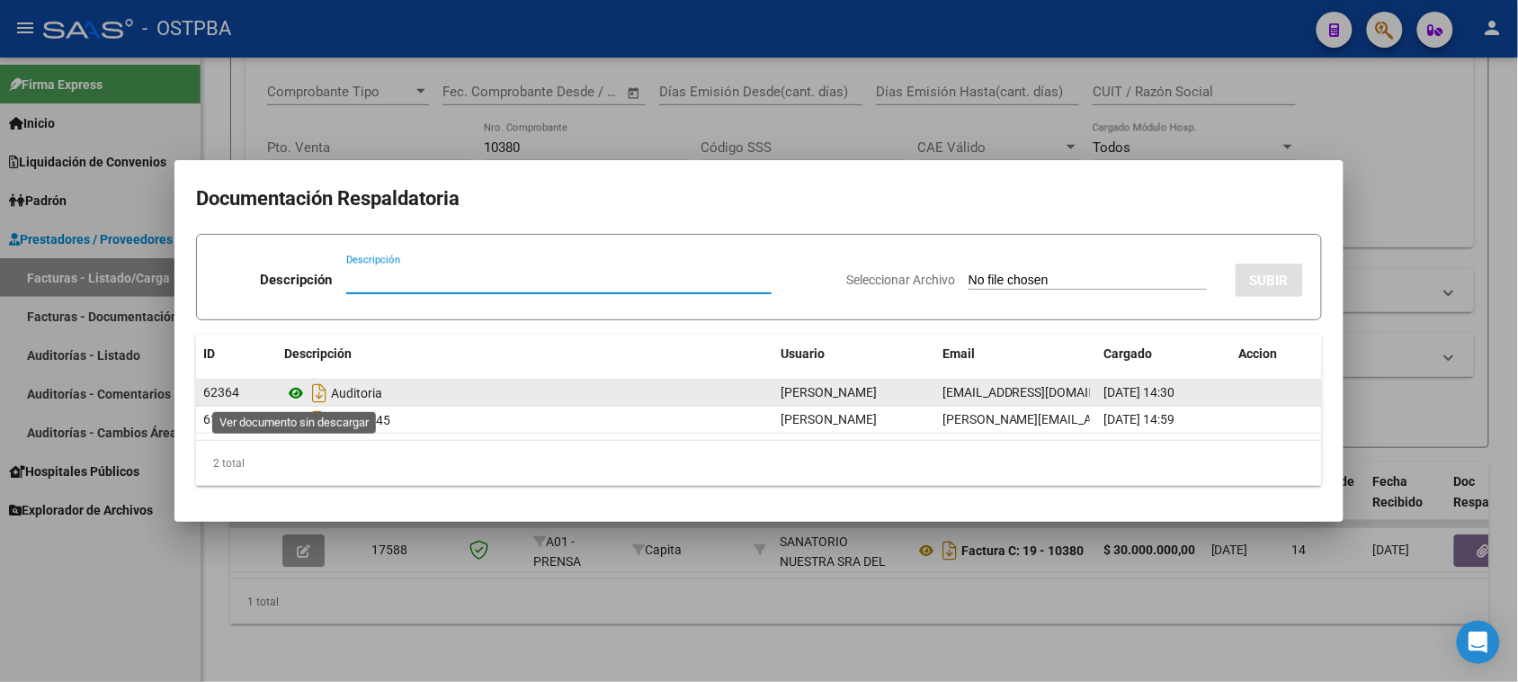
click at [292, 397] on icon at bounding box center [295, 393] width 23 height 22
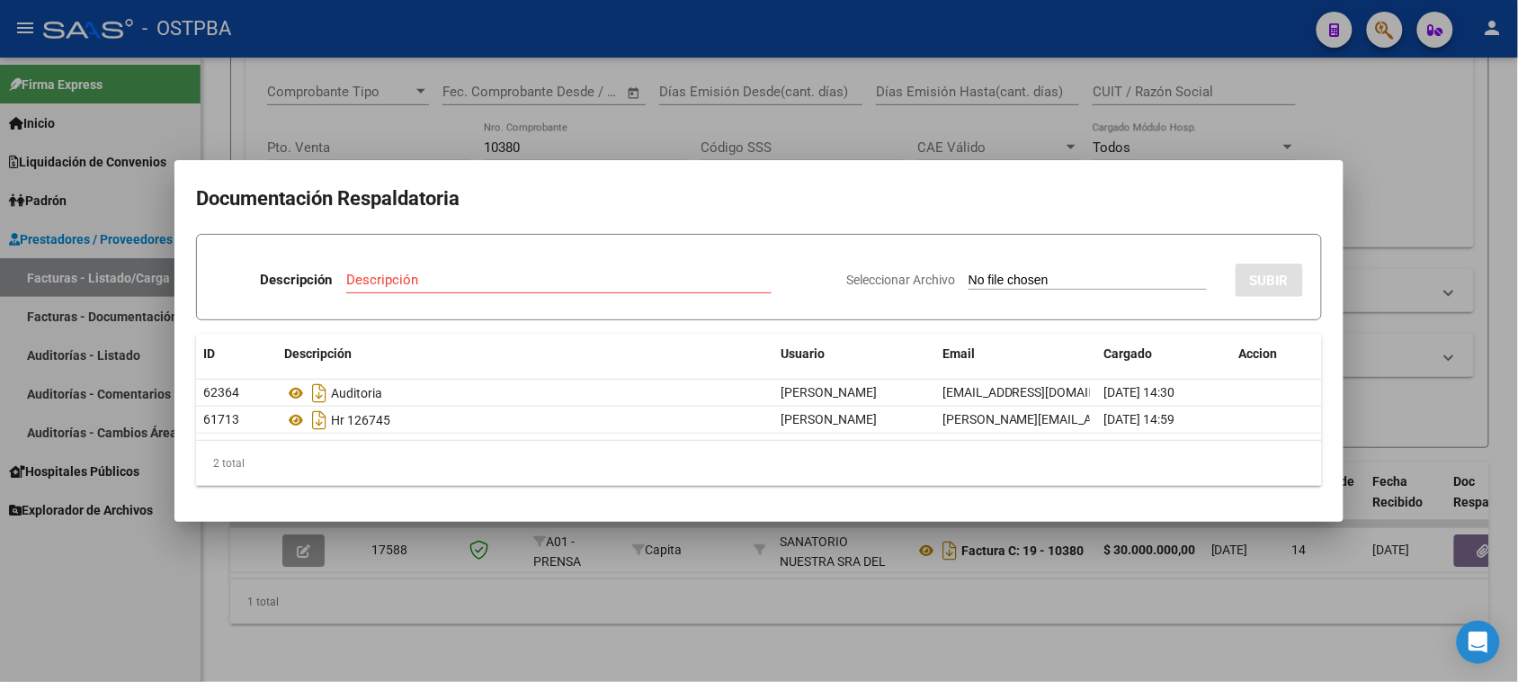
click at [522, 127] on div at bounding box center [759, 341] width 1518 height 682
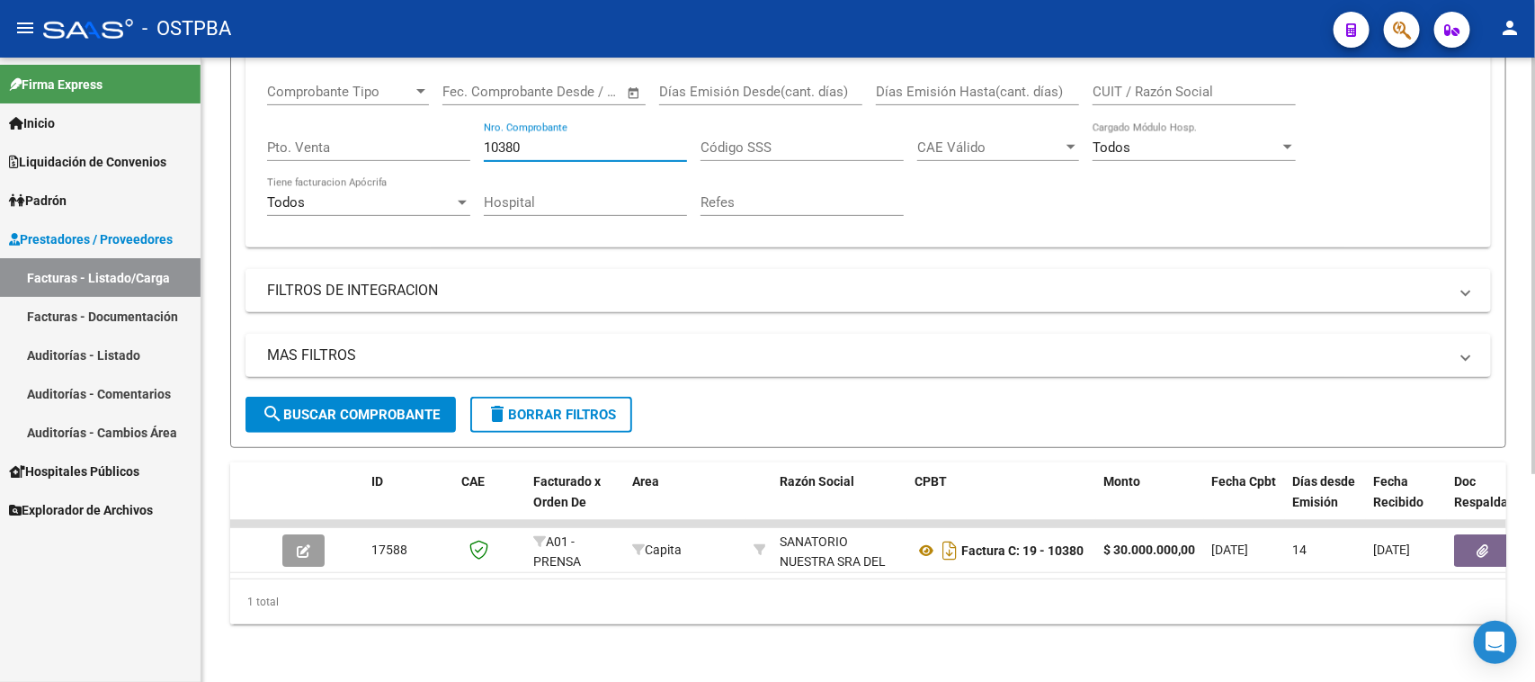
drag, startPoint x: 529, startPoint y: 130, endPoint x: 470, endPoint y: 131, distance: 58.5
click at [470, 131] on div "Comprobante Tipo Comprobante Tipo Fecha inicio – Fecha fin Fec. Comprobante Des…" at bounding box center [868, 150] width 1202 height 166
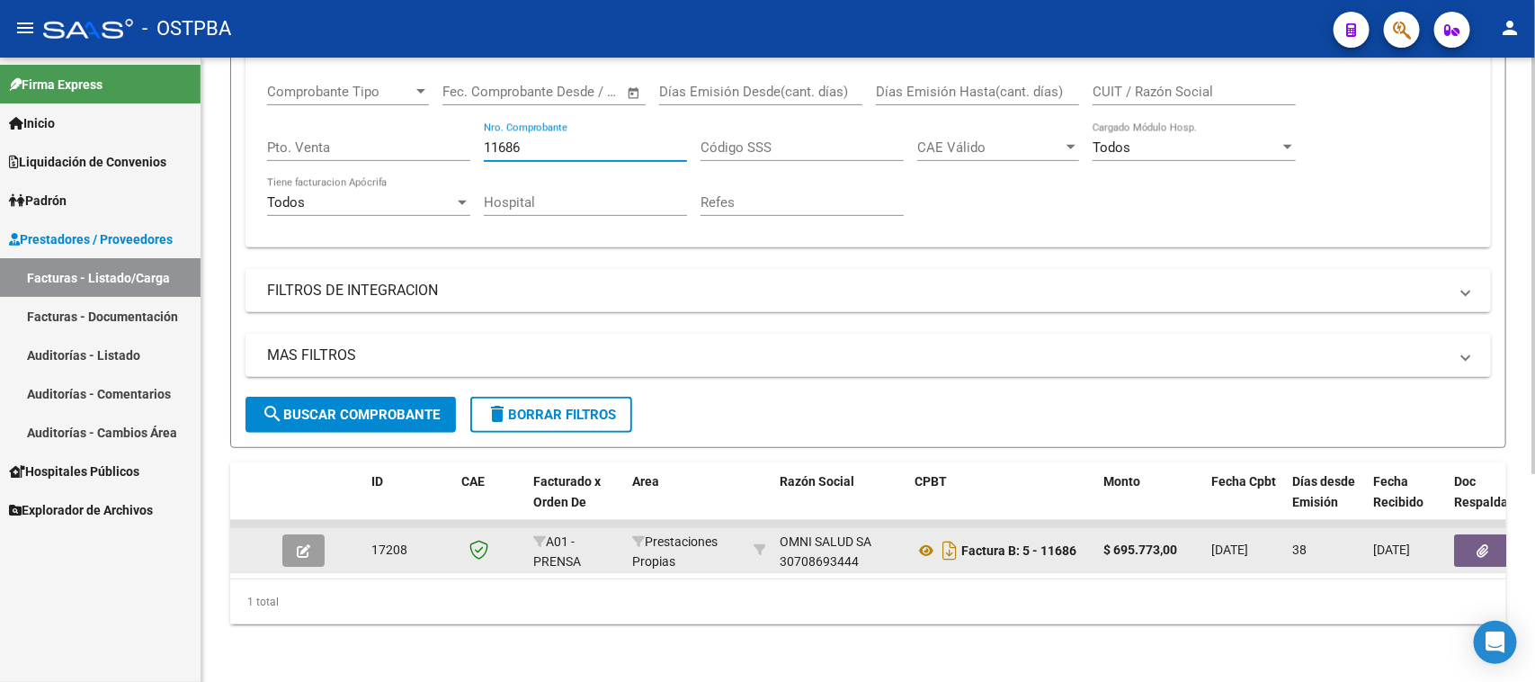
click at [1486, 534] on button "button" at bounding box center [1483, 550] width 58 height 32
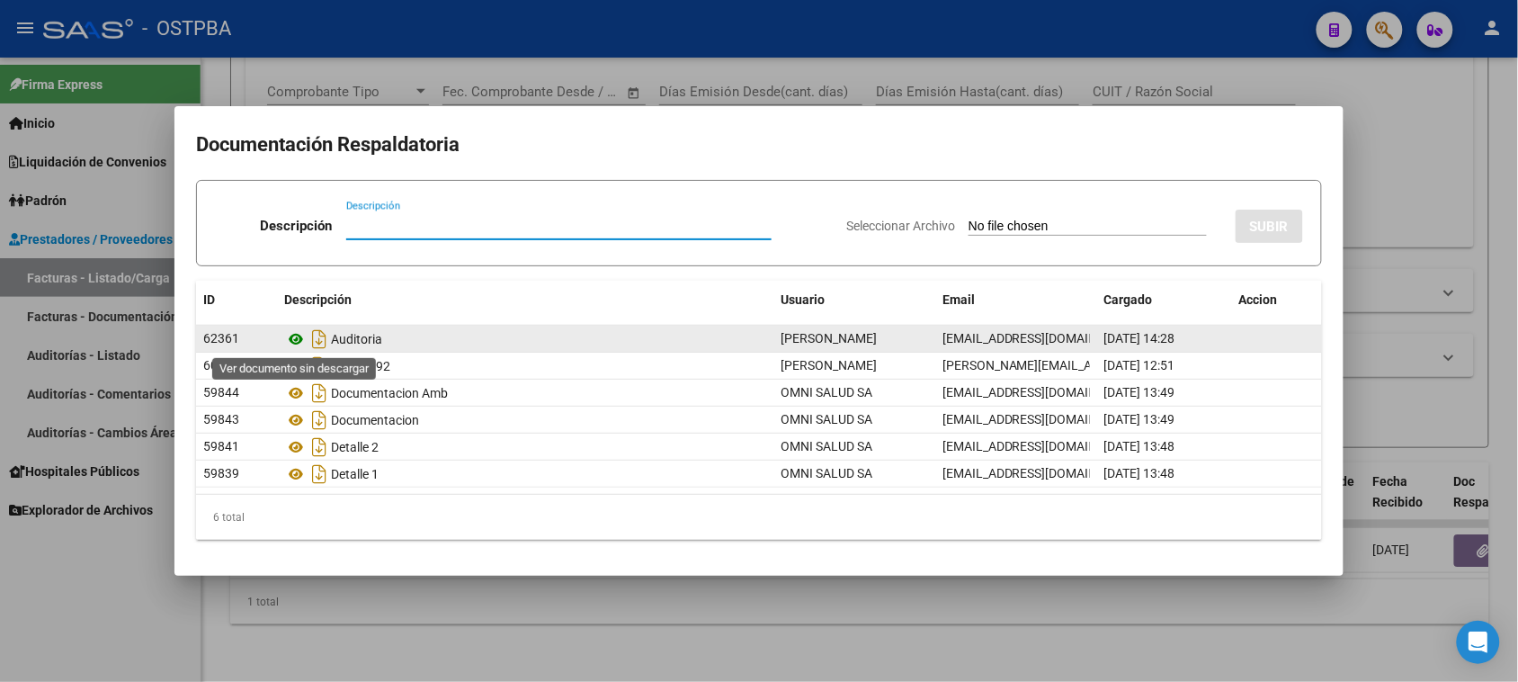
click at [292, 342] on icon at bounding box center [295, 339] width 23 height 22
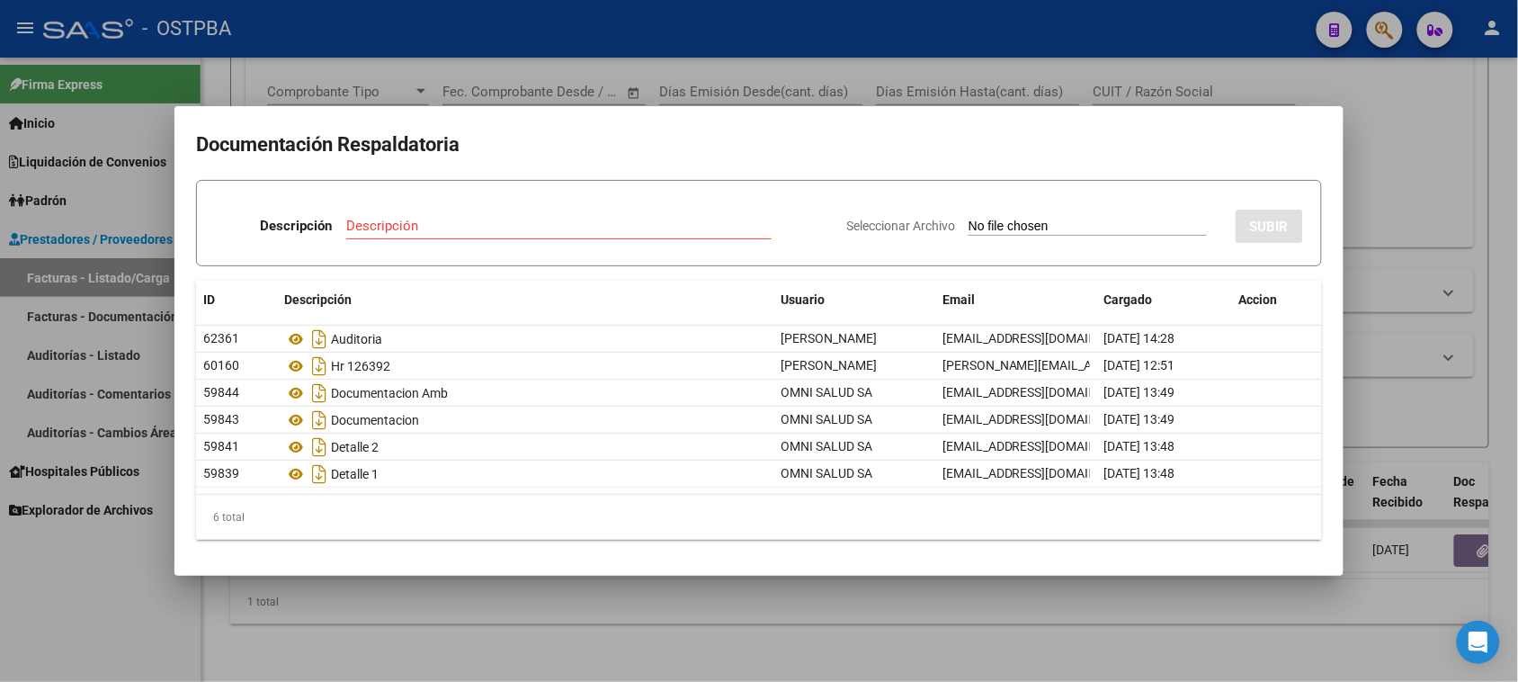
click at [1432, 202] on div at bounding box center [759, 341] width 1518 height 682
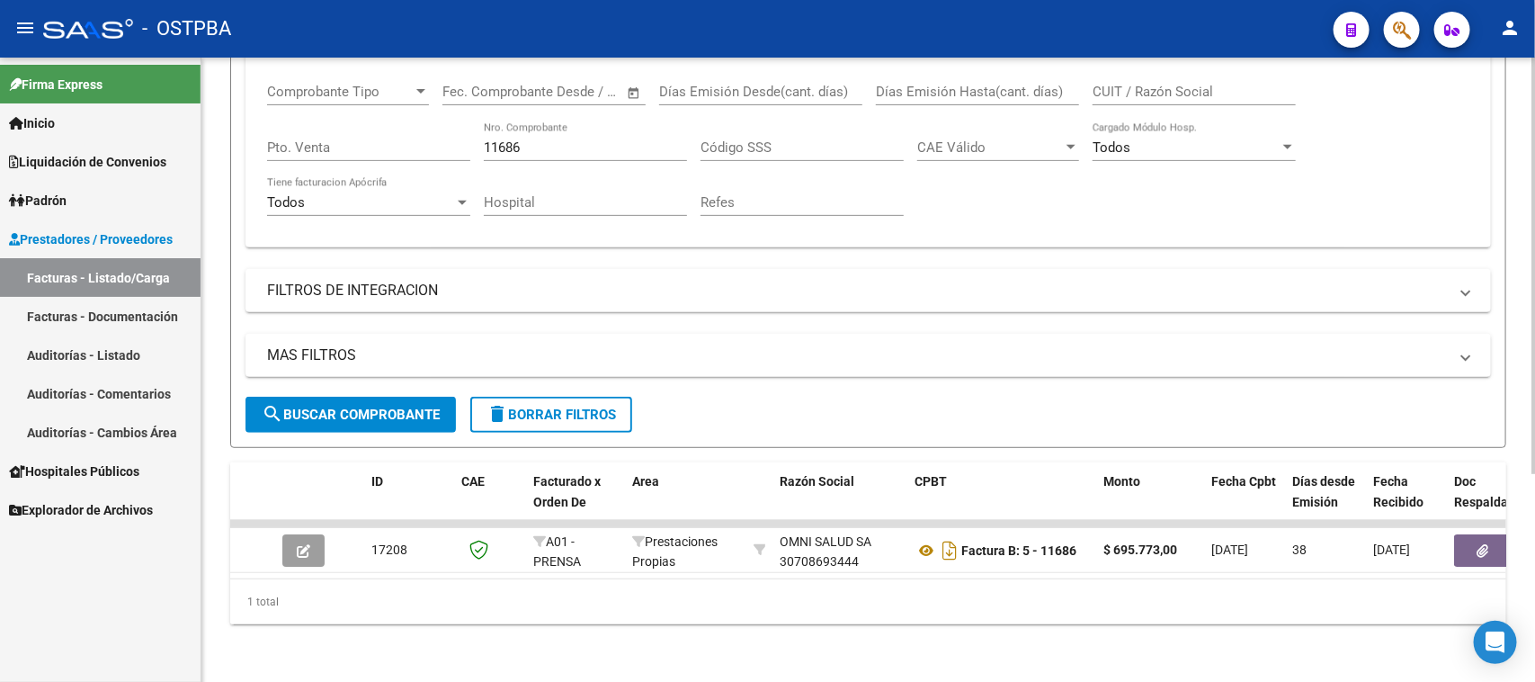
click at [526, 139] on input "11686" at bounding box center [585, 147] width 203 height 16
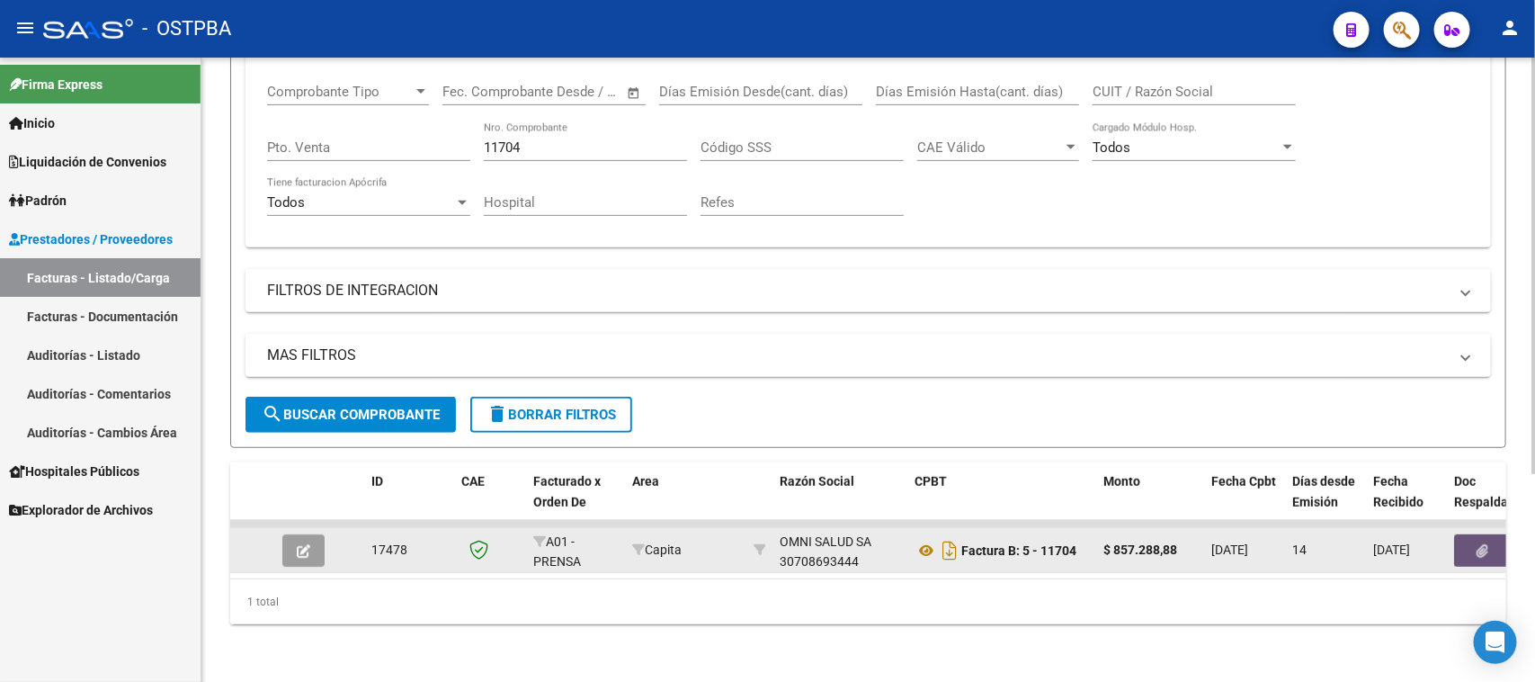
click at [1480, 544] on icon "button" at bounding box center [1483, 550] width 12 height 13
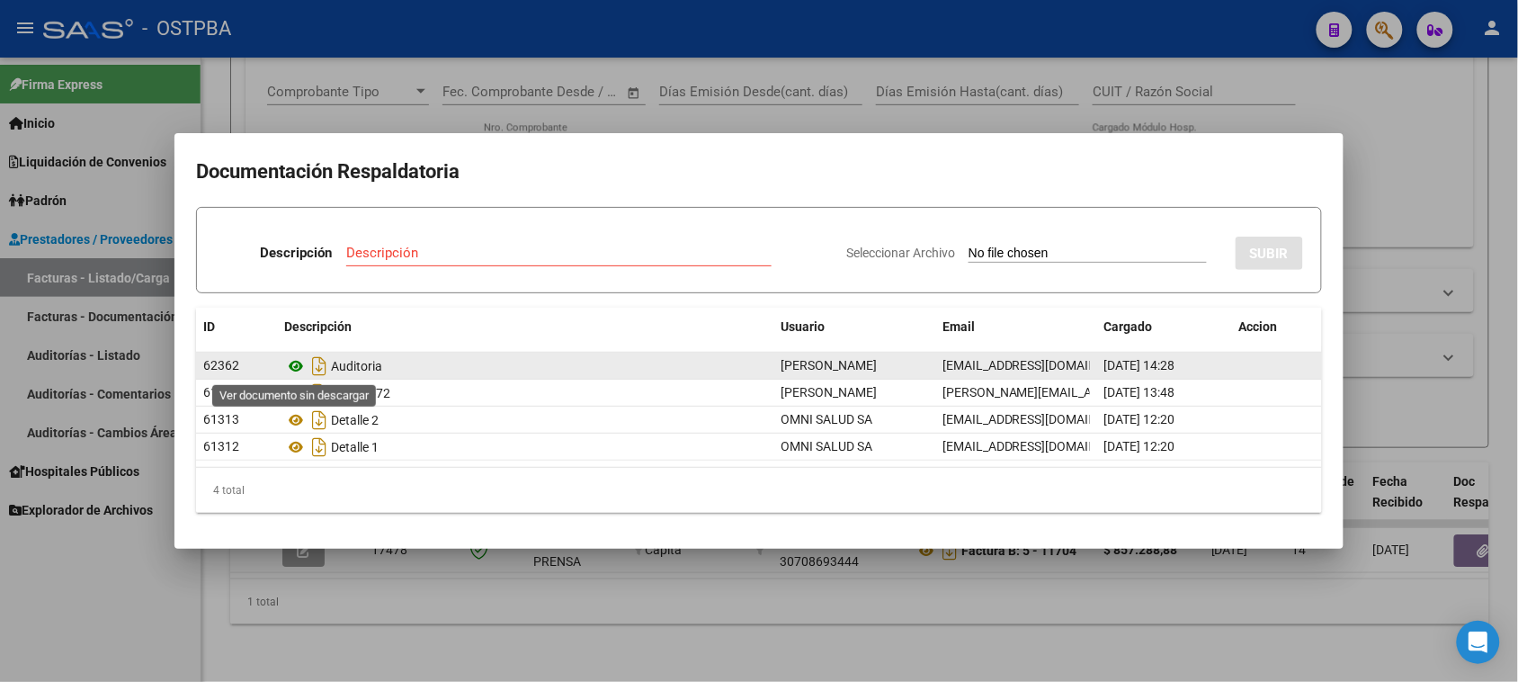
click at [297, 367] on icon at bounding box center [295, 366] width 23 height 22
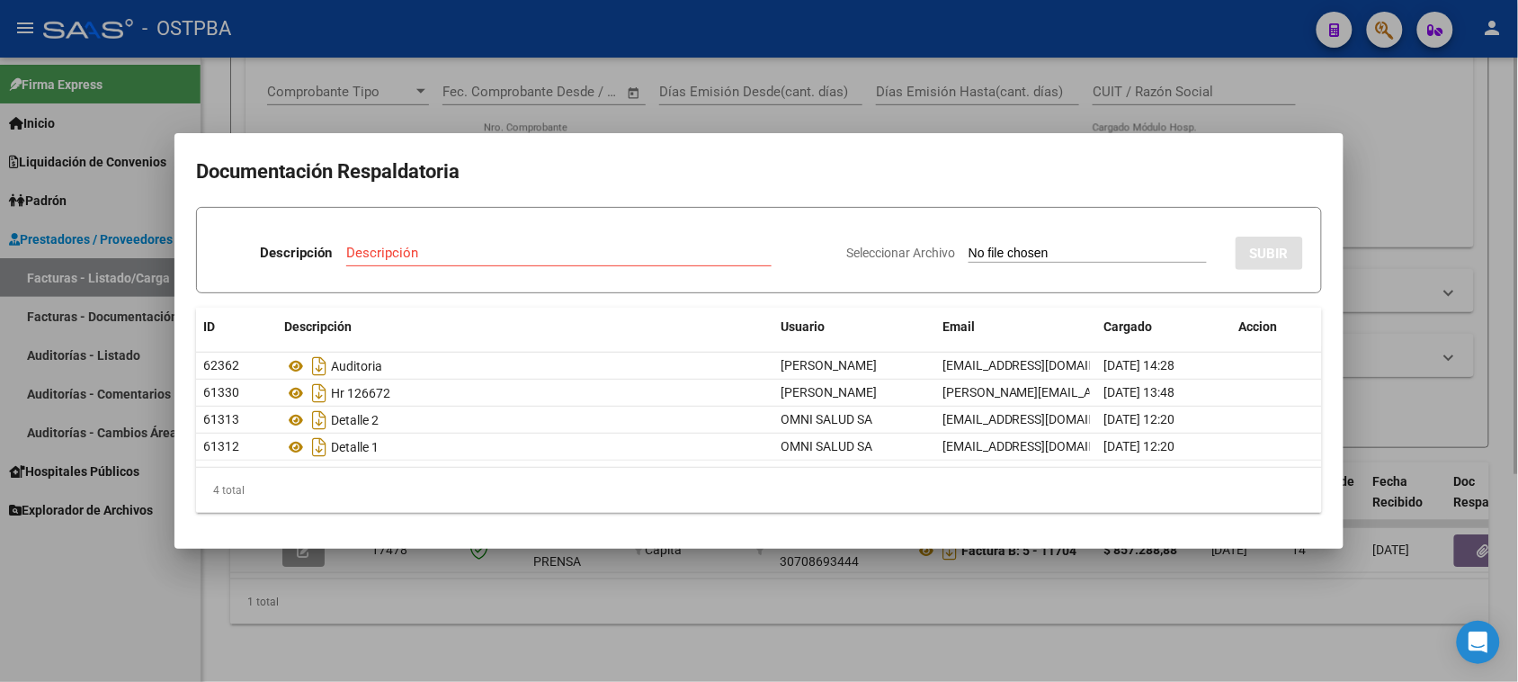
drag, startPoint x: 128, startPoint y: 617, endPoint x: 335, endPoint y: 352, distance: 336.4
click at [137, 607] on div at bounding box center [759, 341] width 1518 height 682
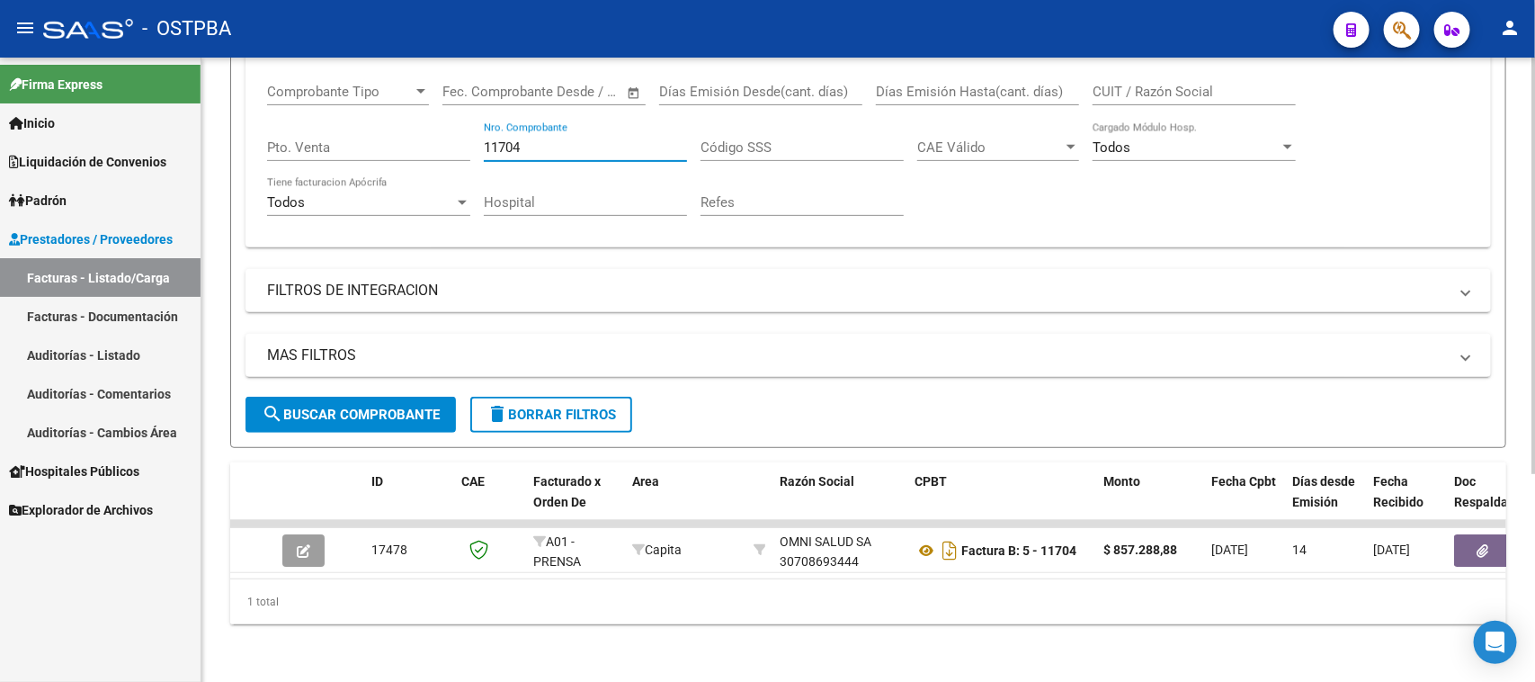
drag, startPoint x: 542, startPoint y: 126, endPoint x: 432, endPoint y: 126, distance: 110.6
click at [432, 126] on div "Comprobante Tipo Comprobante Tipo Fecha inicio – Fecha fin Fec. Comprobante Des…" at bounding box center [868, 150] width 1202 height 166
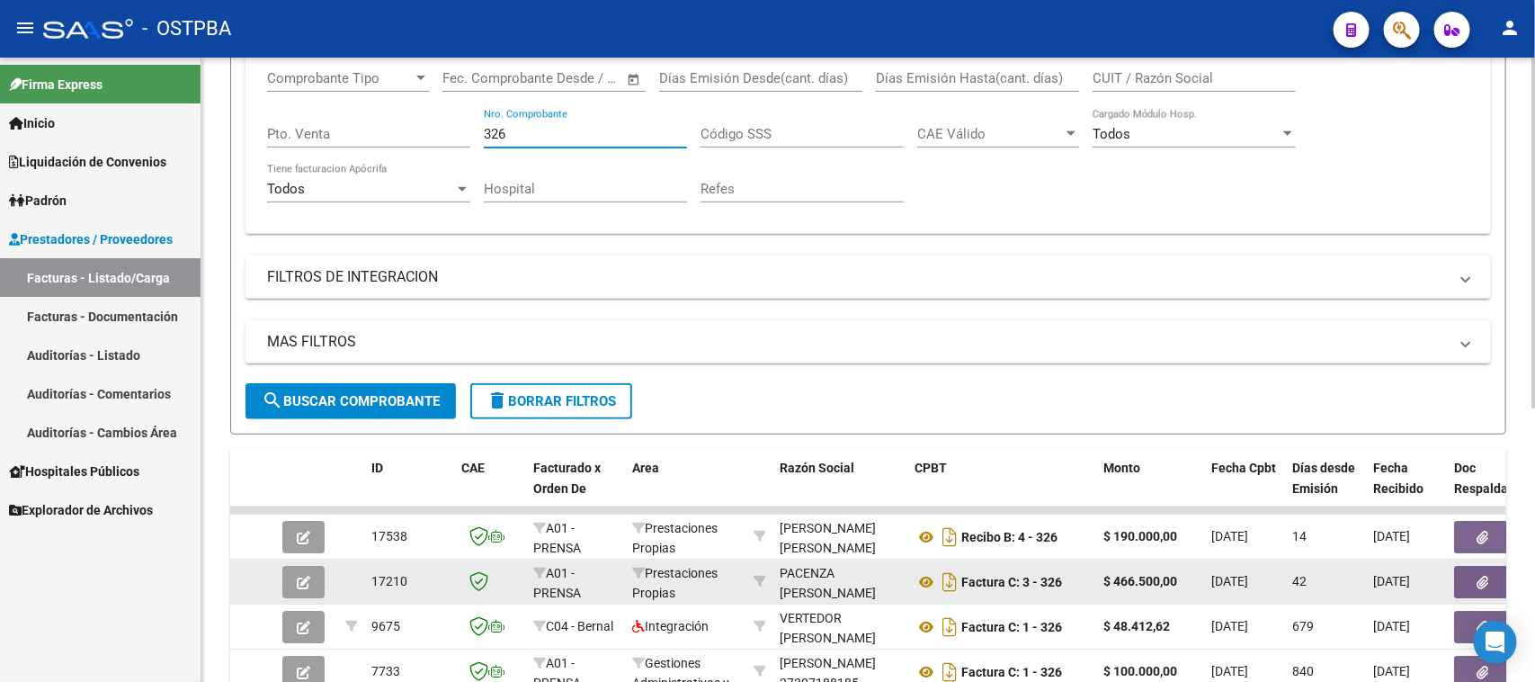
click at [1464, 577] on button "button" at bounding box center [1483, 582] width 58 height 32
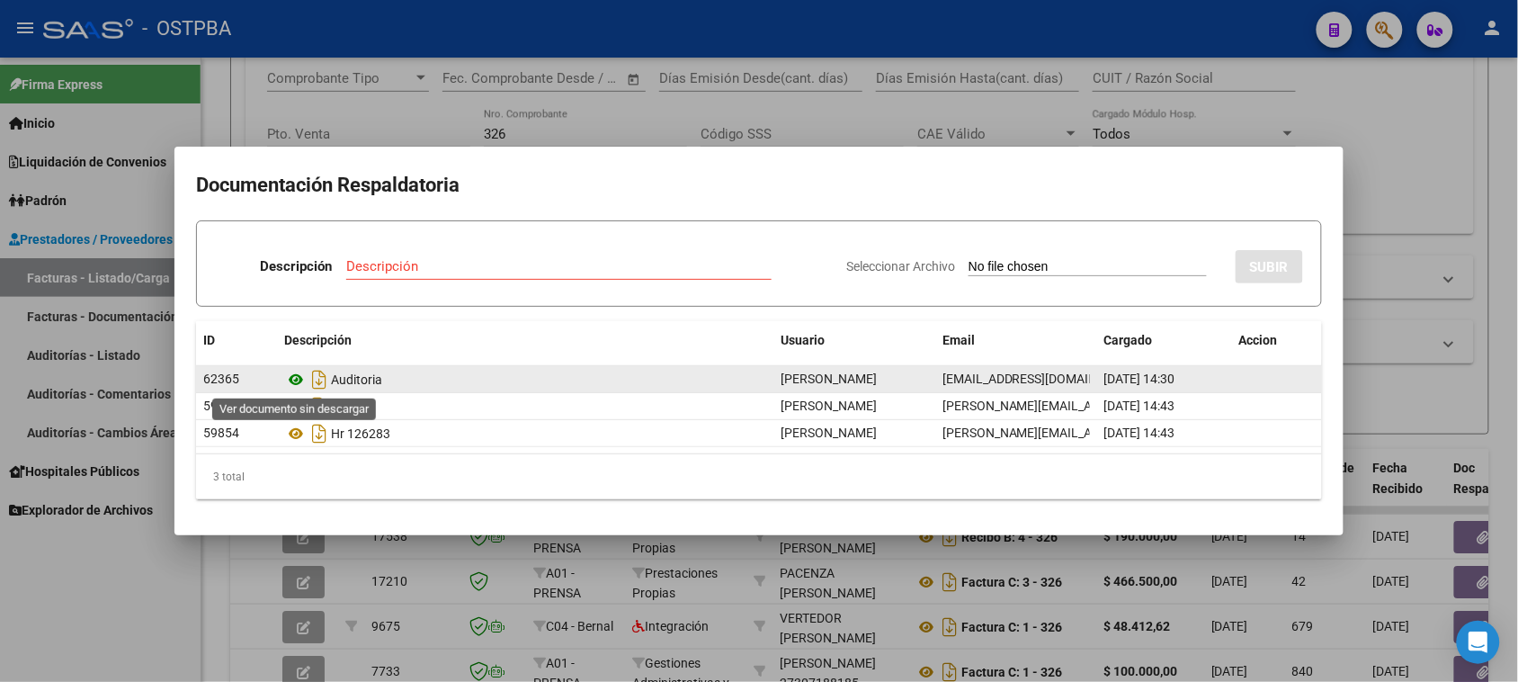
click at [294, 379] on icon at bounding box center [295, 380] width 23 height 22
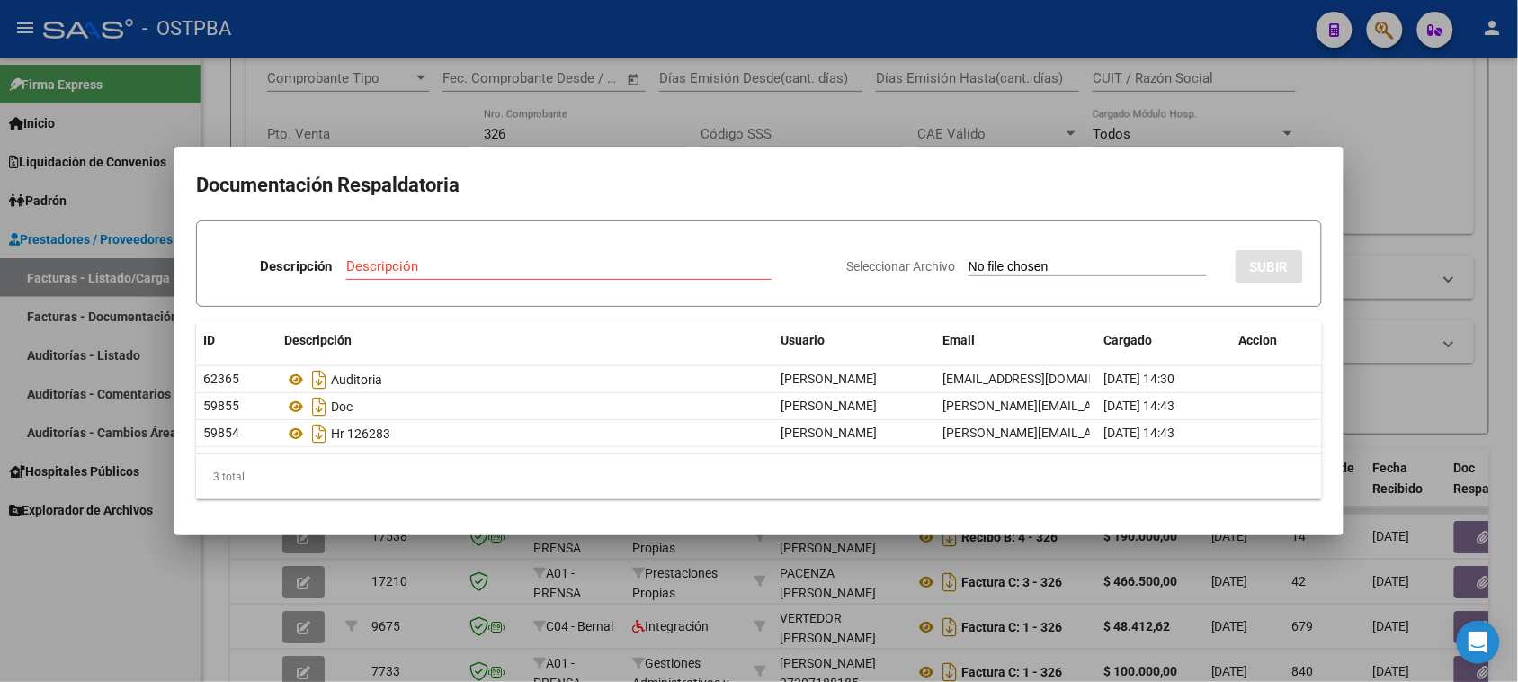
click at [511, 123] on div at bounding box center [759, 341] width 1518 height 682
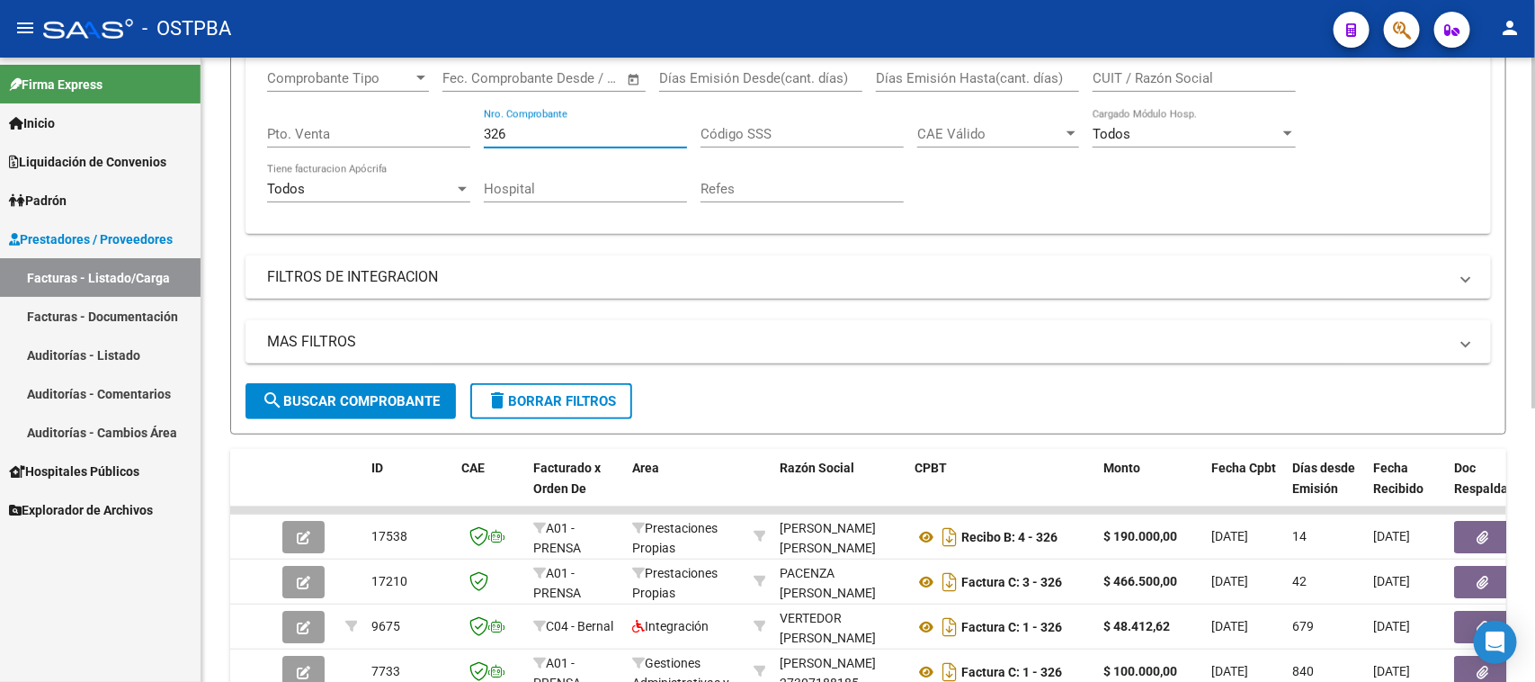
drag, startPoint x: 513, startPoint y: 136, endPoint x: 342, endPoint y: 111, distance: 173.6
click at [342, 111] on div "Comprobante Tipo Comprobante Tipo Fecha inicio – Fecha fin Fec. Comprobante Des…" at bounding box center [868, 136] width 1202 height 166
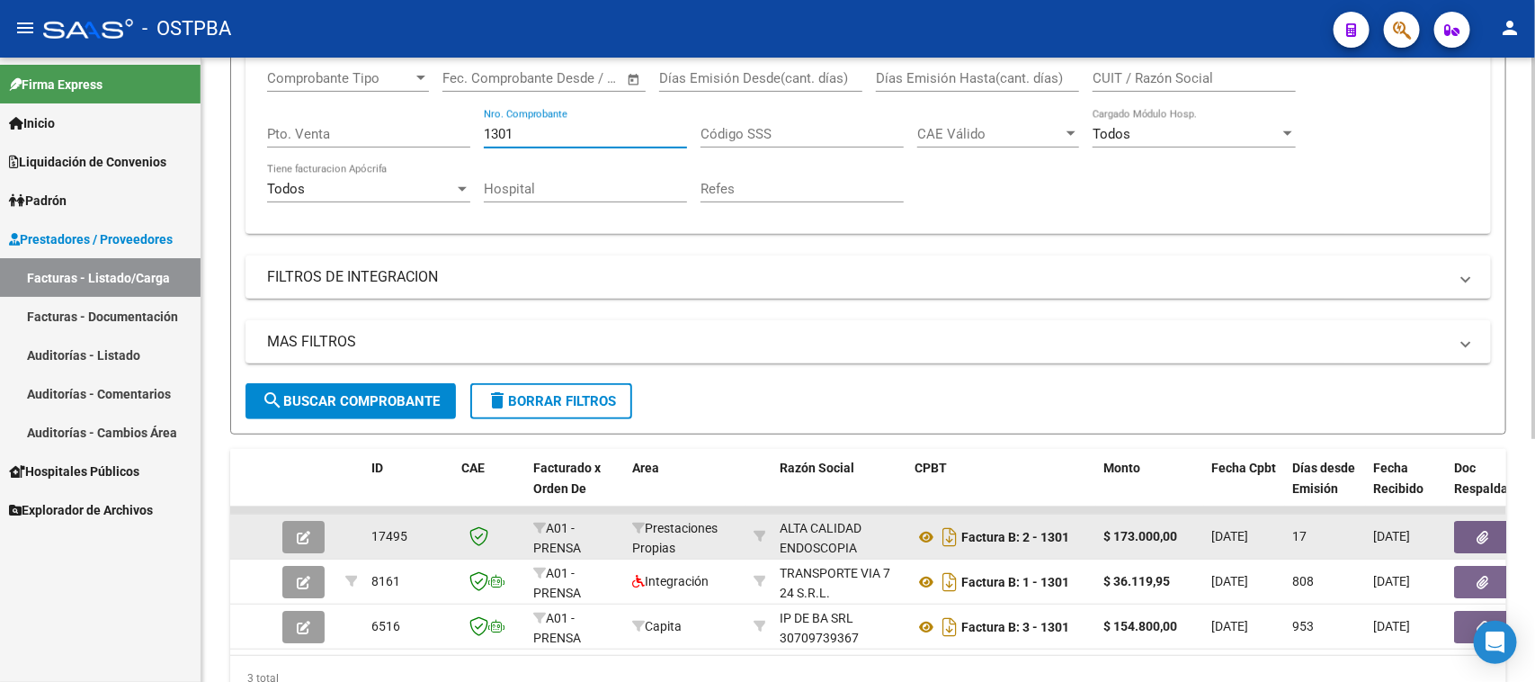
type input "1301"
click at [1484, 531] on icon "button" at bounding box center [1483, 537] width 12 height 13
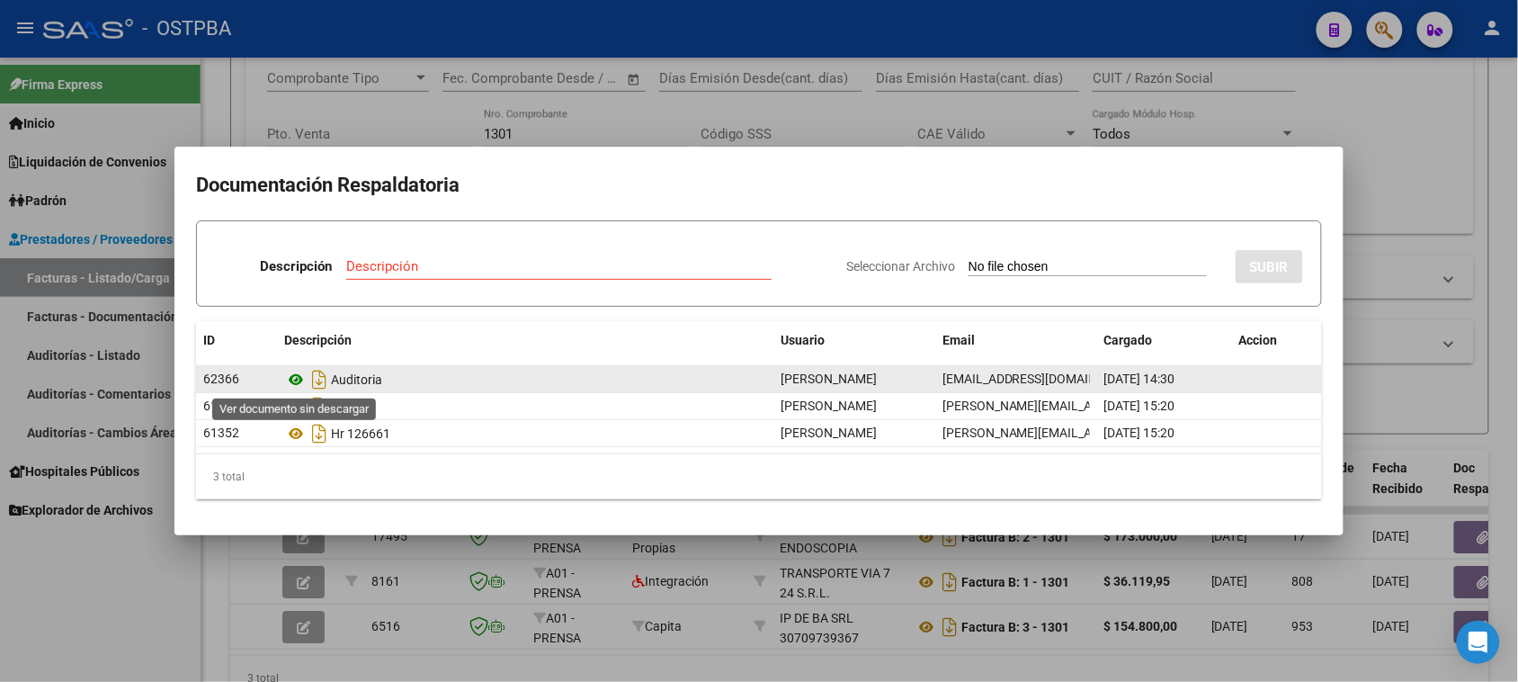
click at [294, 382] on icon at bounding box center [295, 380] width 23 height 22
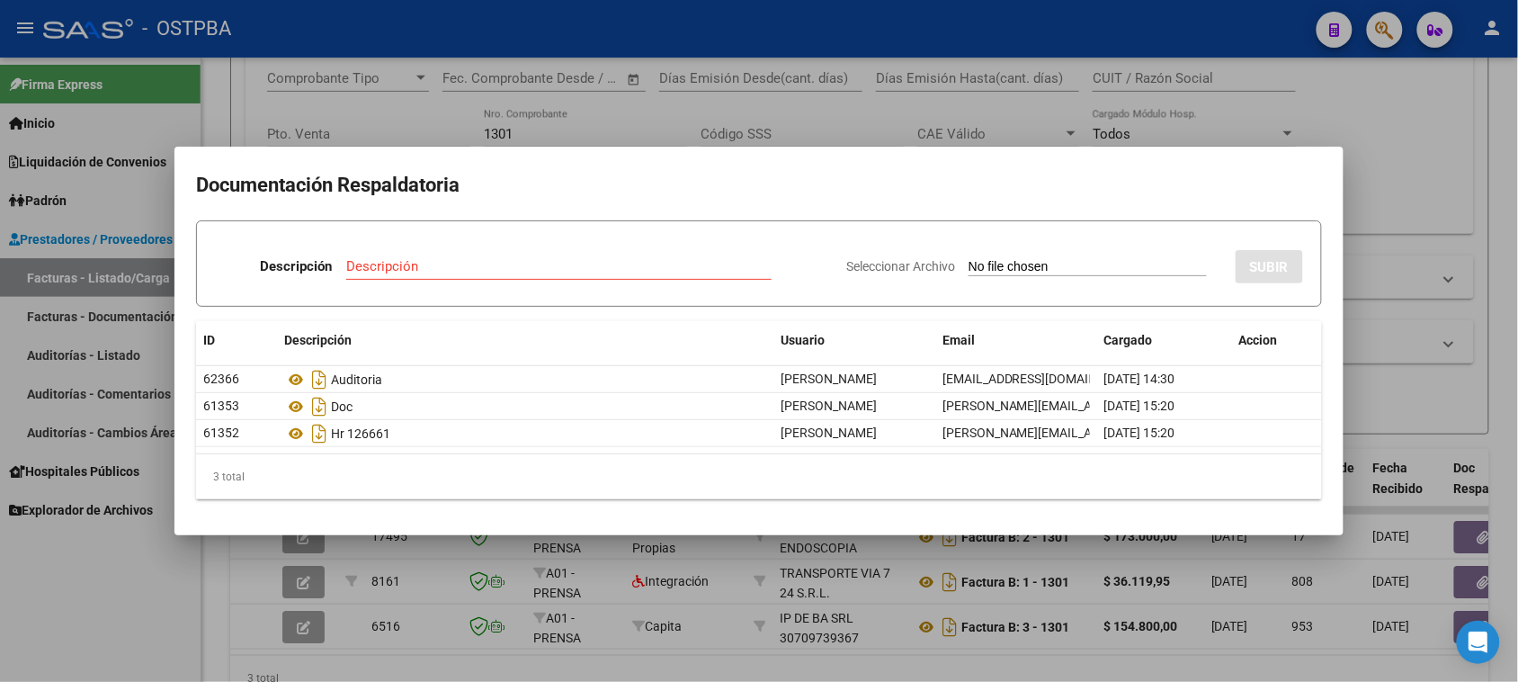
click at [85, 605] on div at bounding box center [759, 341] width 1518 height 682
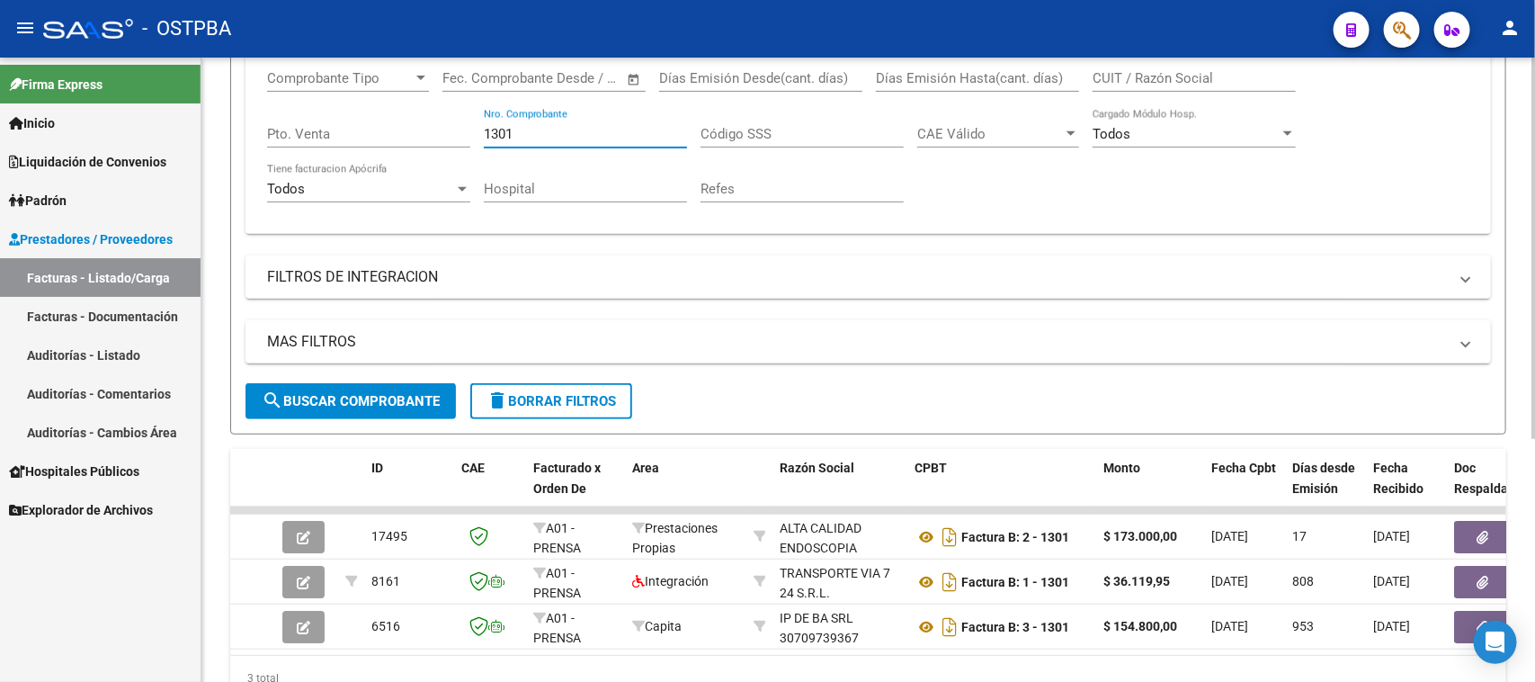
drag, startPoint x: 523, startPoint y: 131, endPoint x: 460, endPoint y: 123, distance: 63.5
click at [461, 123] on div "Comprobante Tipo Comprobante Tipo Fecha inicio – Fecha fin Fec. Comprobante Des…" at bounding box center [868, 136] width 1202 height 166
click at [67, 200] on span "Padrón" at bounding box center [38, 201] width 58 height 20
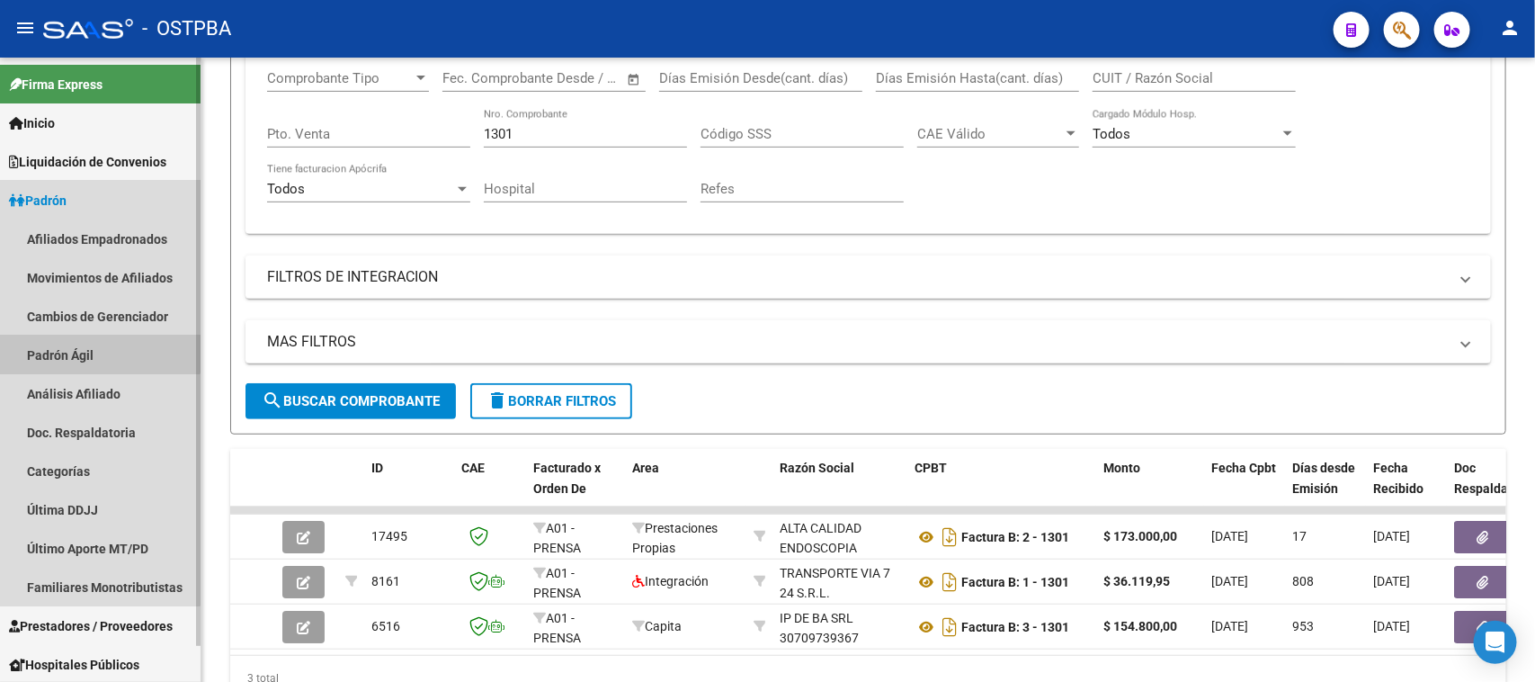
click at [85, 337] on link "Padrón Ágil" at bounding box center [100, 354] width 201 height 39
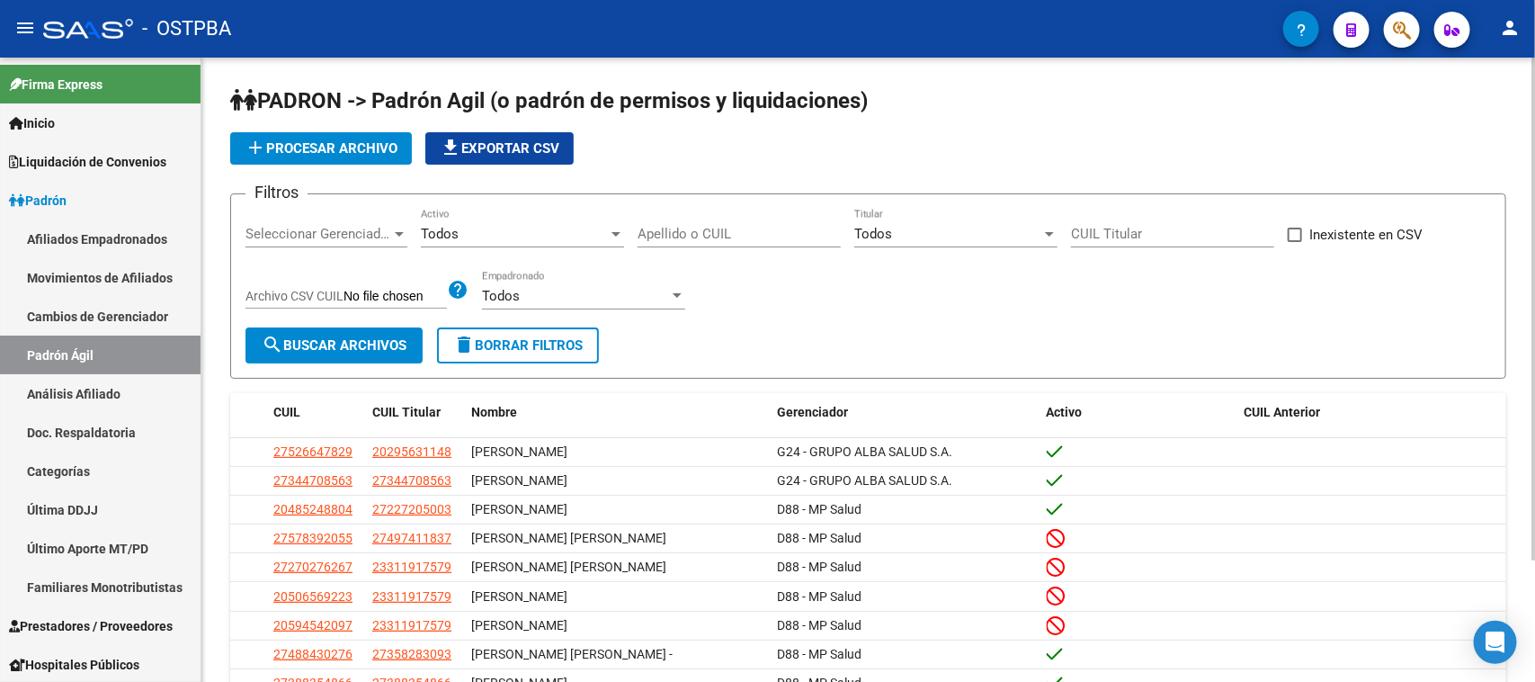
click at [688, 227] on input "Apellido o CUIL" at bounding box center [739, 234] width 203 height 16
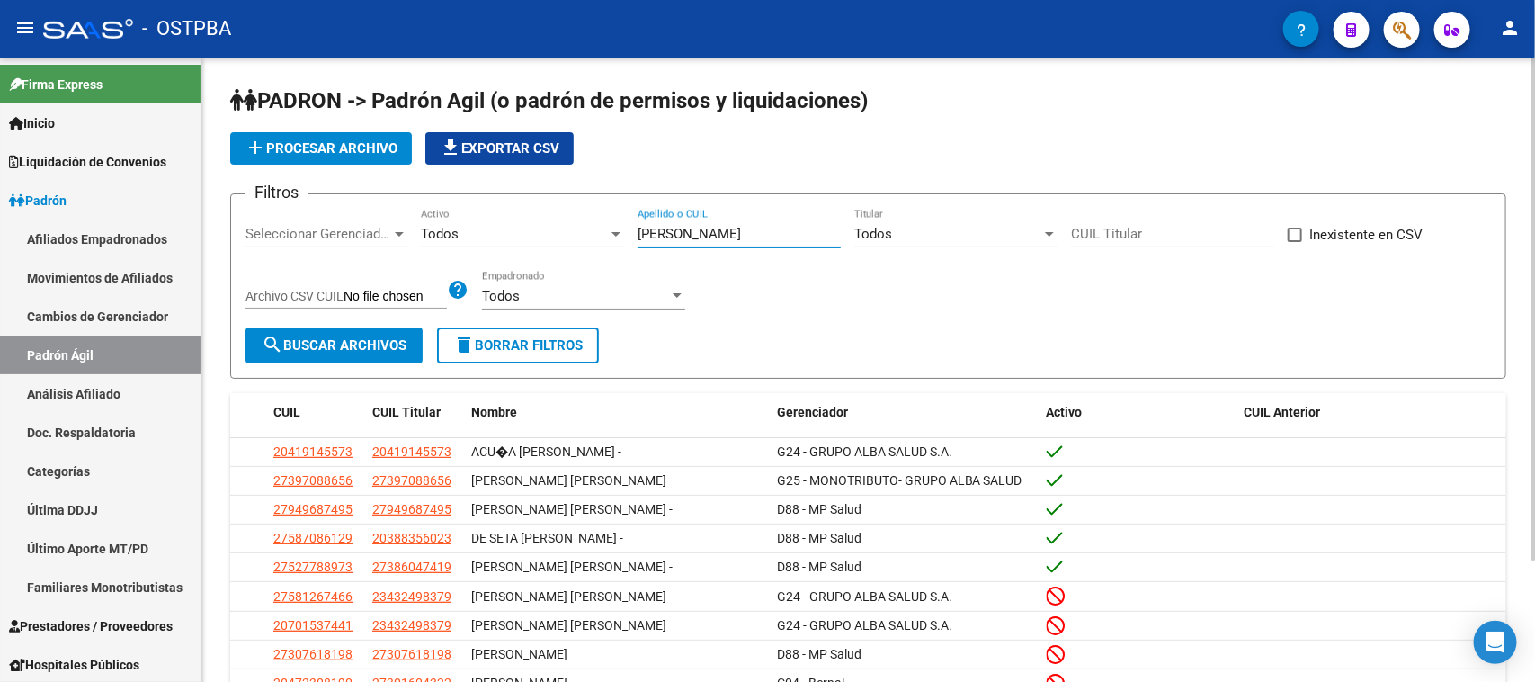
click at [303, 236] on span "Seleccionar Gerenciador" at bounding box center [318, 234] width 146 height 16
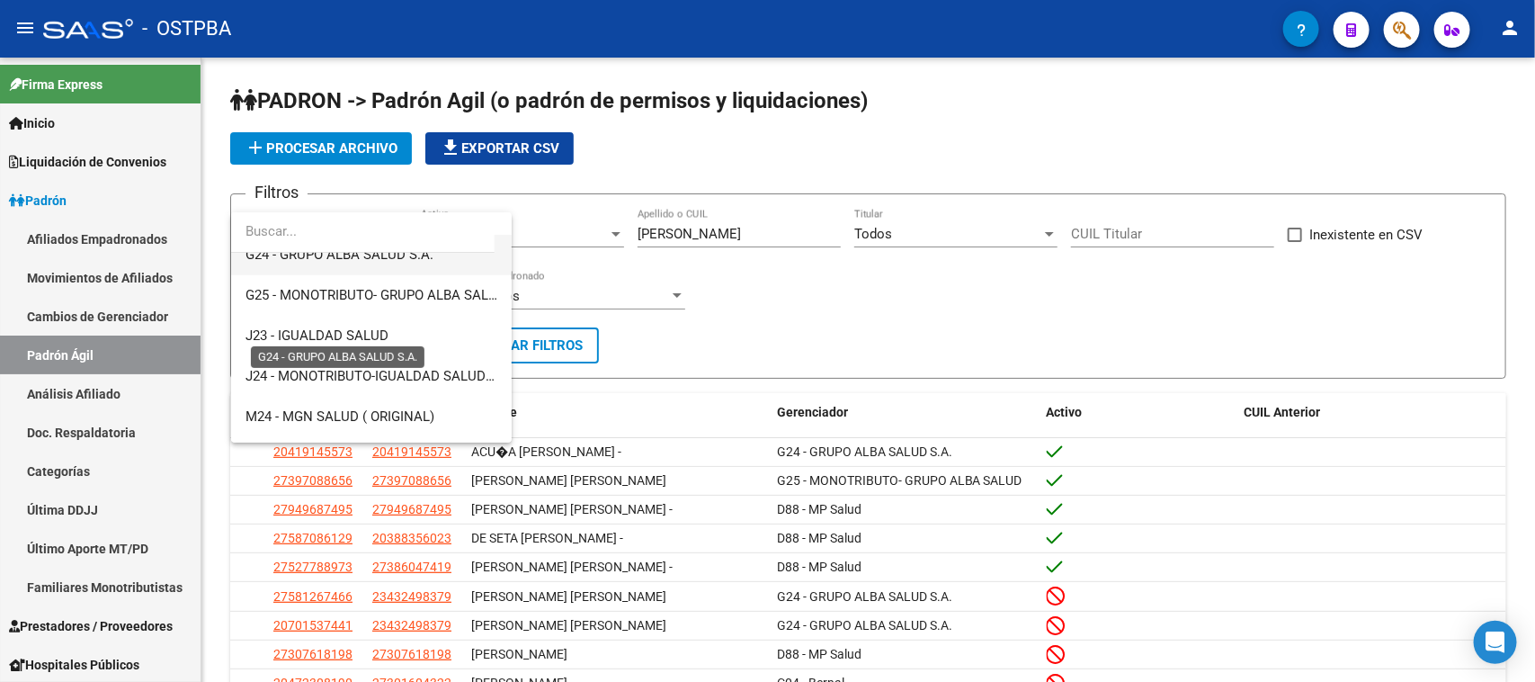
scroll to position [337, 0]
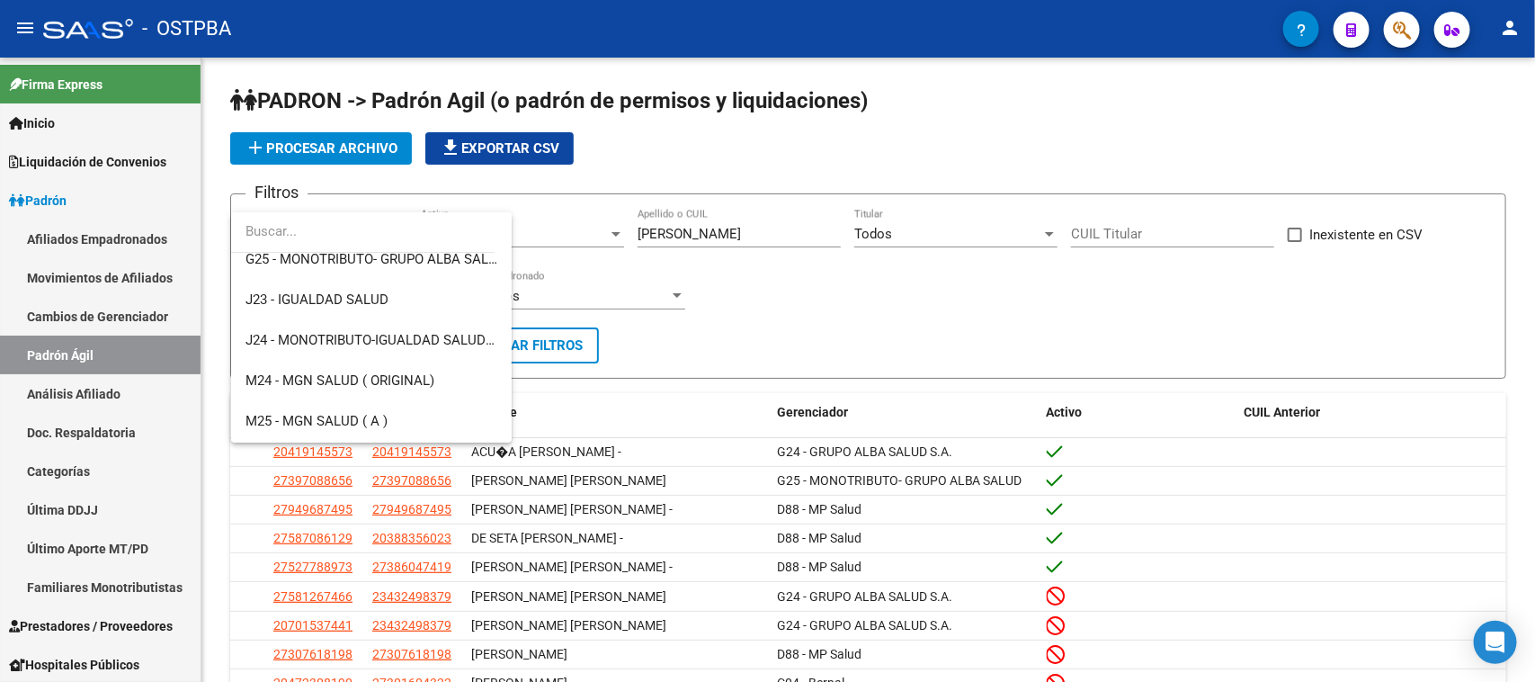
click at [688, 234] on div at bounding box center [767, 341] width 1535 height 682
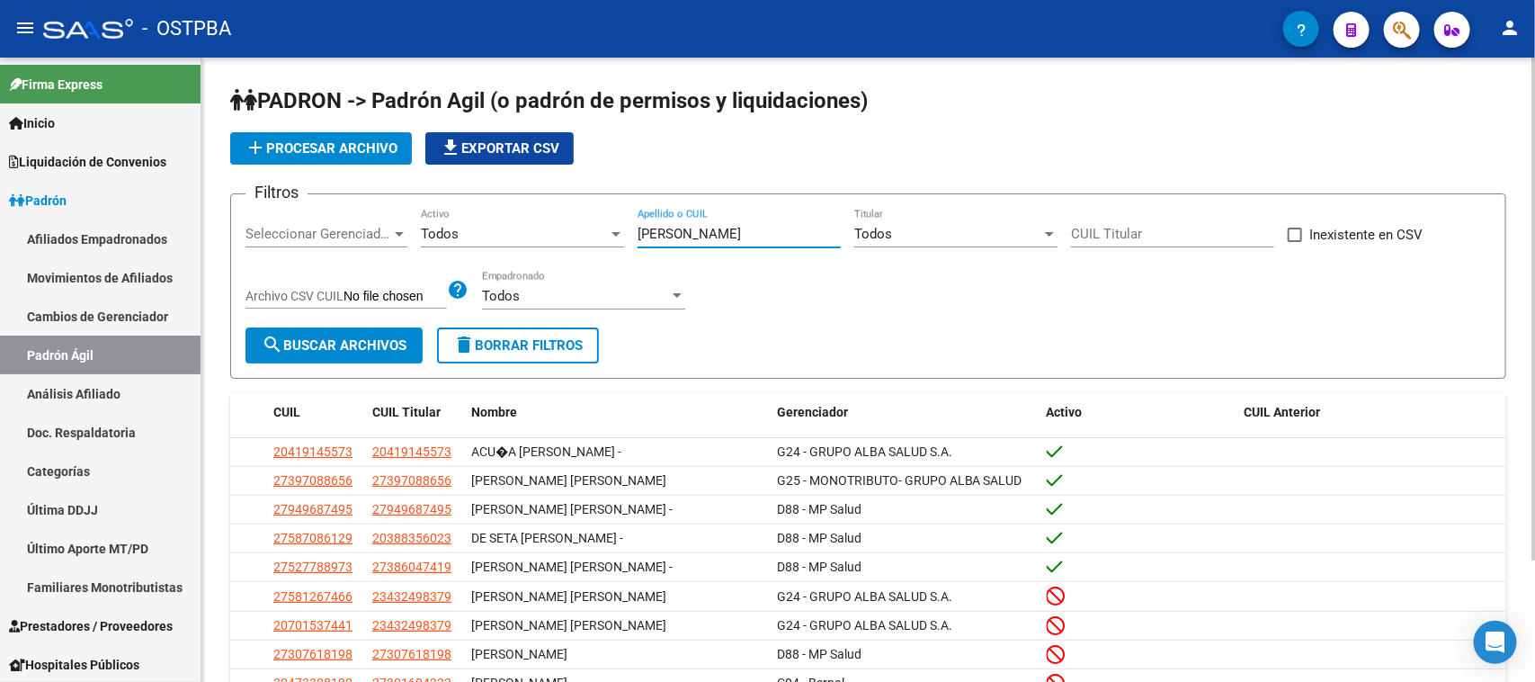
click at [686, 234] on input "[PERSON_NAME]" at bounding box center [739, 234] width 203 height 16
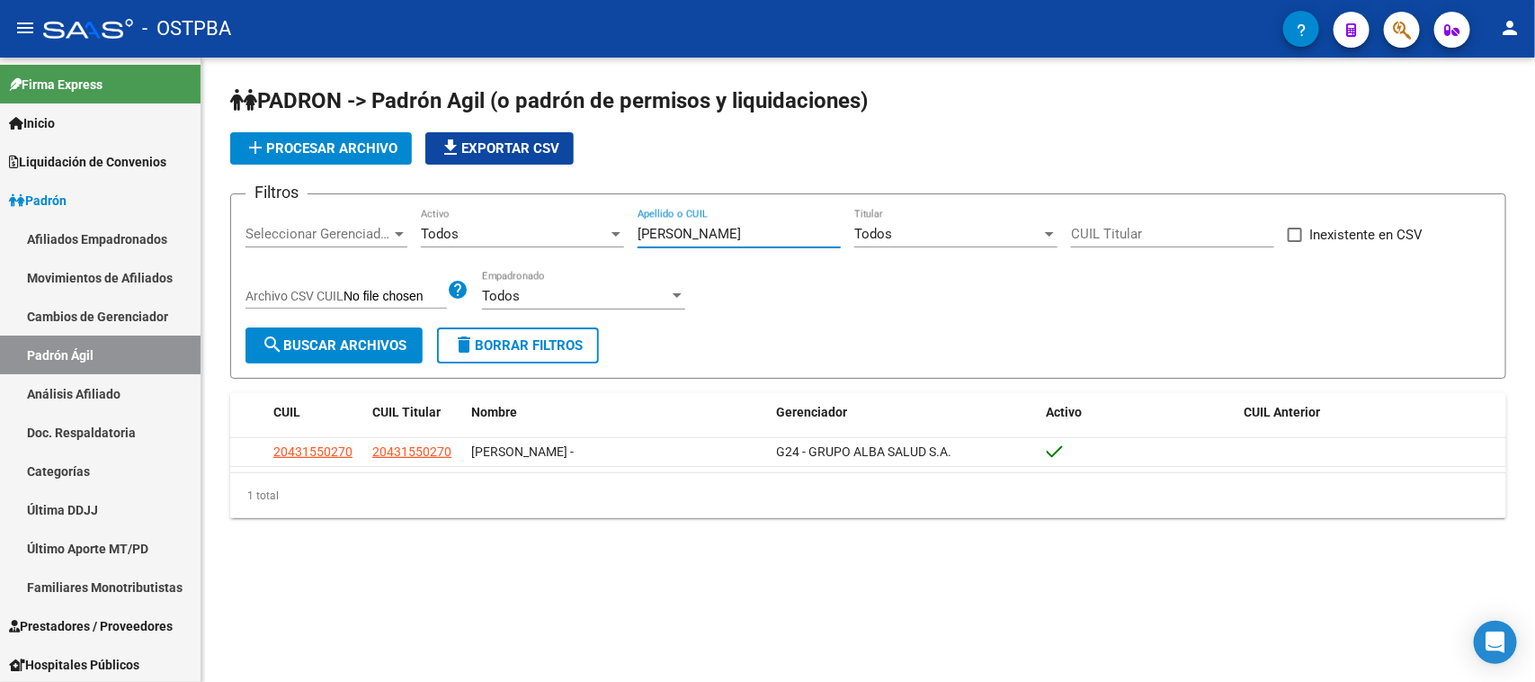
click at [703, 230] on input "[PERSON_NAME]" at bounding box center [739, 234] width 203 height 16
click at [672, 232] on input "godoymelina" at bounding box center [739, 234] width 203 height 16
type input "[PERSON_NAME]"
click at [400, 347] on span "search Buscar Archivos" at bounding box center [334, 345] width 145 height 16
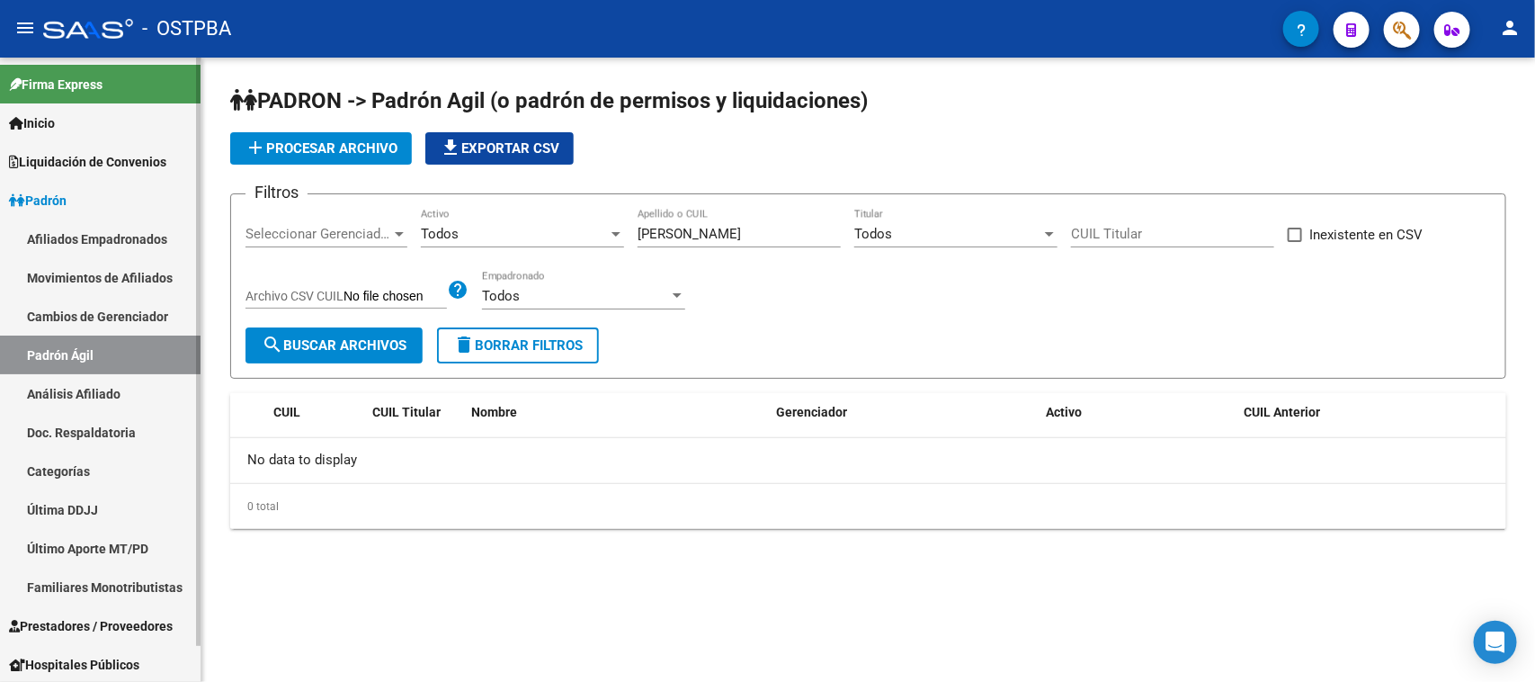
click at [113, 393] on link "Análisis Afiliado" at bounding box center [100, 393] width 201 height 39
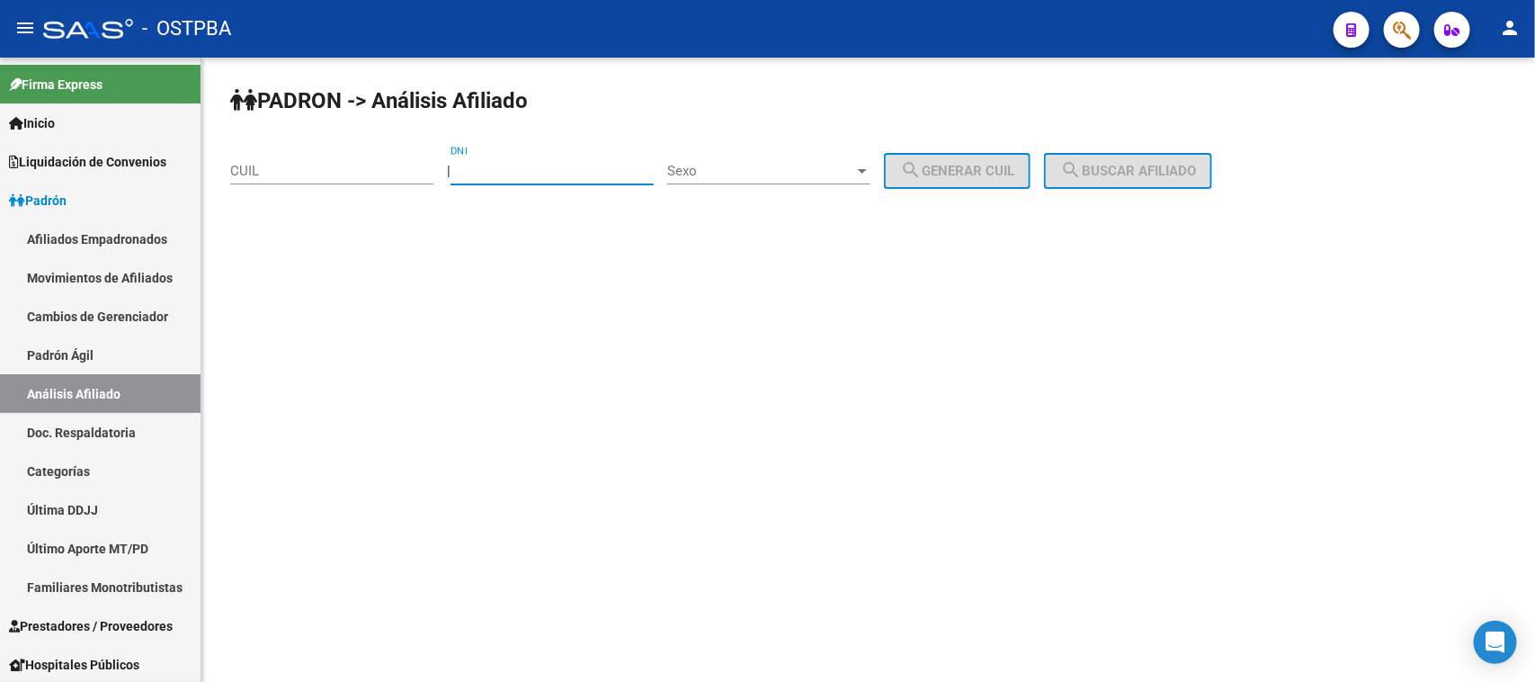
click at [482, 168] on input "DNI" at bounding box center [552, 171] width 203 height 16
type input "43420651"
click at [707, 157] on div "Sexo Sexo" at bounding box center [768, 165] width 203 height 39
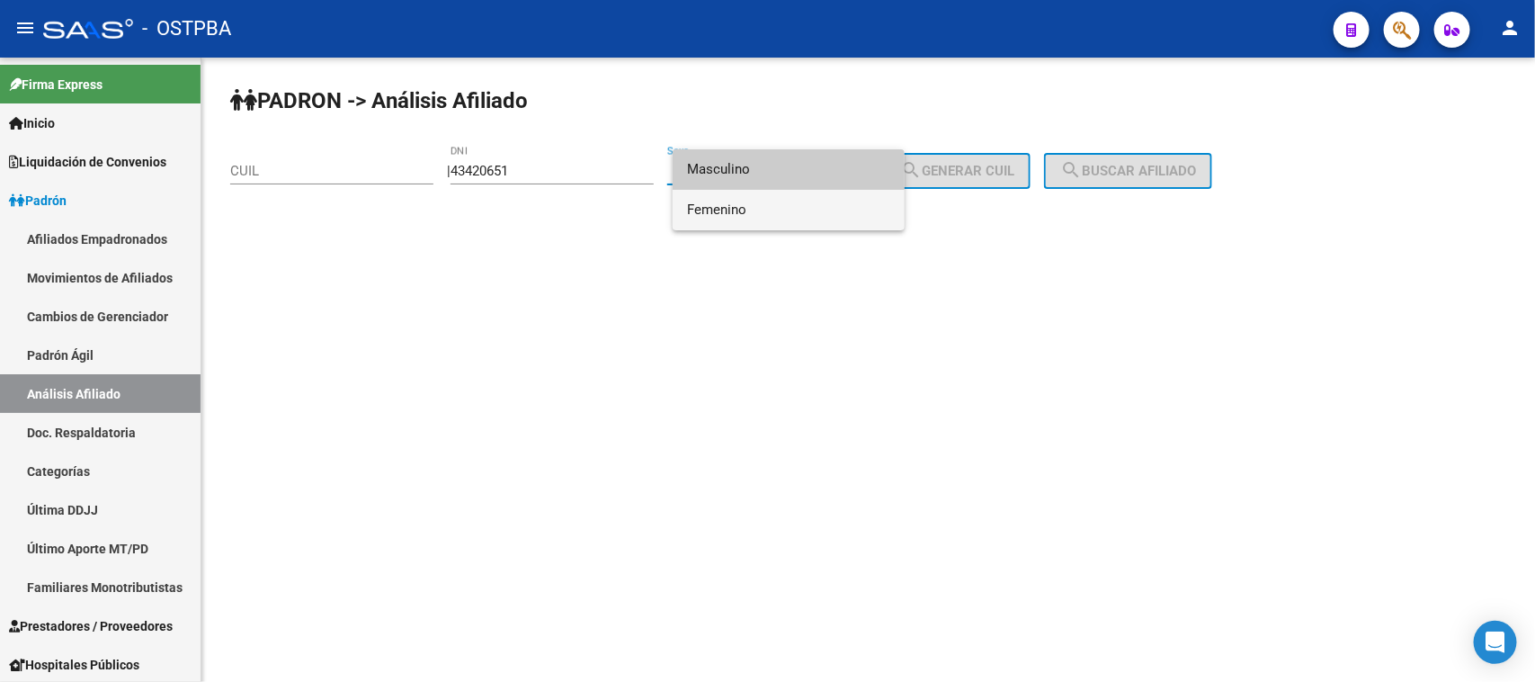
click at [773, 211] on span "Femenino" at bounding box center [788, 210] width 203 height 40
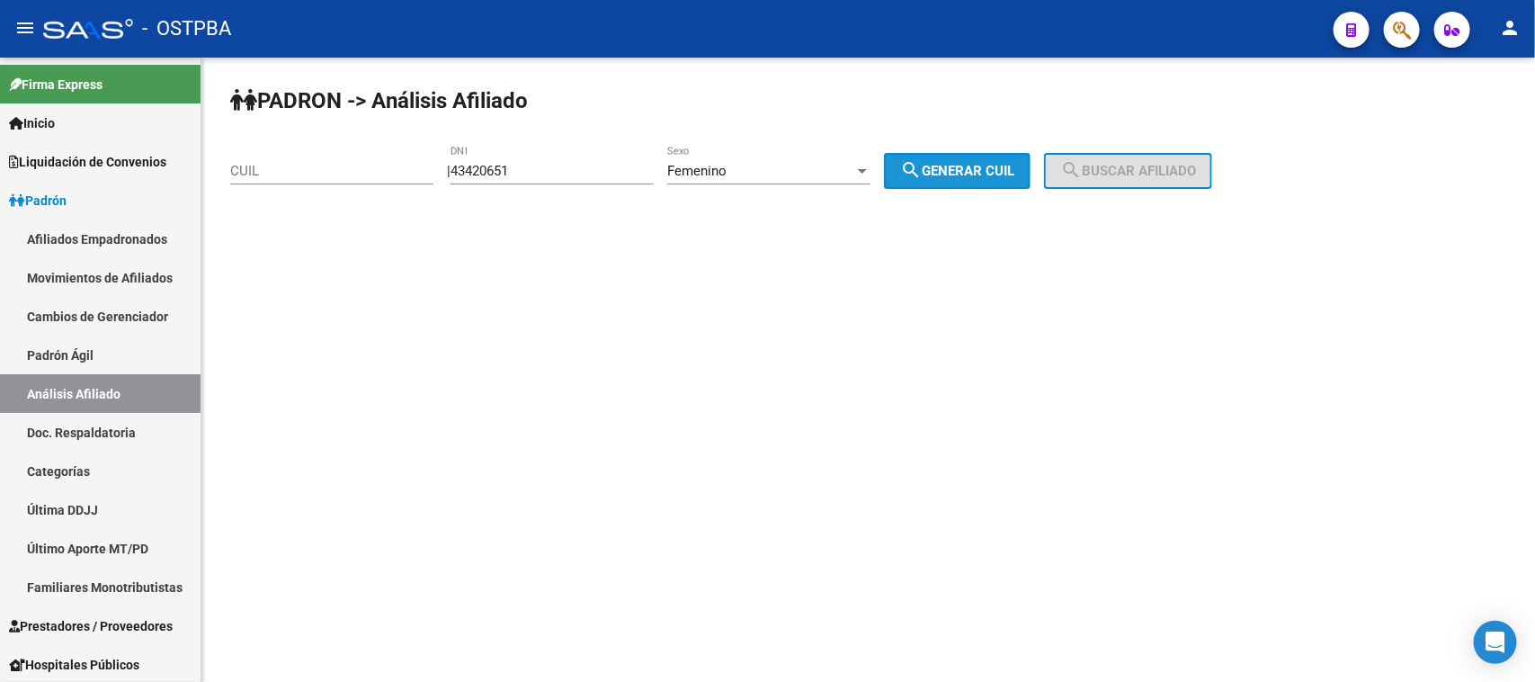
drag, startPoint x: 985, startPoint y: 174, endPoint x: 1089, endPoint y: 169, distance: 104.4
click at [995, 171] on span "search Generar CUIL" at bounding box center [957, 171] width 114 height 16
type input "27-43420651-6"
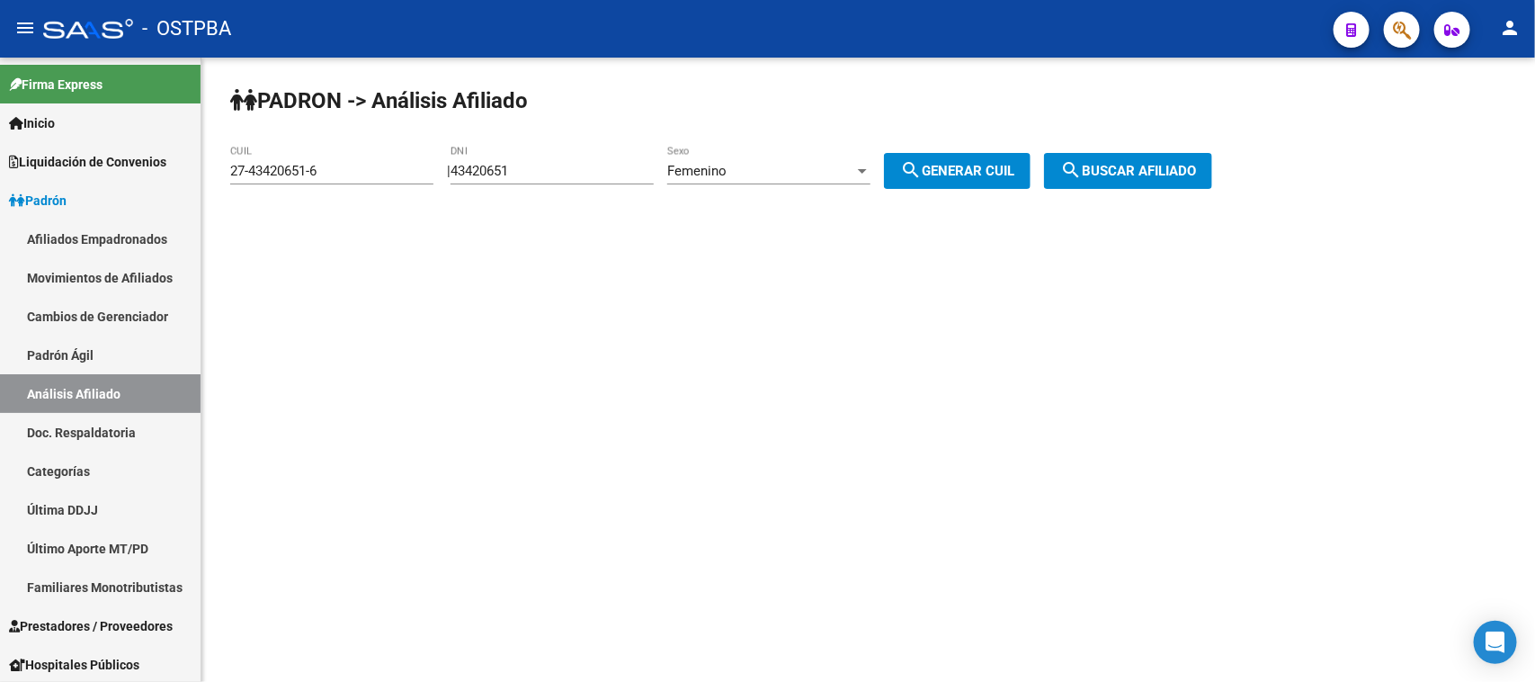
click at [1082, 171] on mat-icon "search" at bounding box center [1071, 170] width 22 height 22
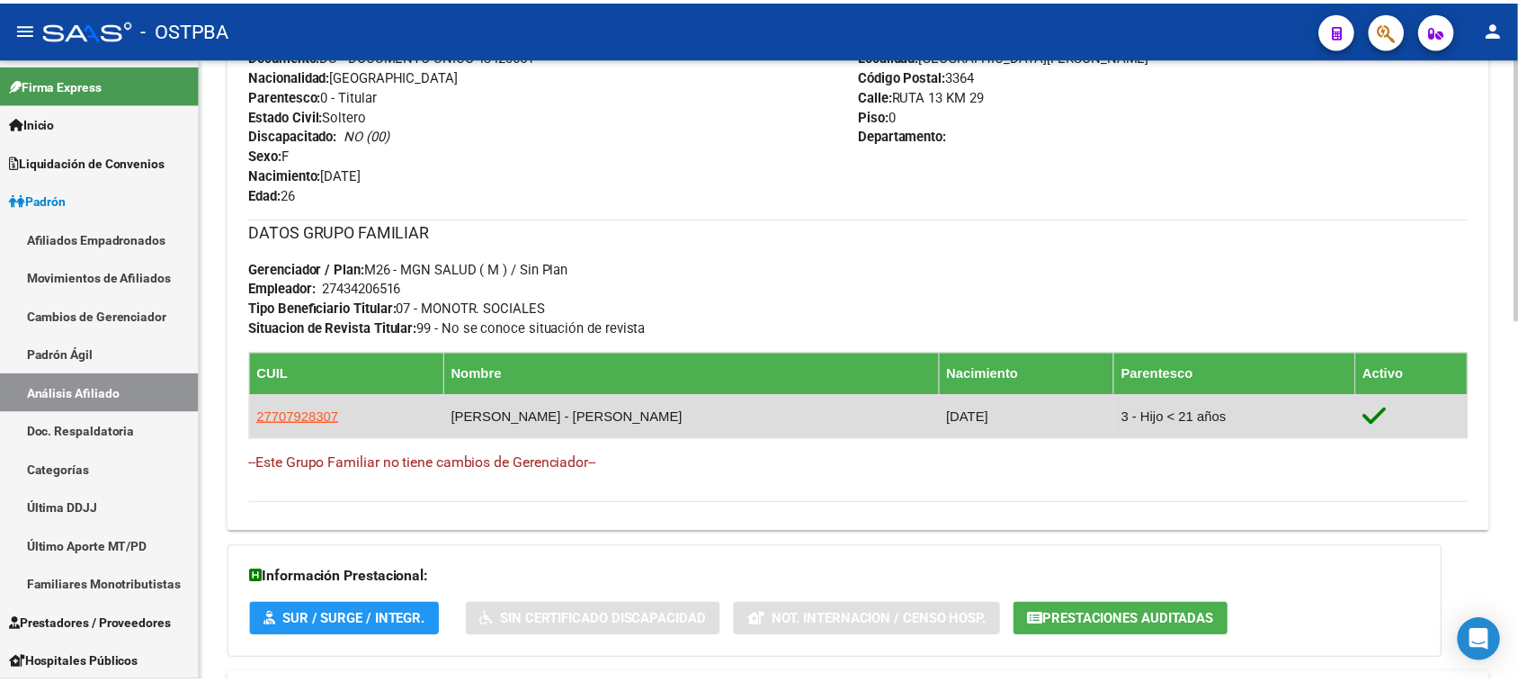
scroll to position [855, 0]
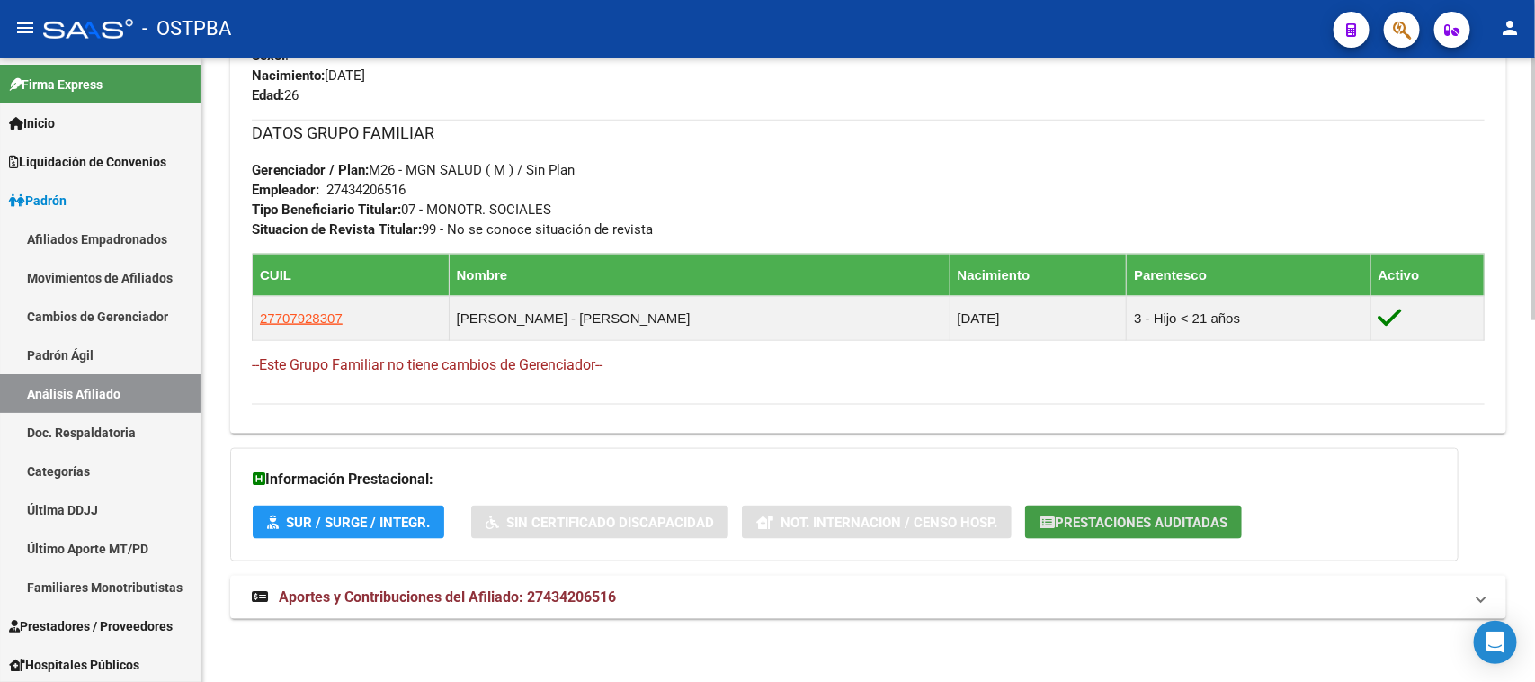
click at [1059, 520] on span "Prestaciones Auditadas" at bounding box center [1141, 522] width 173 height 16
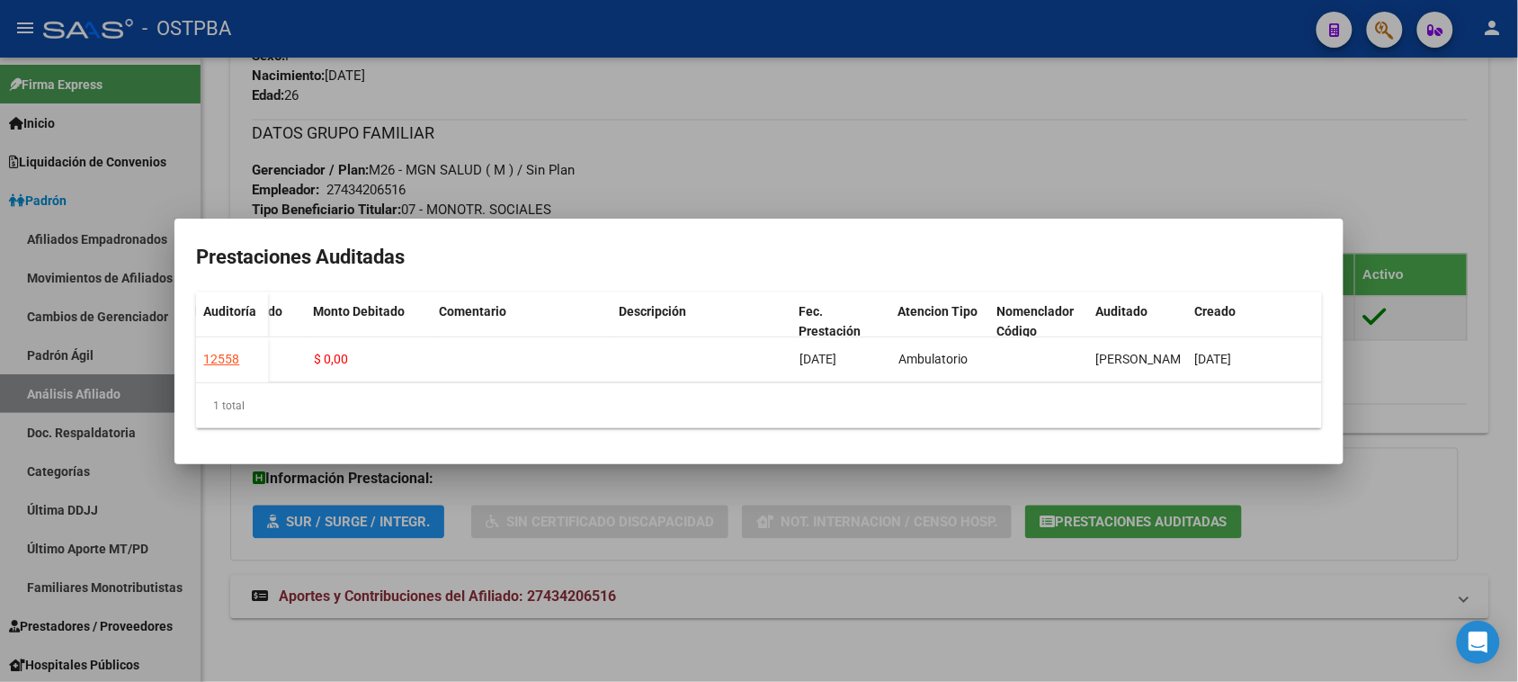
scroll to position [0, 18]
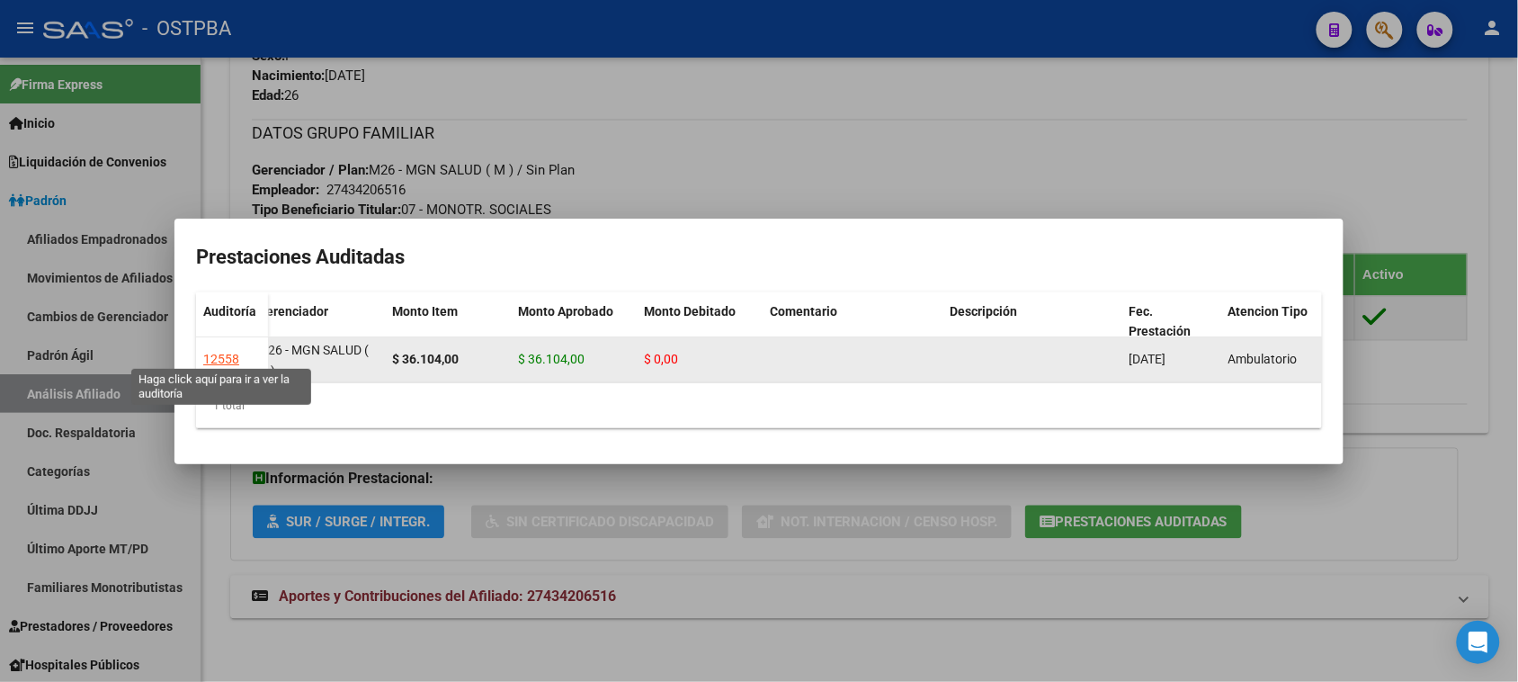
click at [228, 349] on div "12558" at bounding box center [221, 359] width 36 height 21
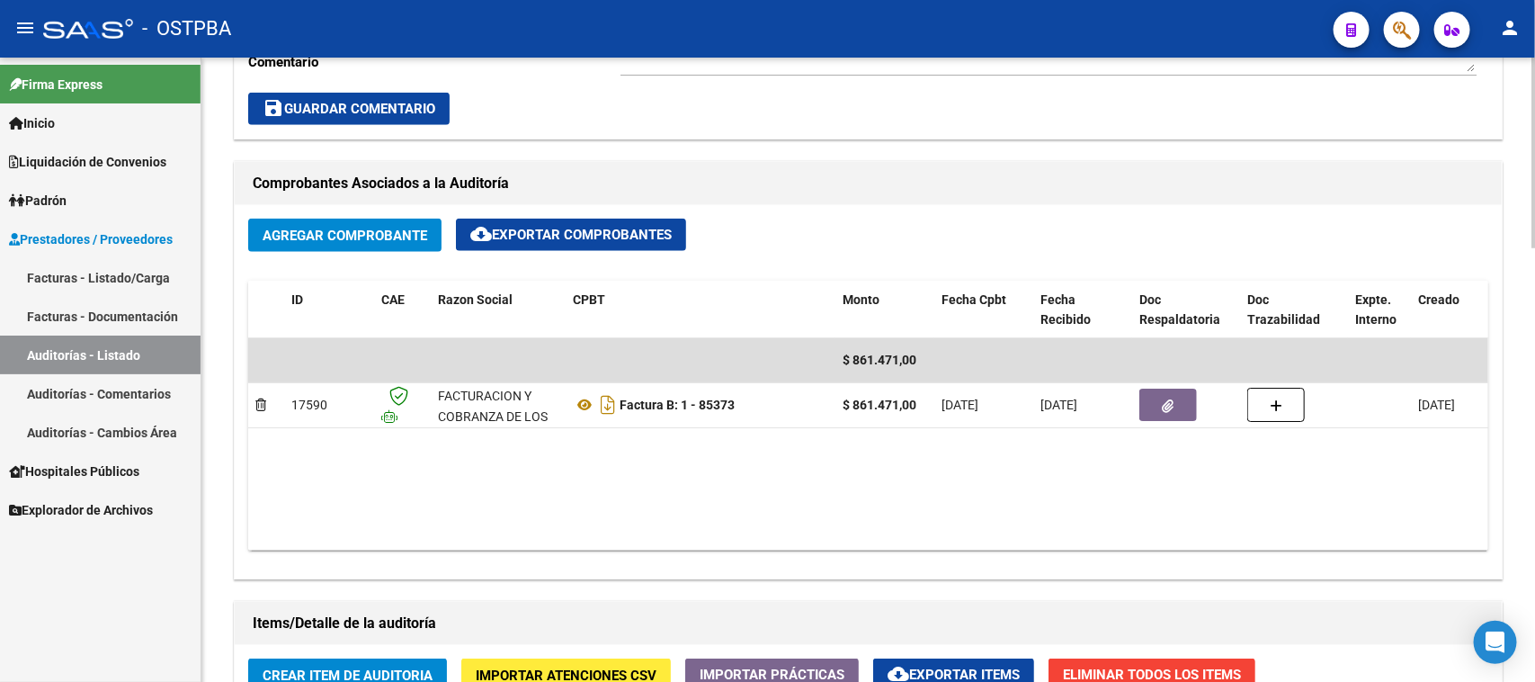
scroll to position [749, 0]
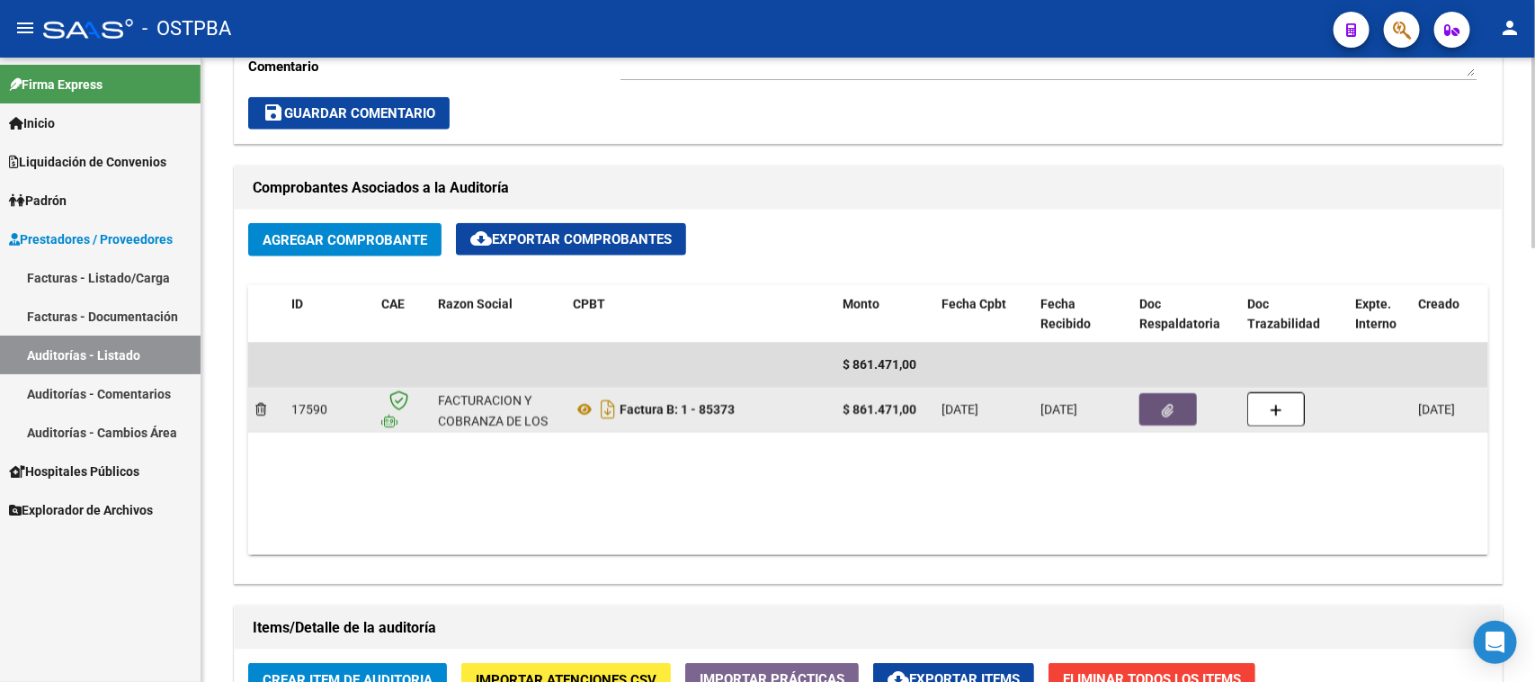
click at [1163, 404] on icon "button" at bounding box center [1169, 410] width 12 height 13
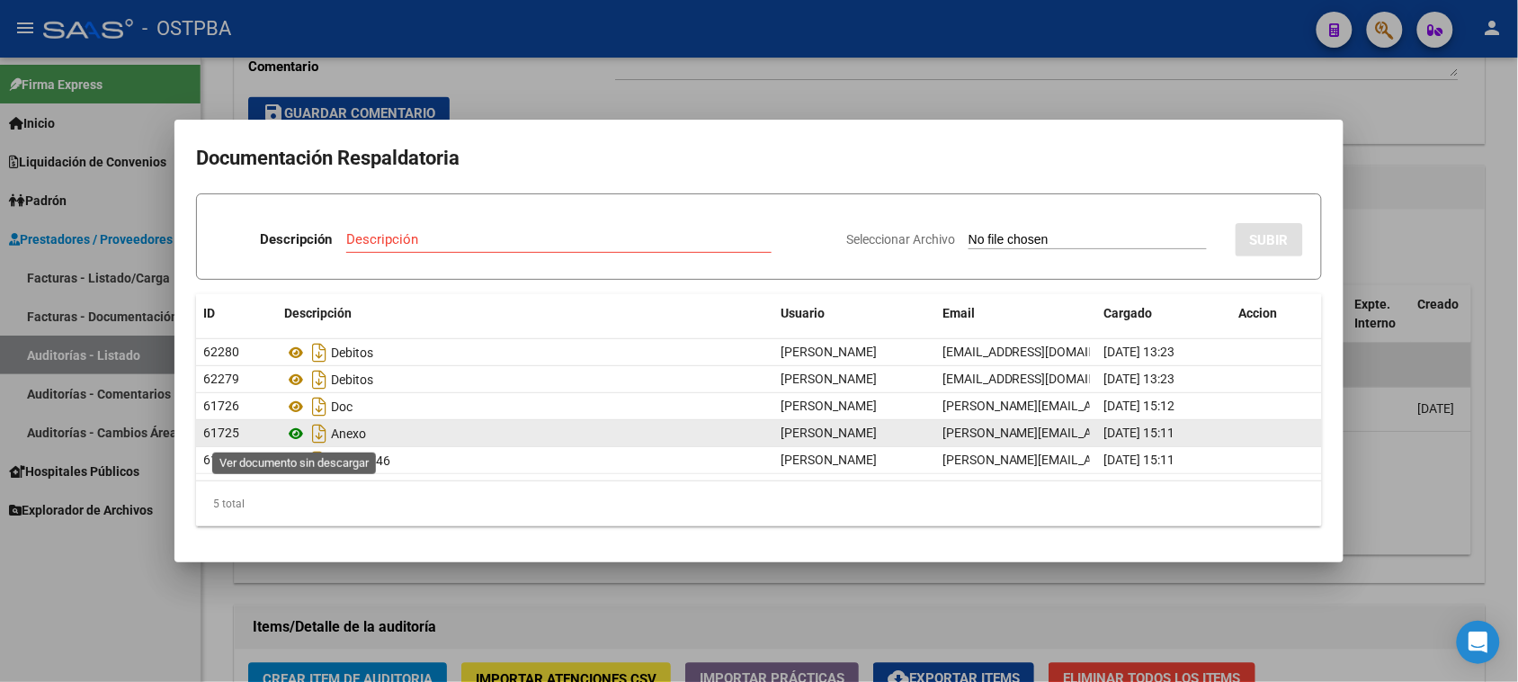
click at [293, 433] on icon at bounding box center [295, 434] width 23 height 22
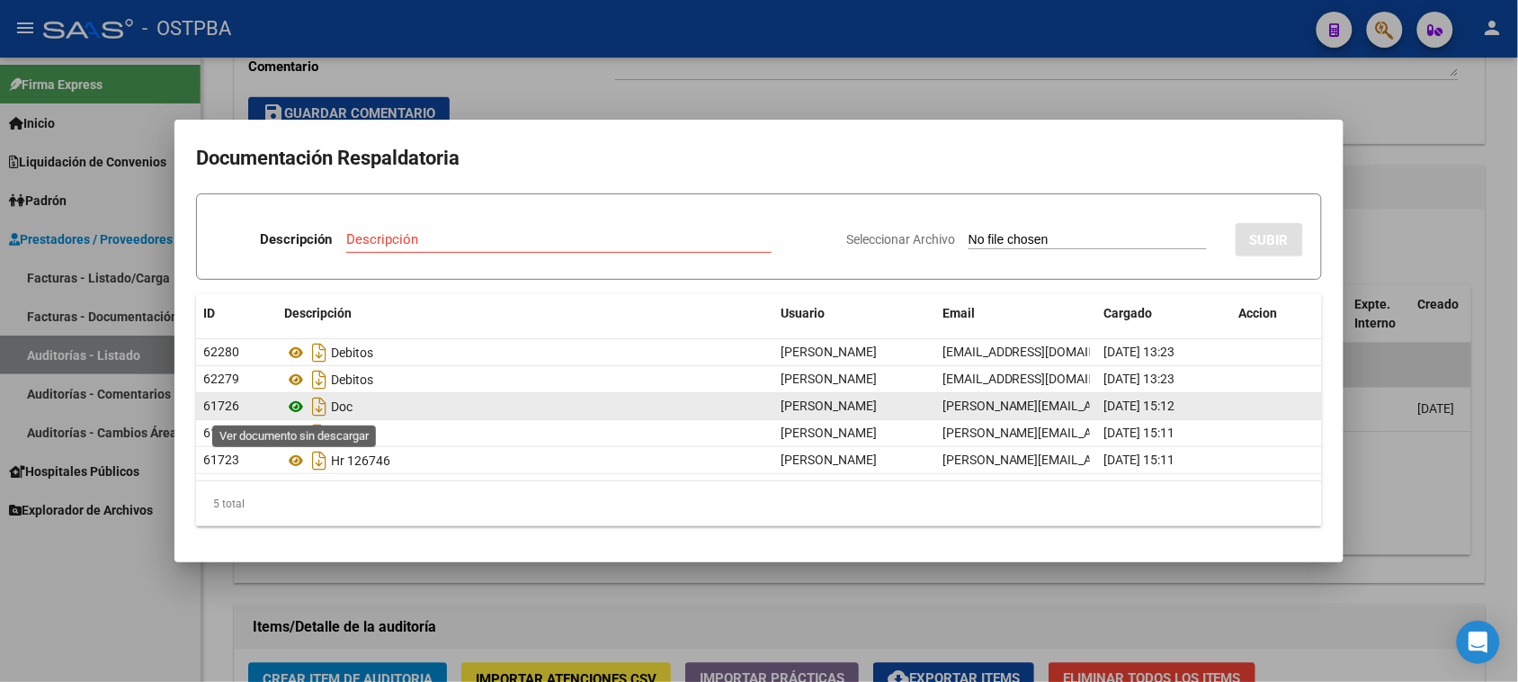
click at [294, 406] on icon at bounding box center [295, 407] width 23 height 22
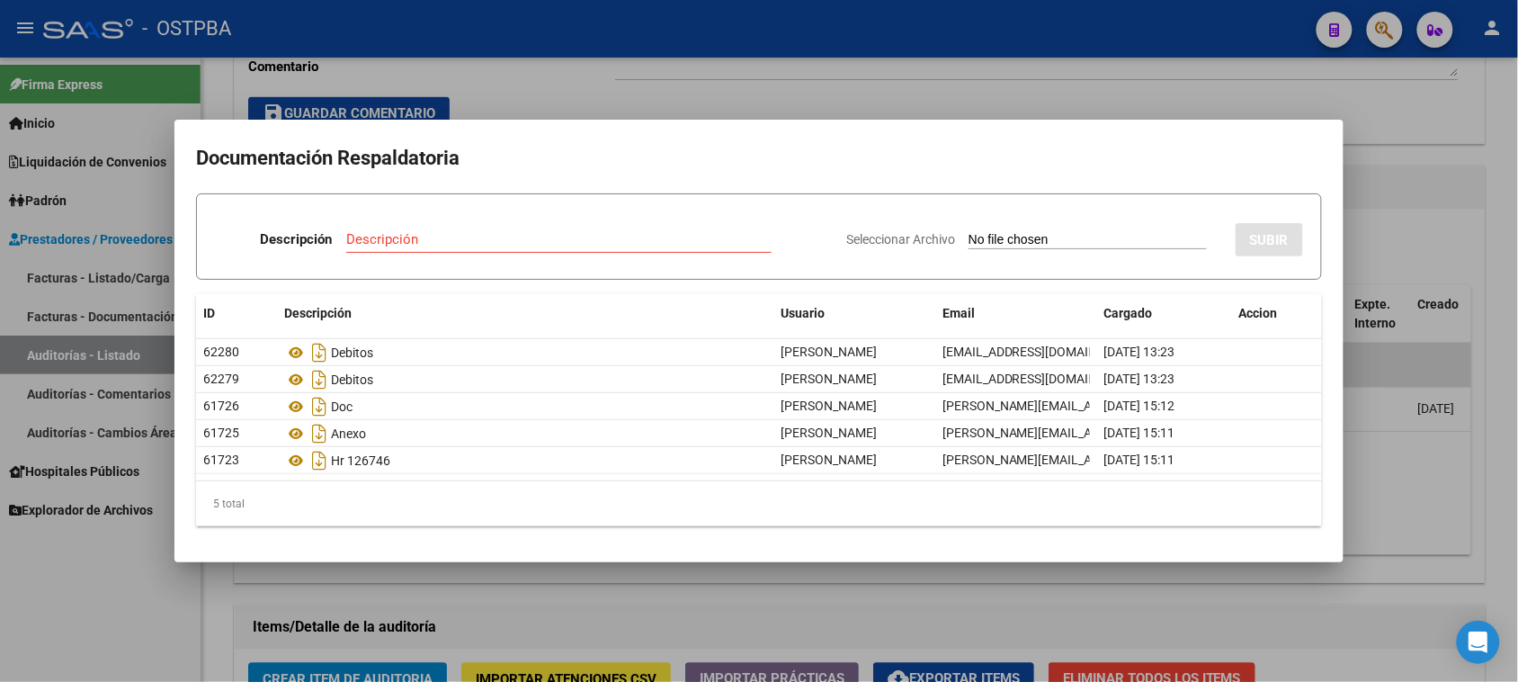
drag, startPoint x: 45, startPoint y: 643, endPoint x: 110, endPoint y: 611, distance: 72.0
click at [45, 641] on div at bounding box center [759, 341] width 1518 height 682
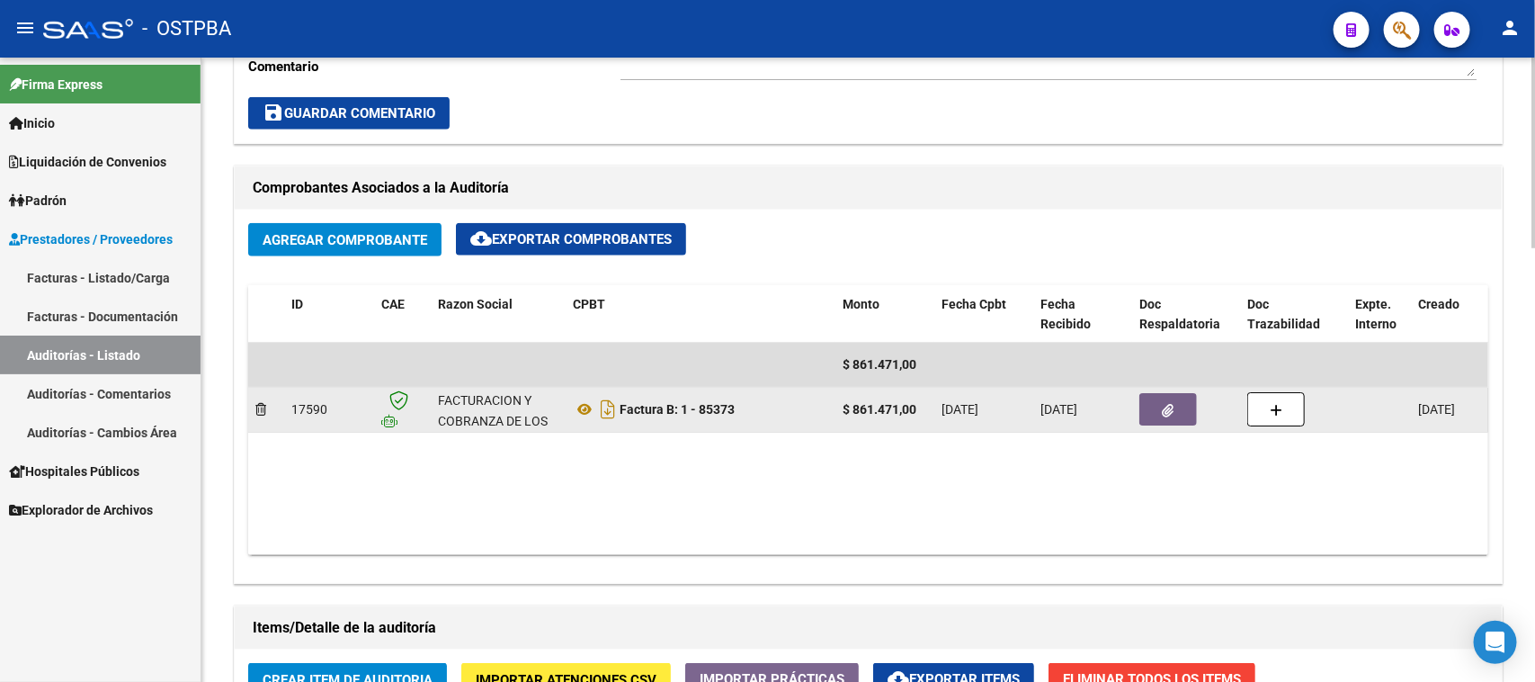
click at [1160, 411] on button "button" at bounding box center [1168, 409] width 58 height 32
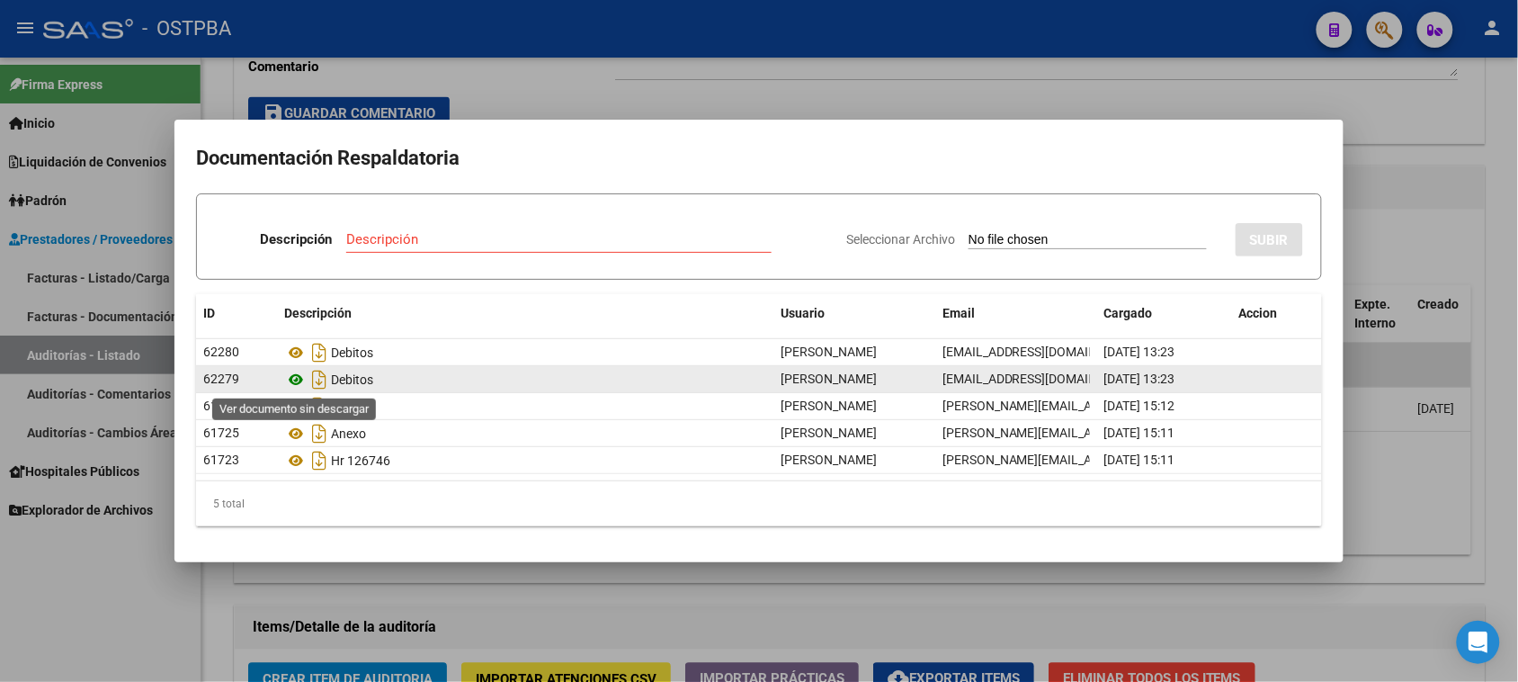
click at [292, 380] on icon at bounding box center [295, 380] width 23 height 22
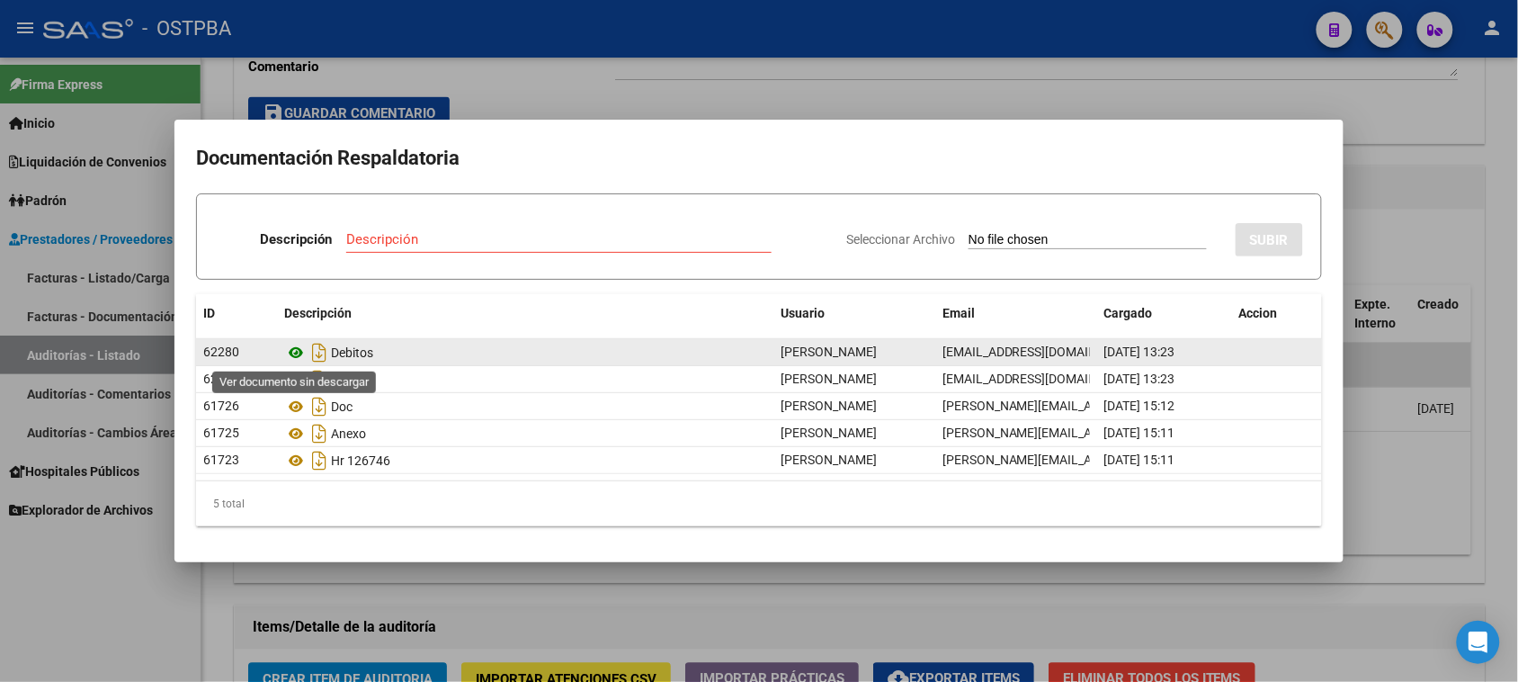
click at [295, 349] on icon at bounding box center [295, 353] width 23 height 22
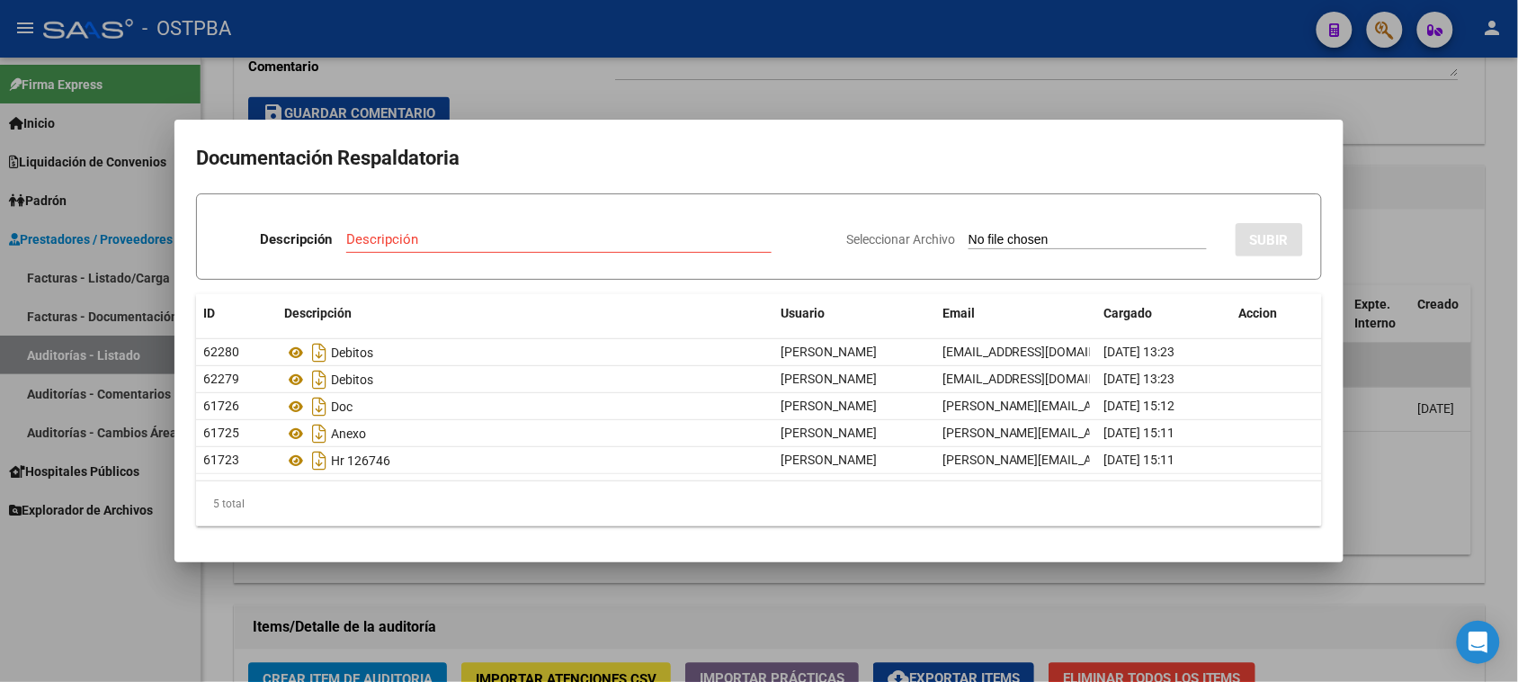
click at [49, 638] on div at bounding box center [759, 341] width 1518 height 682
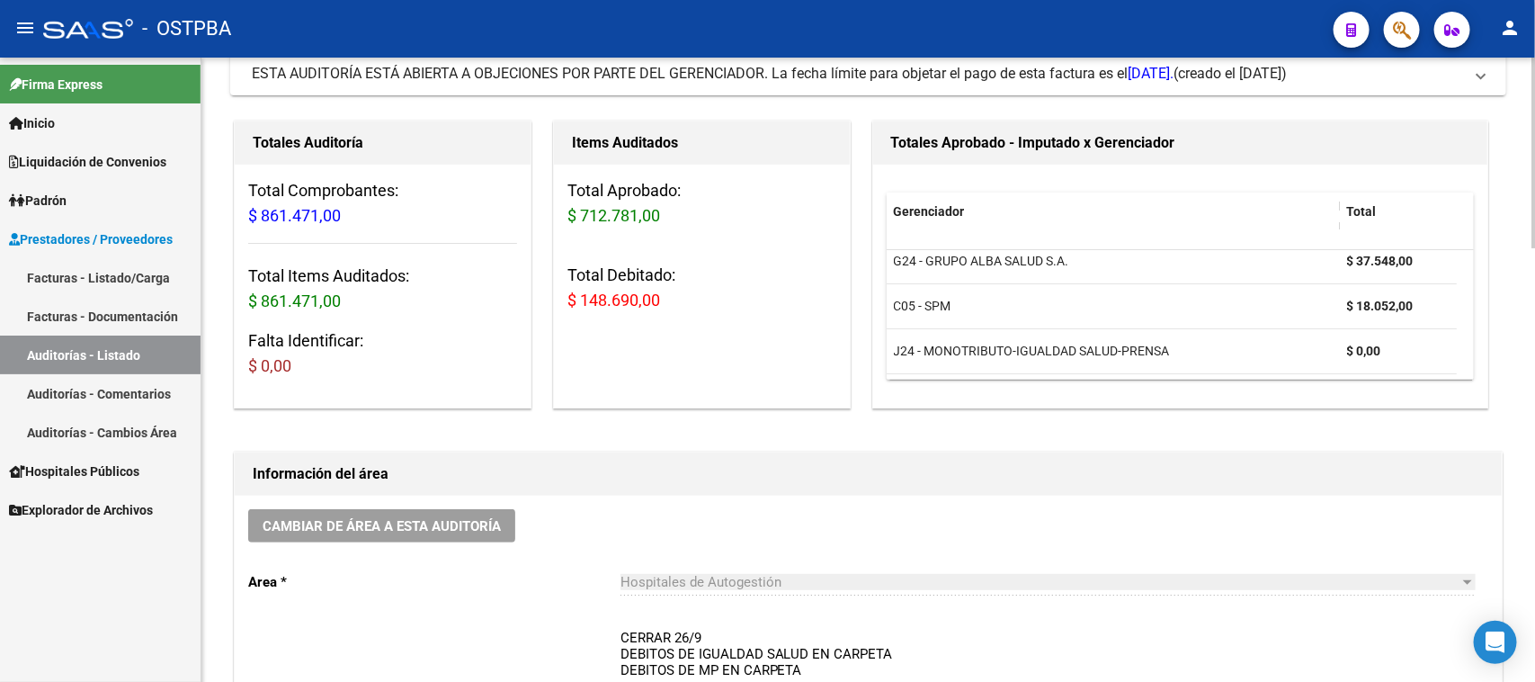
scroll to position [0, 0]
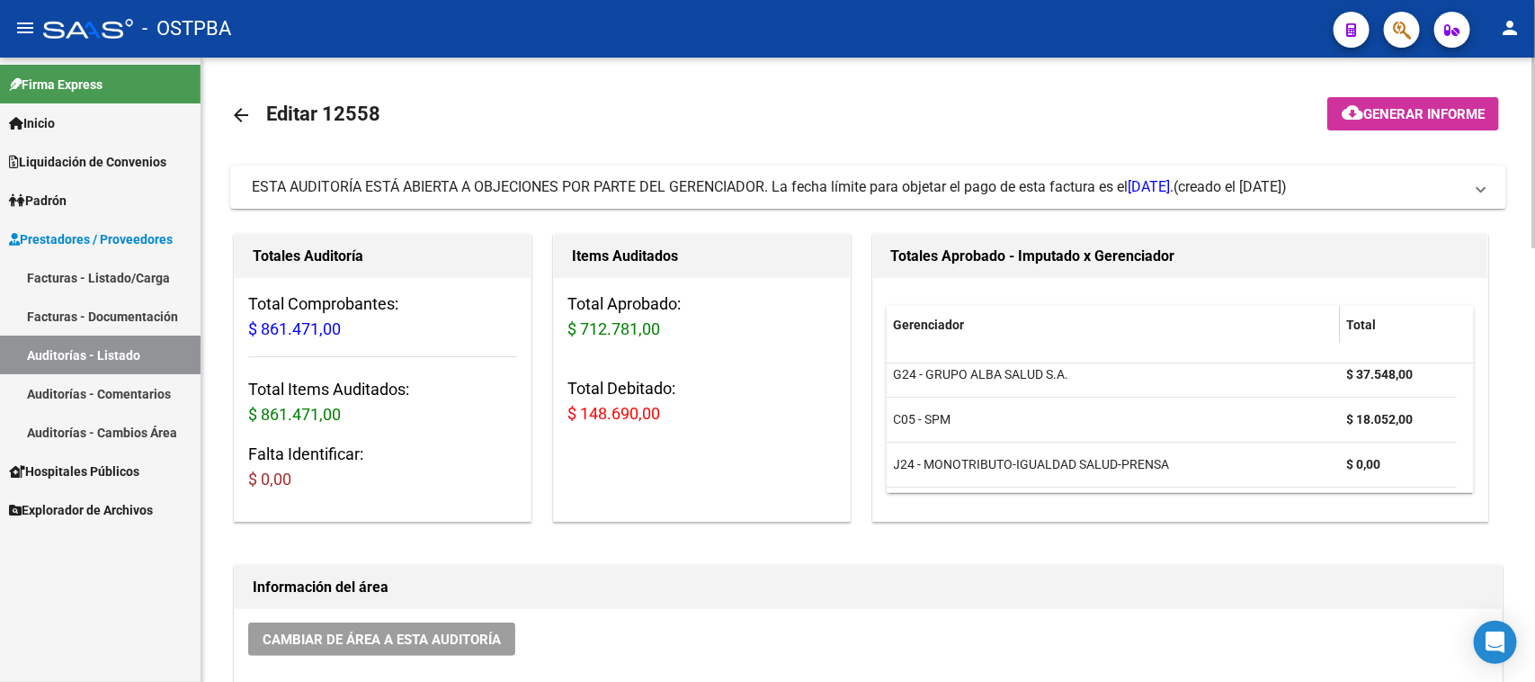
click at [247, 117] on mat-icon "arrow_back" at bounding box center [241, 115] width 22 height 22
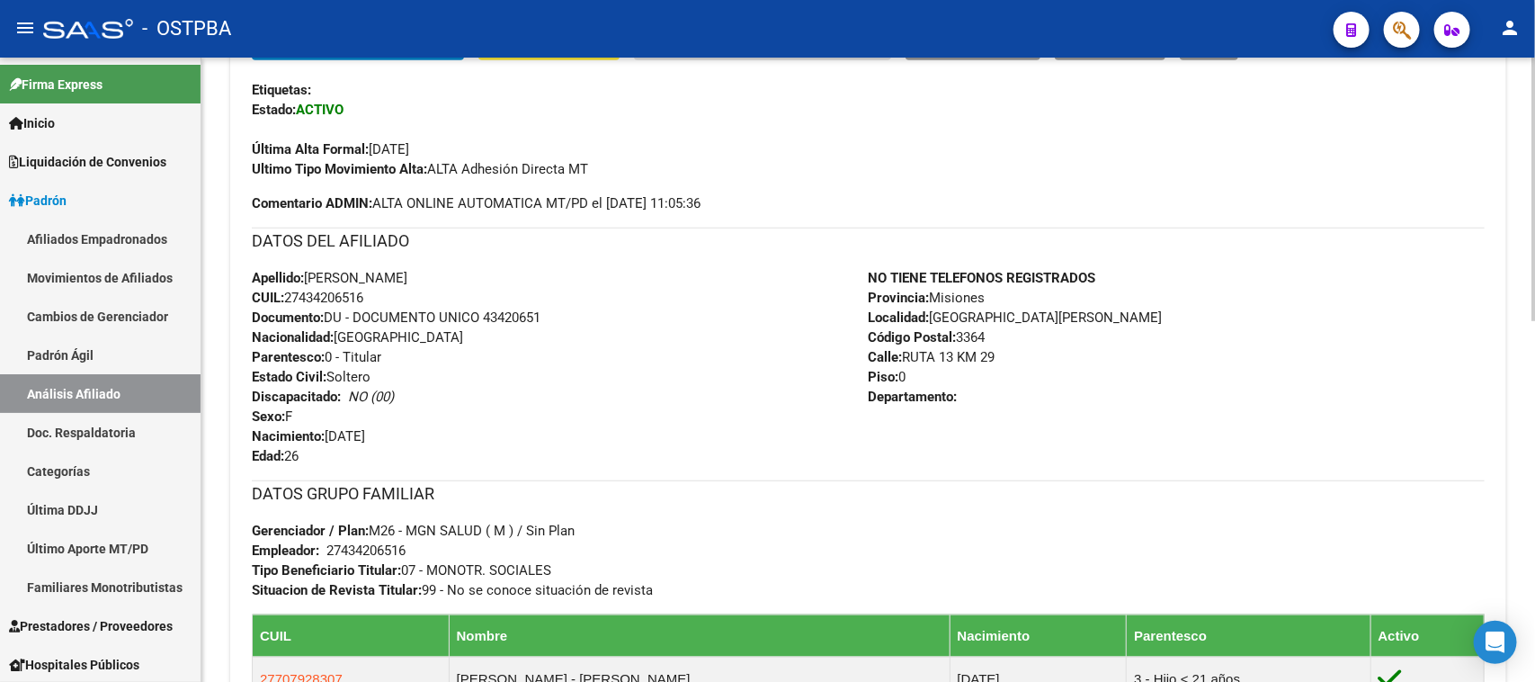
scroll to position [406, 0]
